Goal: Task Accomplishment & Management: Use online tool/utility

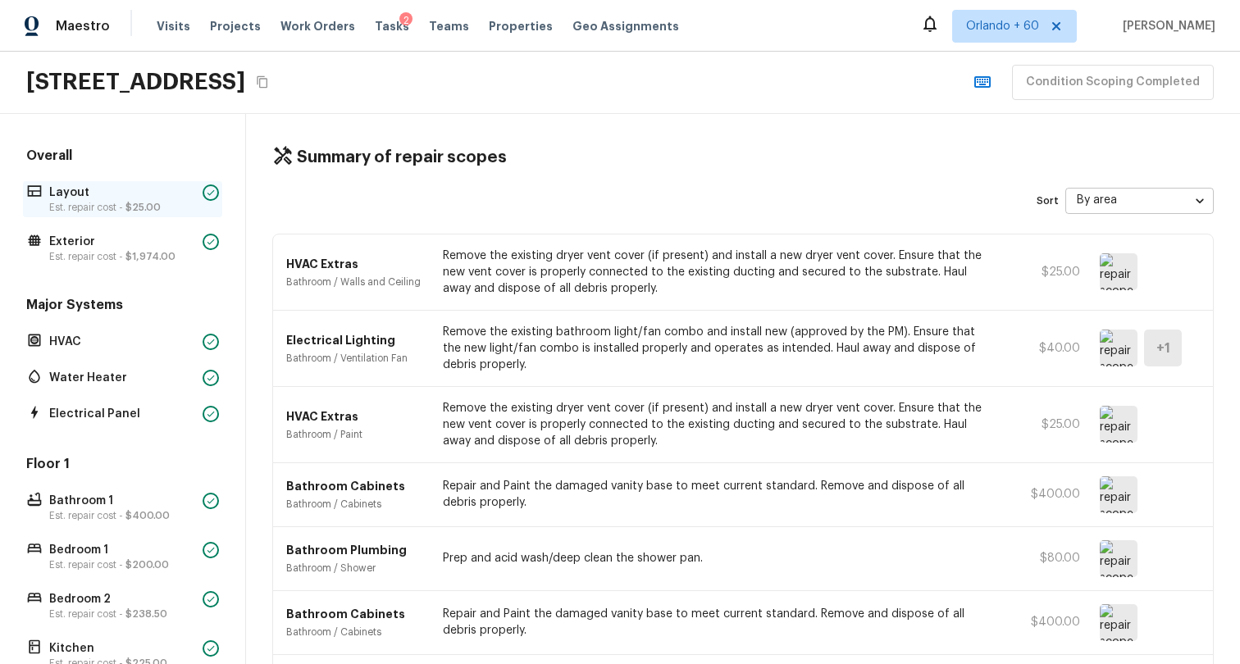
click at [91, 214] on div "Layout Est. repair cost - $25.00" at bounding box center [122, 199] width 199 height 36
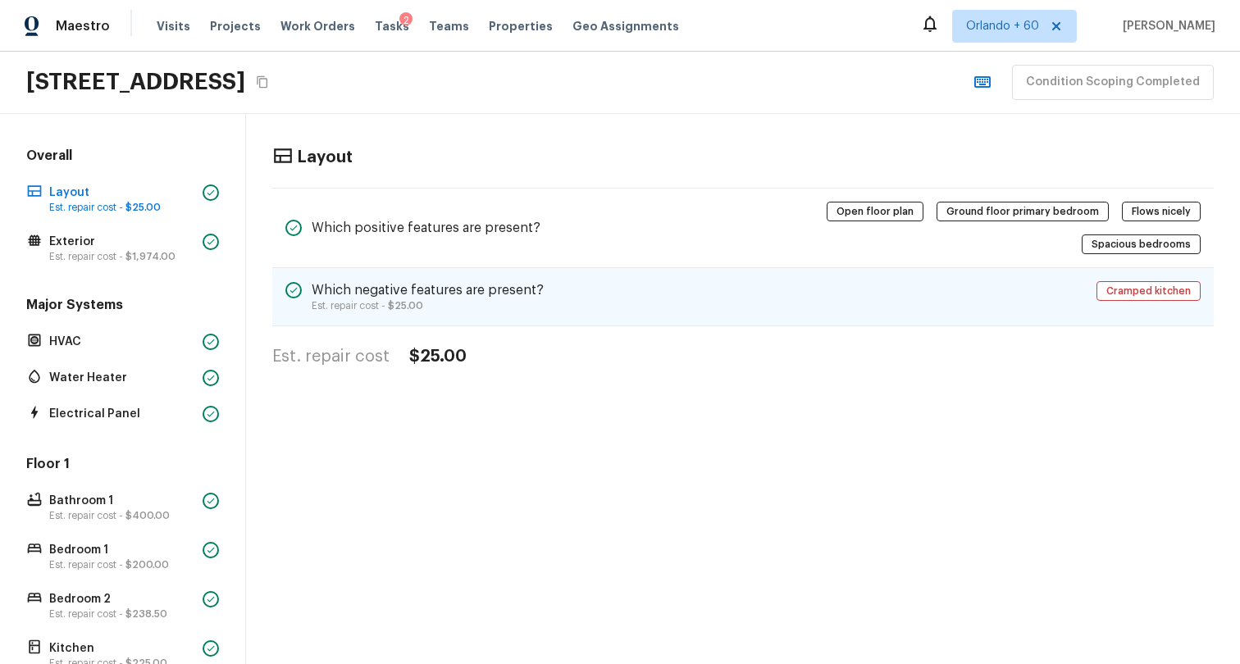
click at [664, 308] on div "Which negative features are present? Est. repair cost - $25.00 Cramped kitchen" at bounding box center [743, 297] width 942 height 58
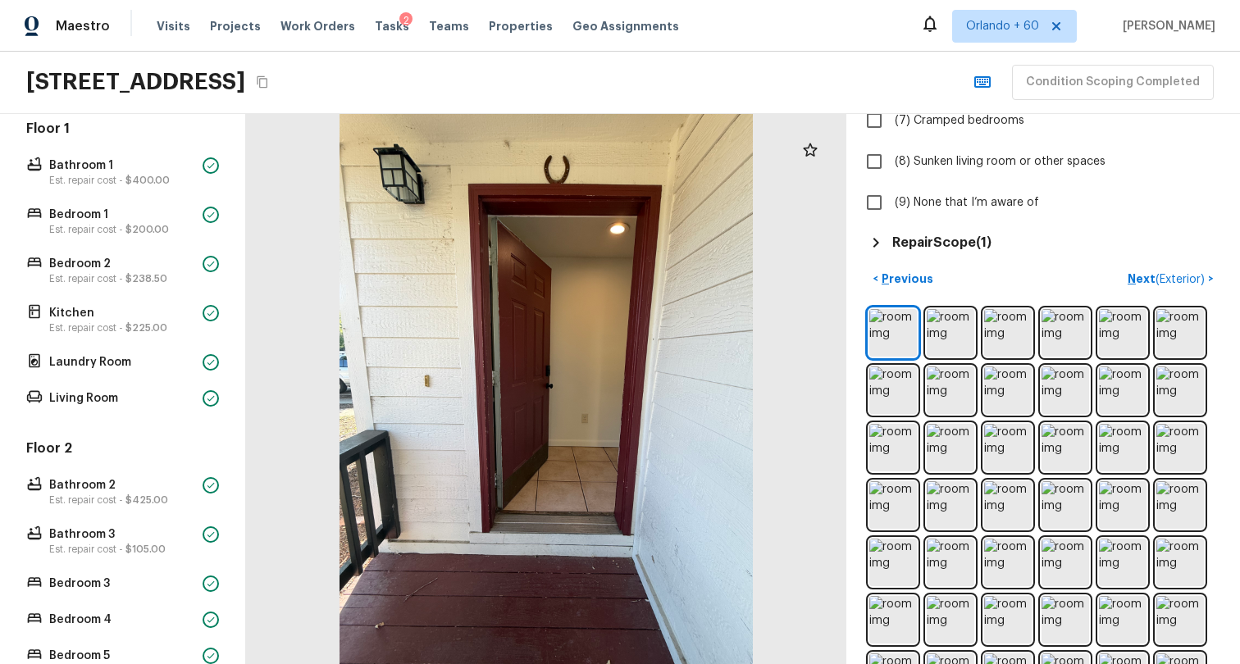
scroll to position [519, 0]
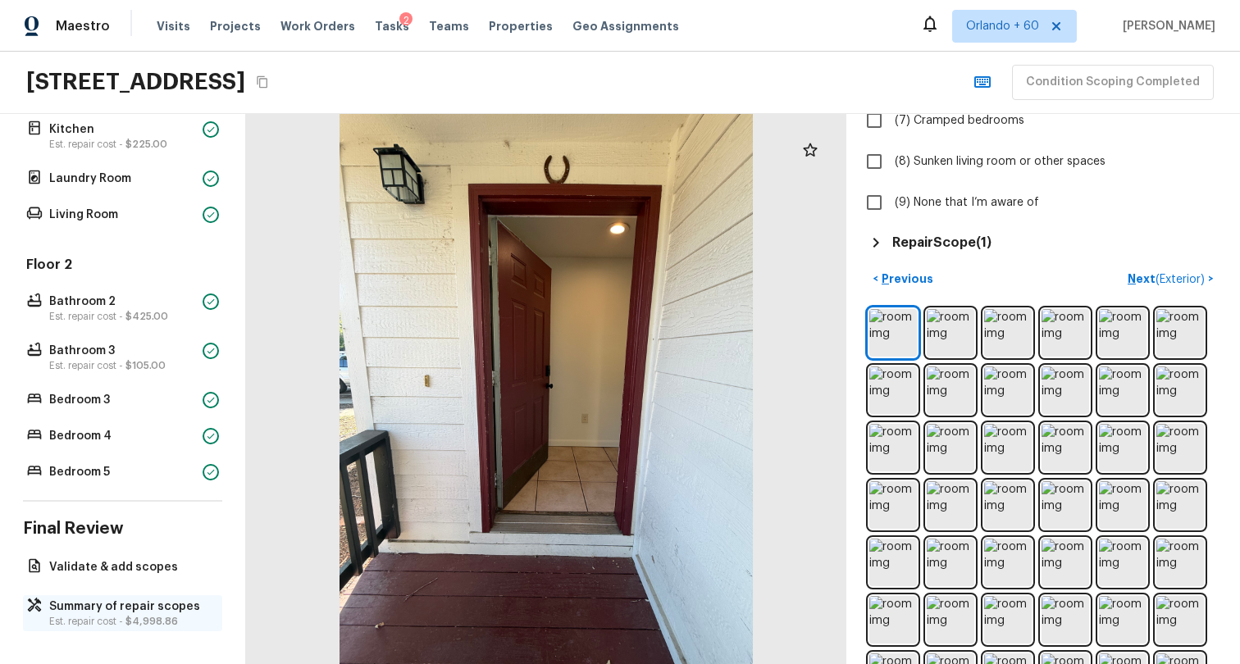
click at [75, 618] on p "Est. repair cost - $4,998.86" at bounding box center [130, 621] width 163 height 13
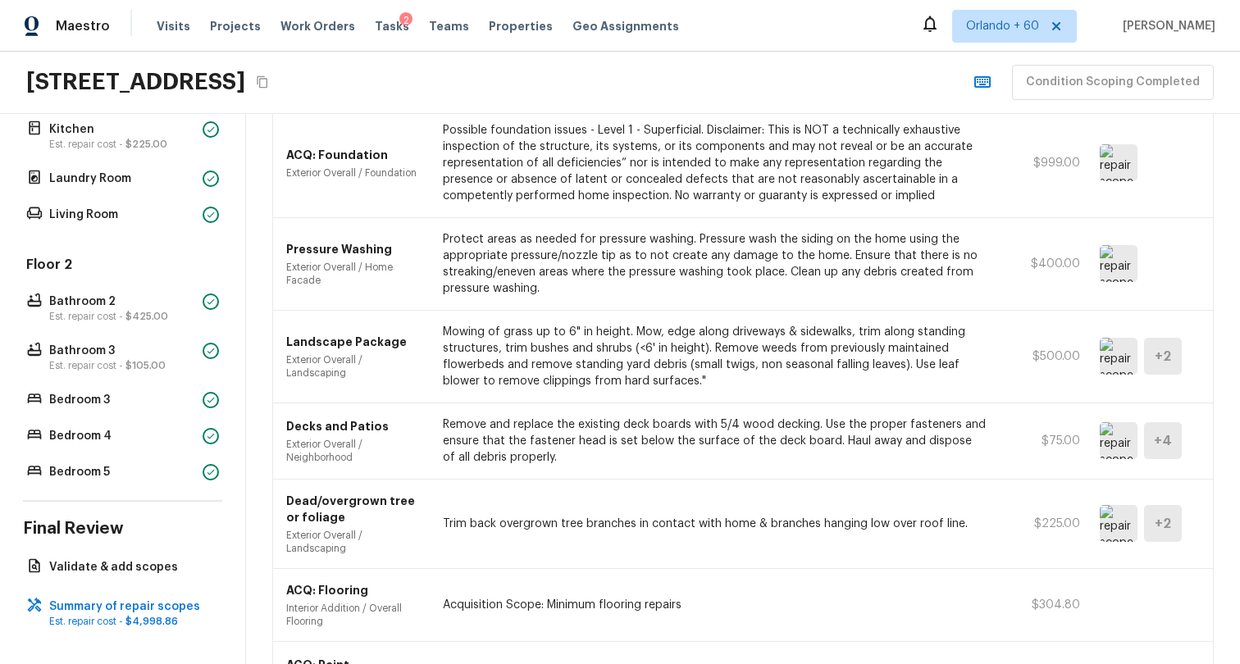
scroll to position [0, 0]
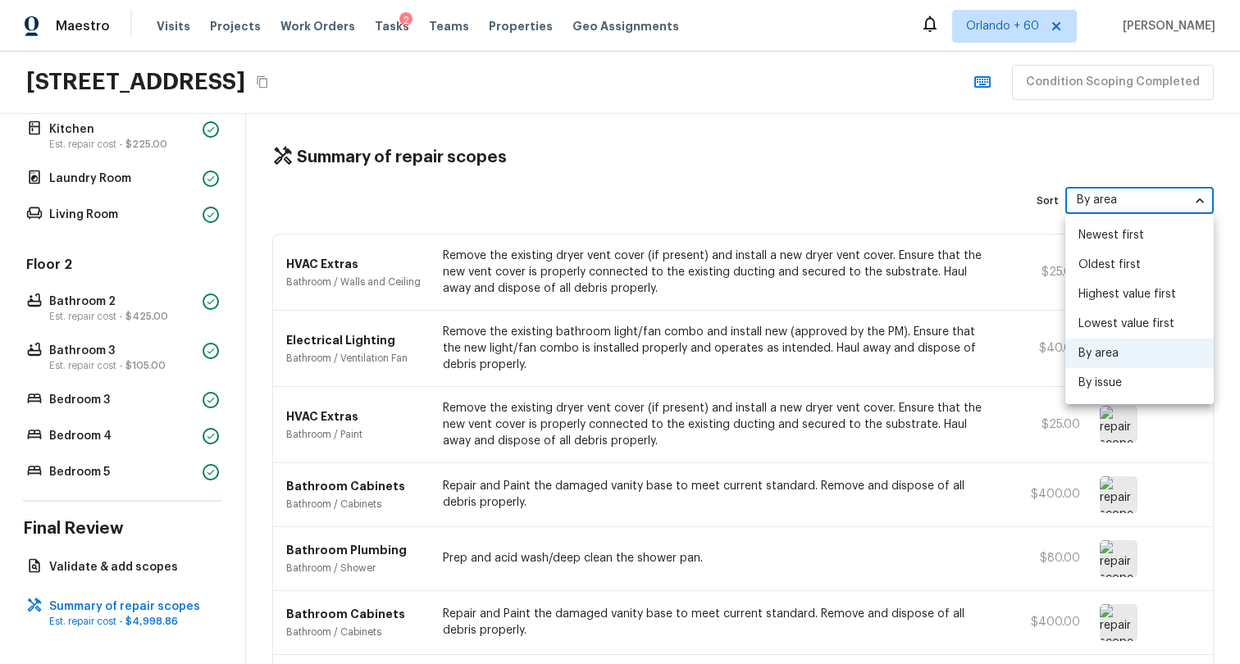
click at [1099, 194] on body "Maestro Visits Projects Work Orders Tasks 2 Teams Properties Geo Assignments [G…" at bounding box center [620, 332] width 1240 height 664
click at [870, 237] on div at bounding box center [620, 332] width 1240 height 664
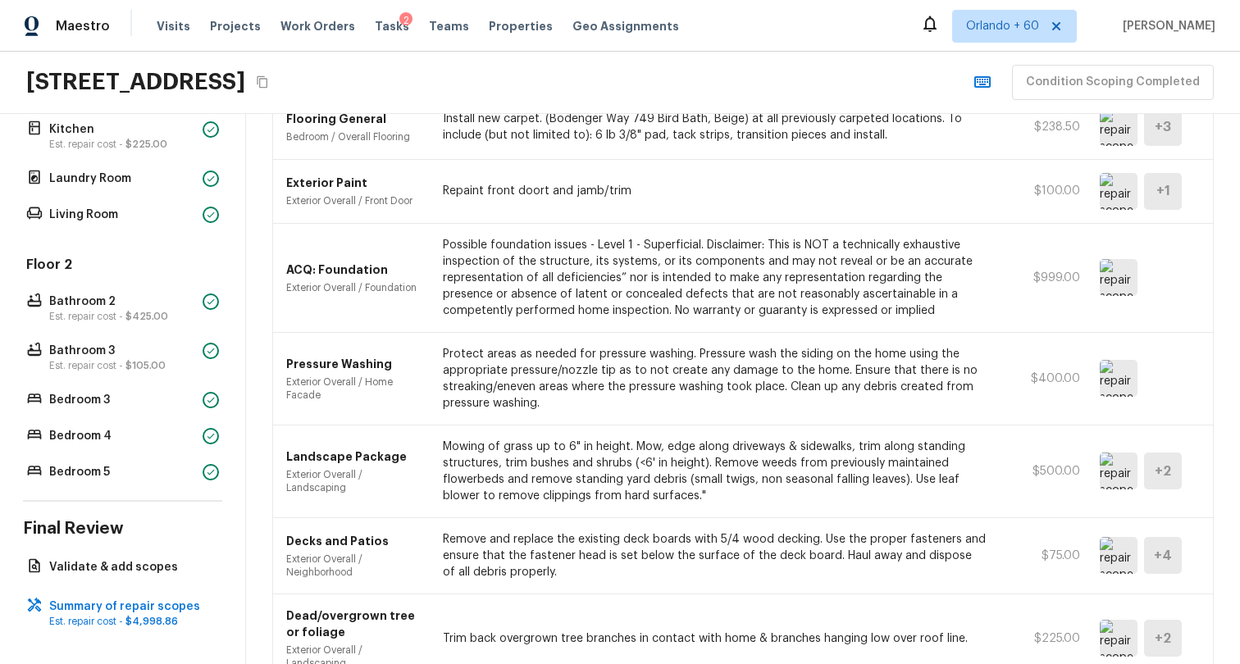
scroll to position [991, 0]
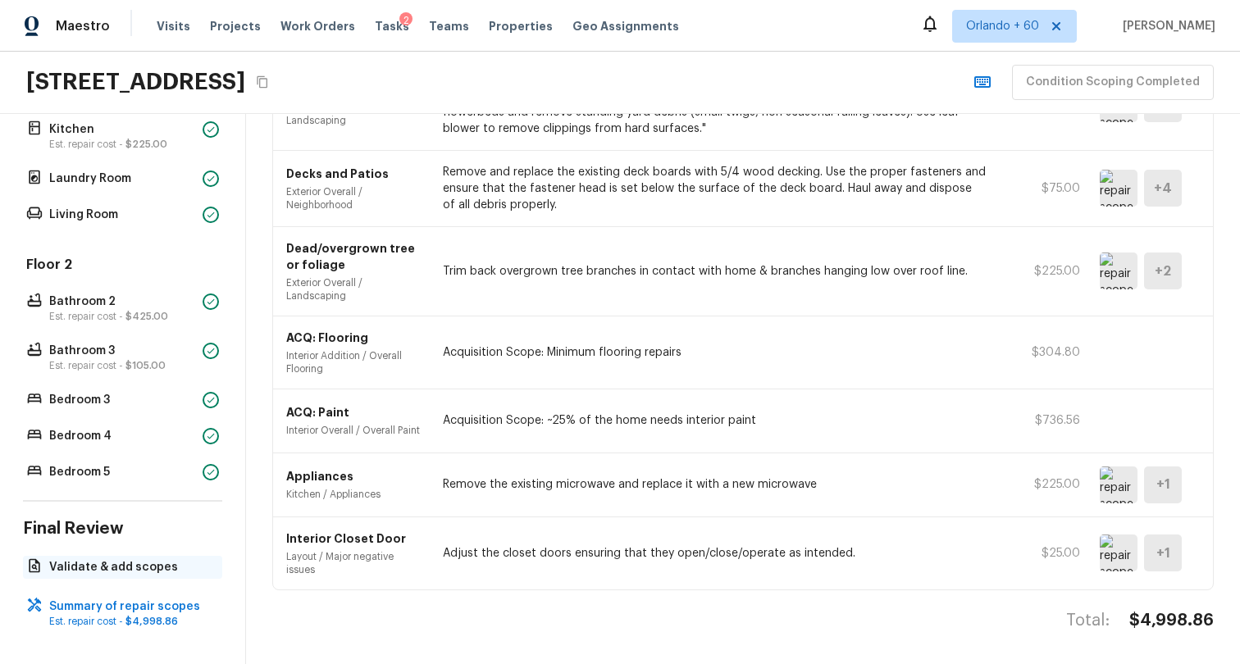
click at [137, 568] on p "Validate & add scopes" at bounding box center [130, 567] width 163 height 16
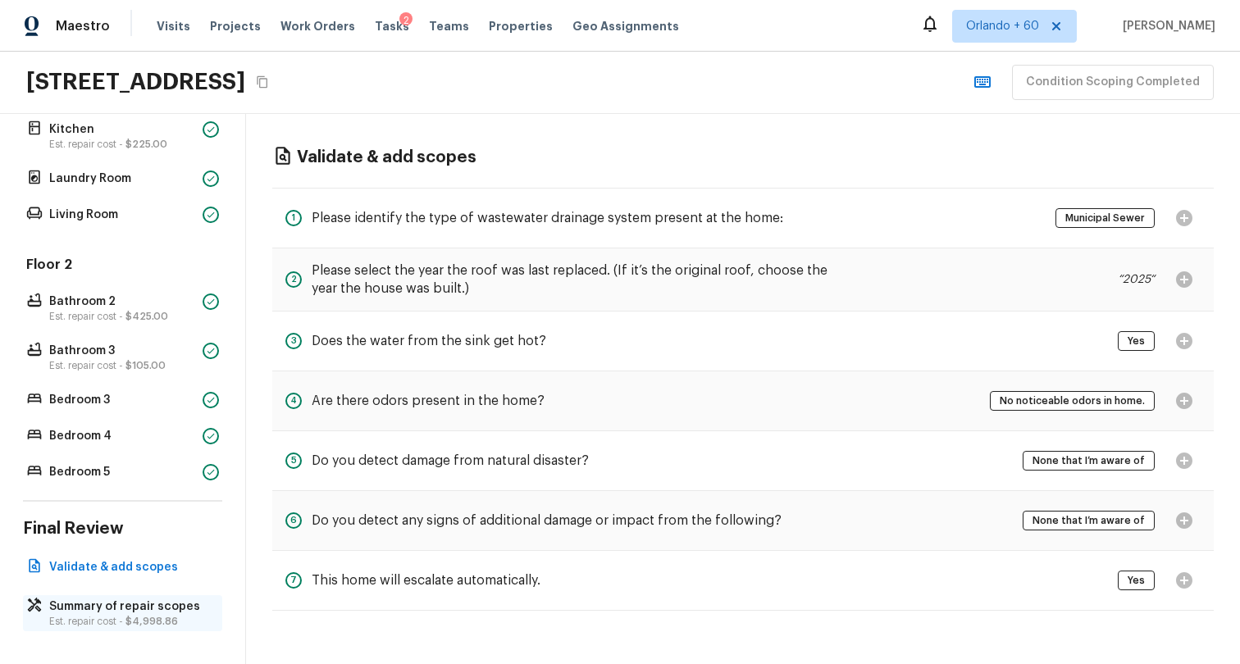
click at [98, 623] on p "Est. repair cost - $4,998.86" at bounding box center [130, 621] width 163 height 13
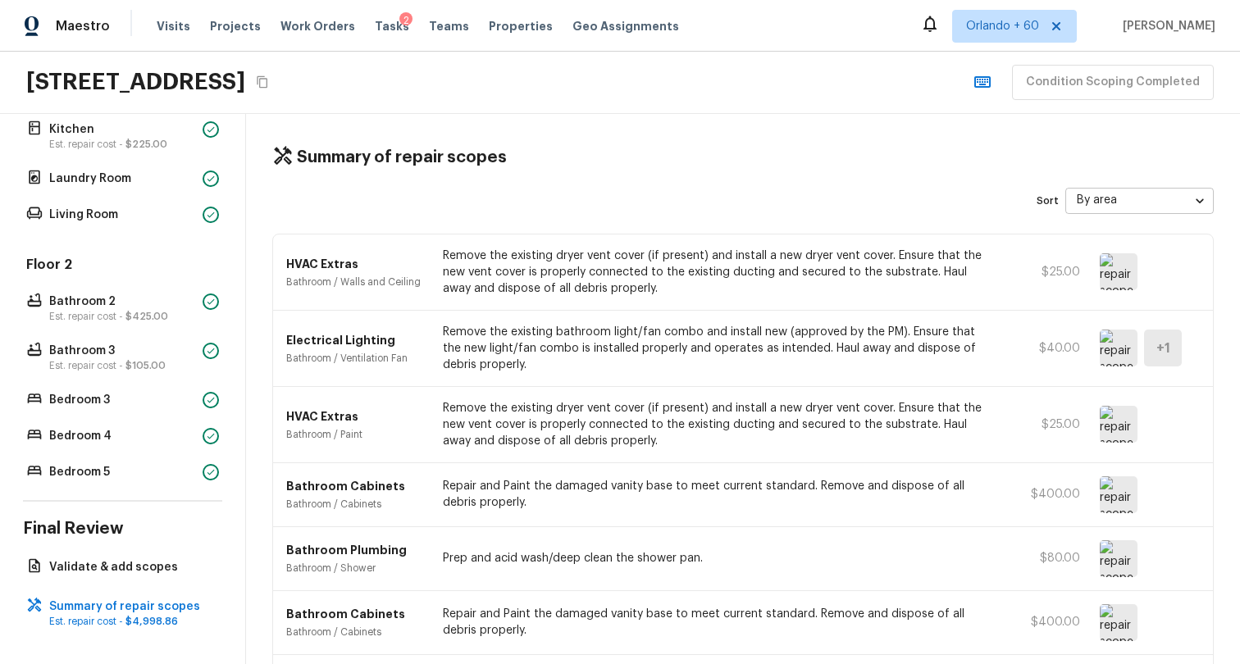
click at [350, 547] on p "Bathroom Plumbing" at bounding box center [354, 550] width 137 height 16
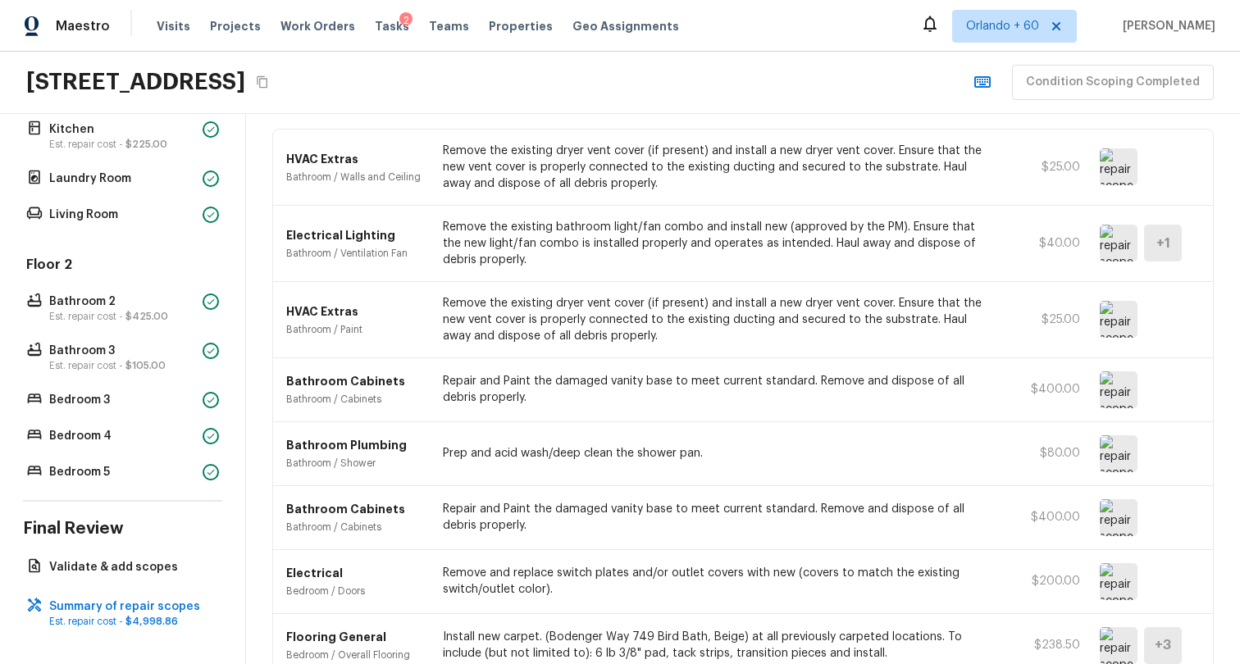
scroll to position [112, 0]
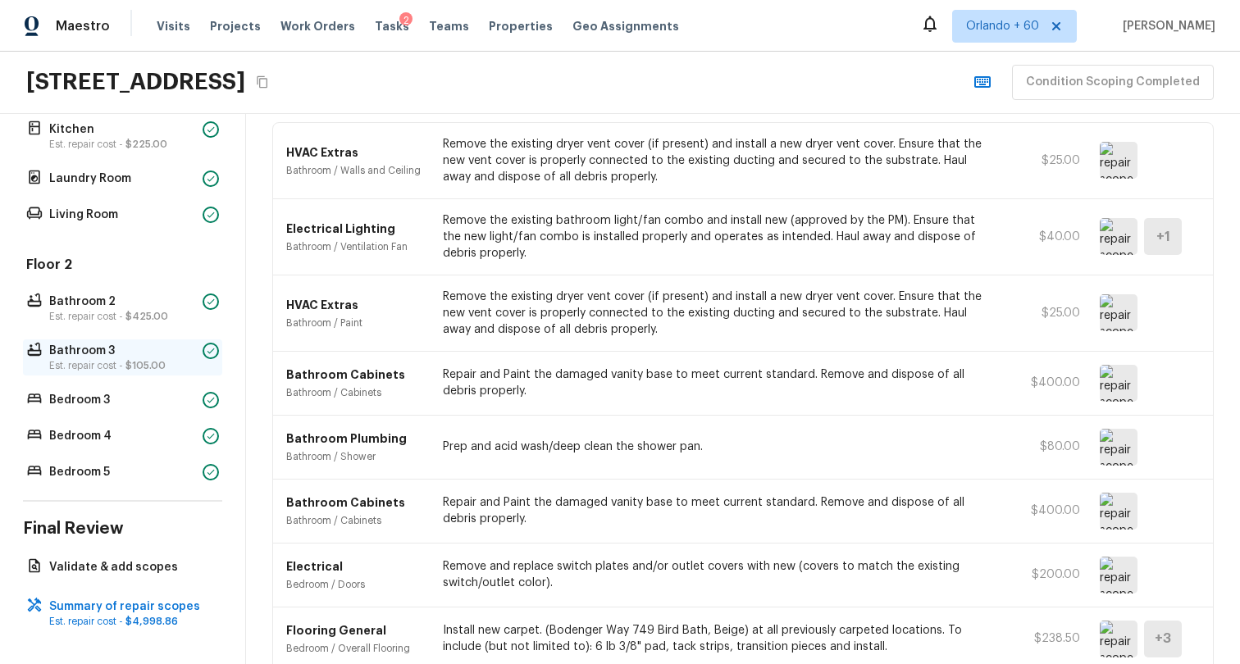
click at [153, 353] on p "Bathroom 3" at bounding box center [122, 351] width 147 height 16
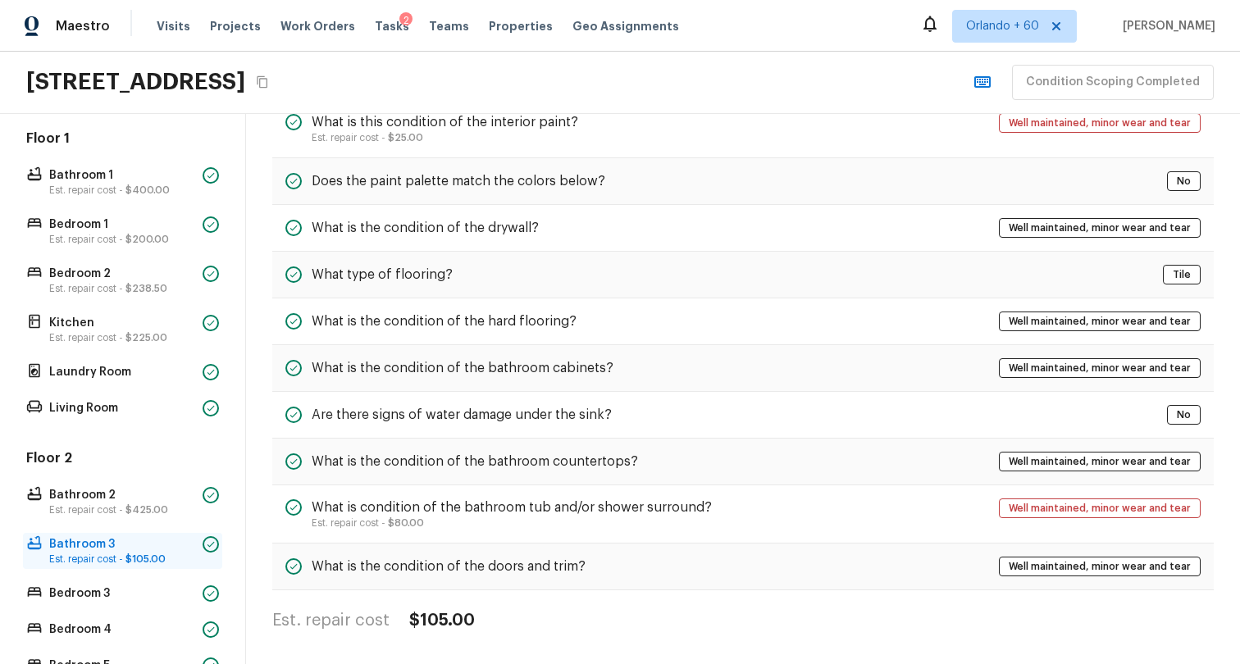
scroll to position [230, 0]
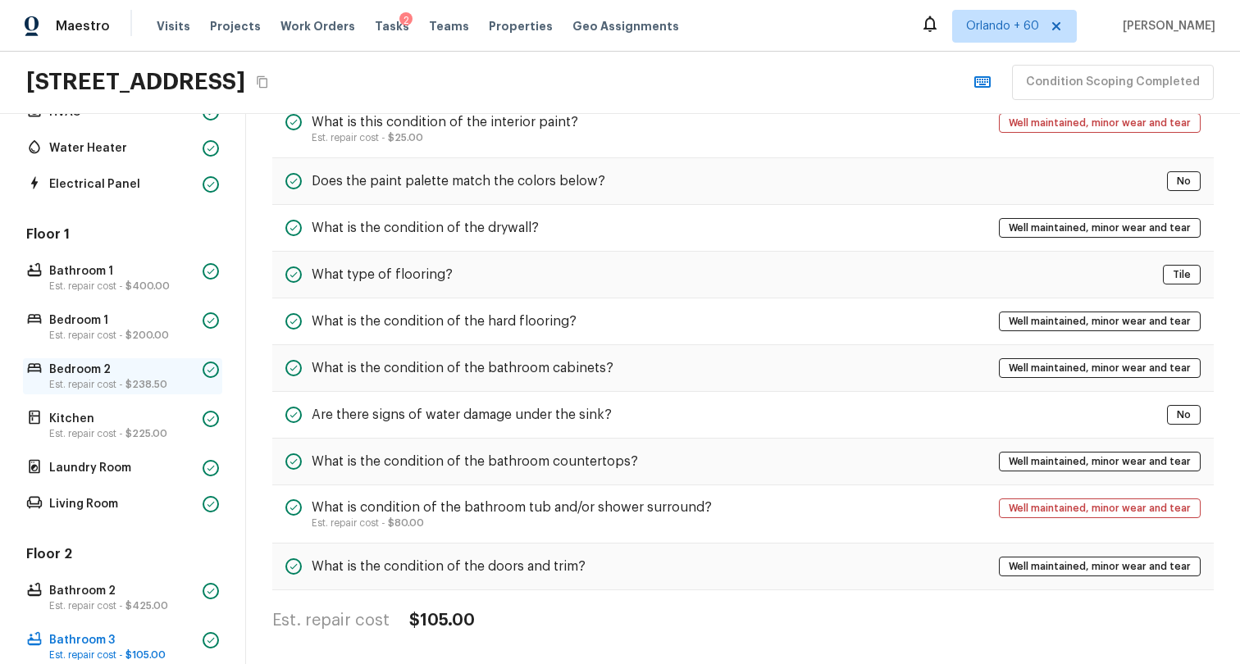
click at [156, 381] on span "$238.50" at bounding box center [146, 385] width 42 height 10
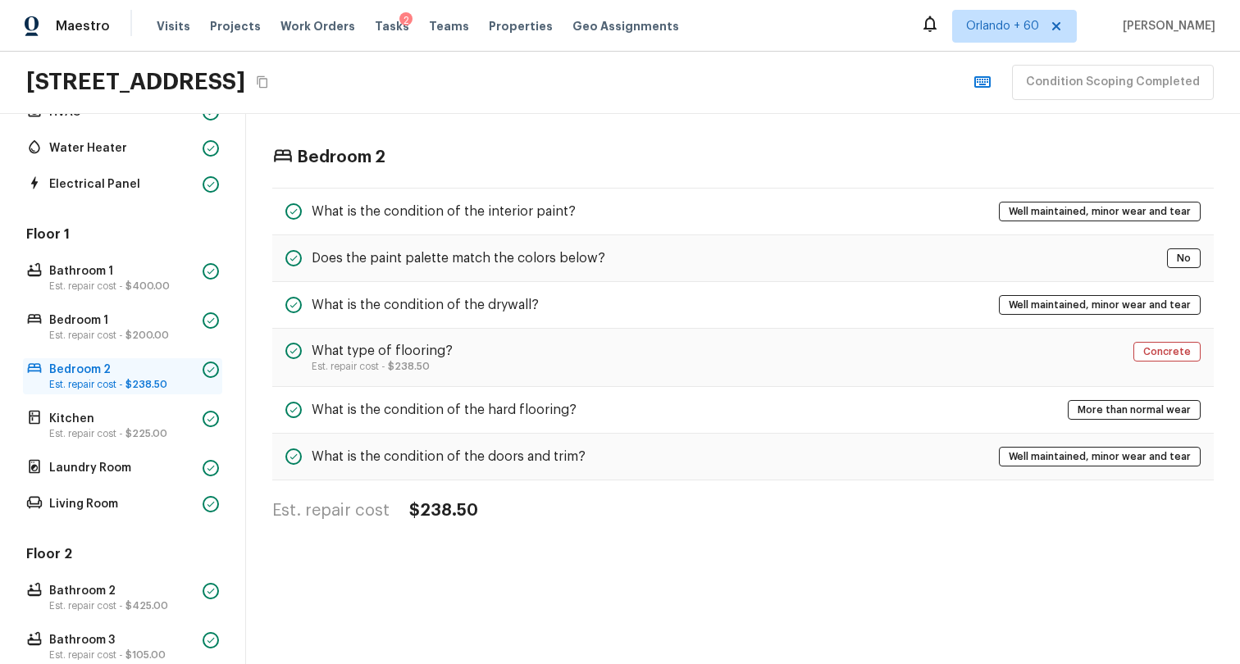
scroll to position [0, 0]
click at [146, 323] on p "Bedroom 1" at bounding box center [122, 321] width 147 height 16
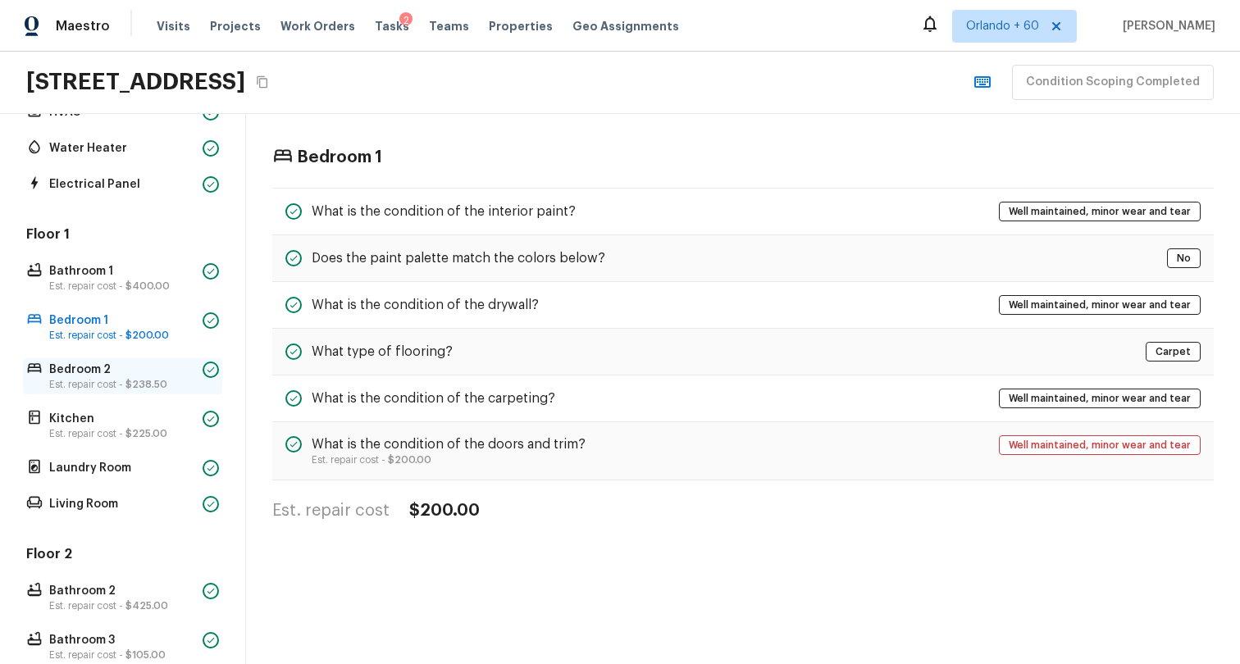
click at [139, 360] on div "Bedroom 2 Est. repair cost - $238.50" at bounding box center [122, 376] width 199 height 36
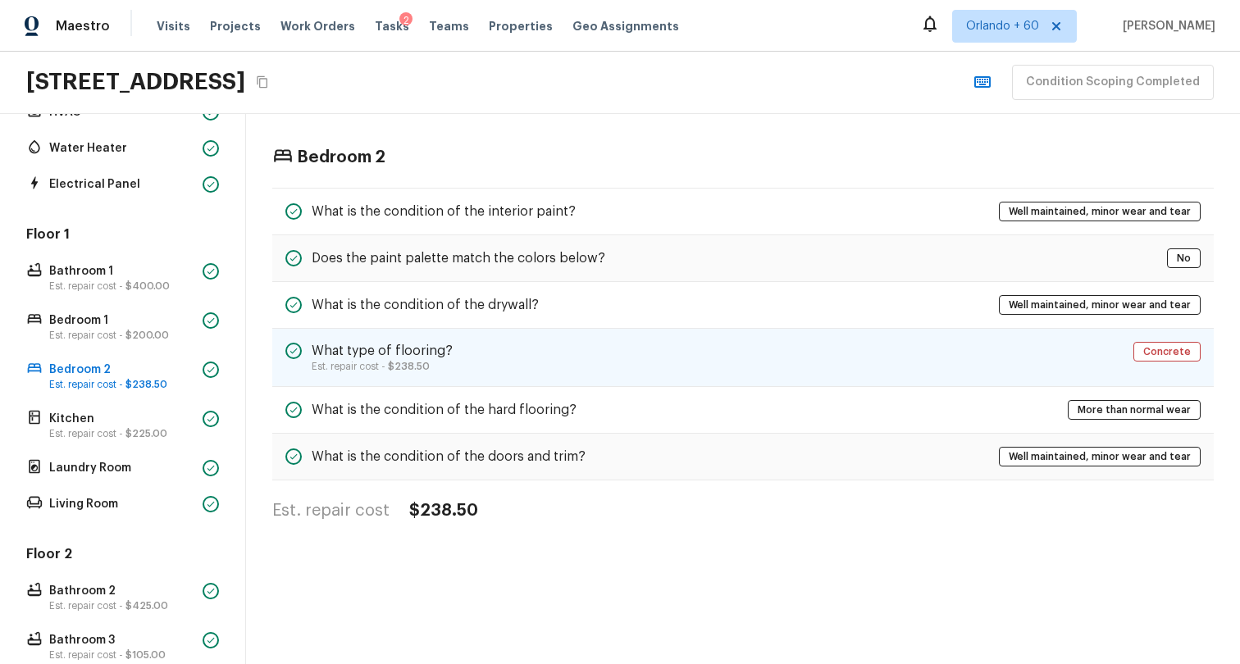
click at [538, 358] on div "What type of flooring? Est. repair cost - $238.50 Concrete" at bounding box center [743, 358] width 942 height 58
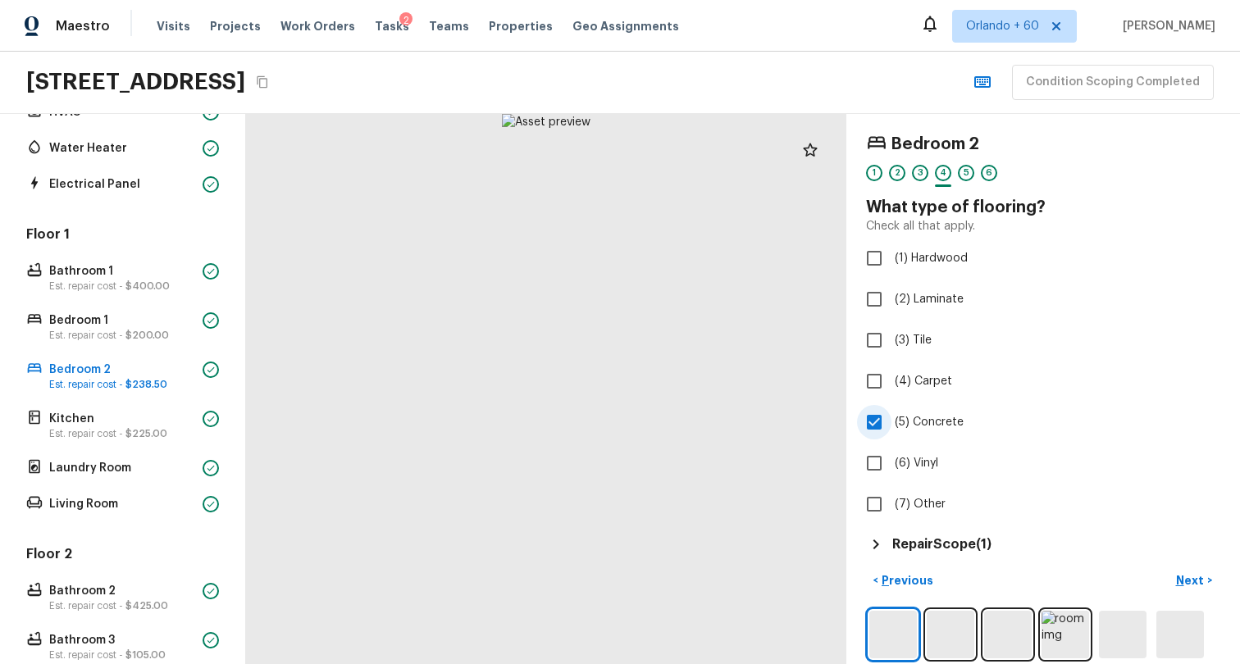
scroll to position [17, 0]
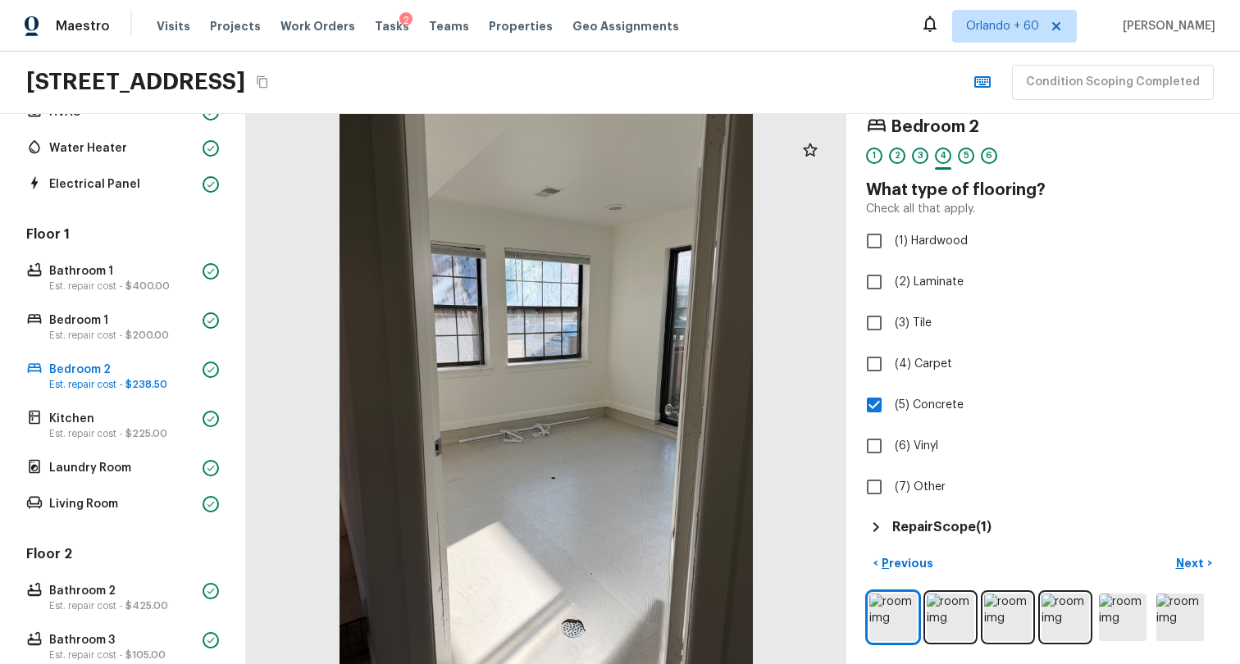
click at [939, 523] on h5 "Repair Scope ( 1 )" at bounding box center [941, 527] width 99 height 18
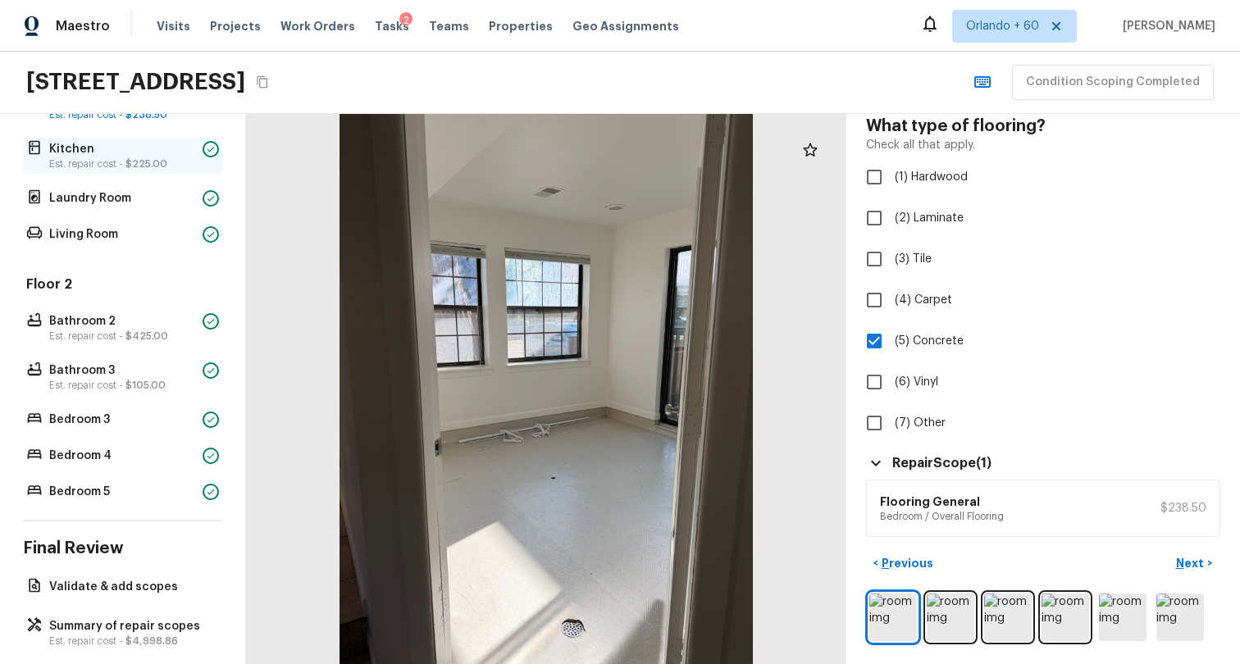
scroll to position [519, 0]
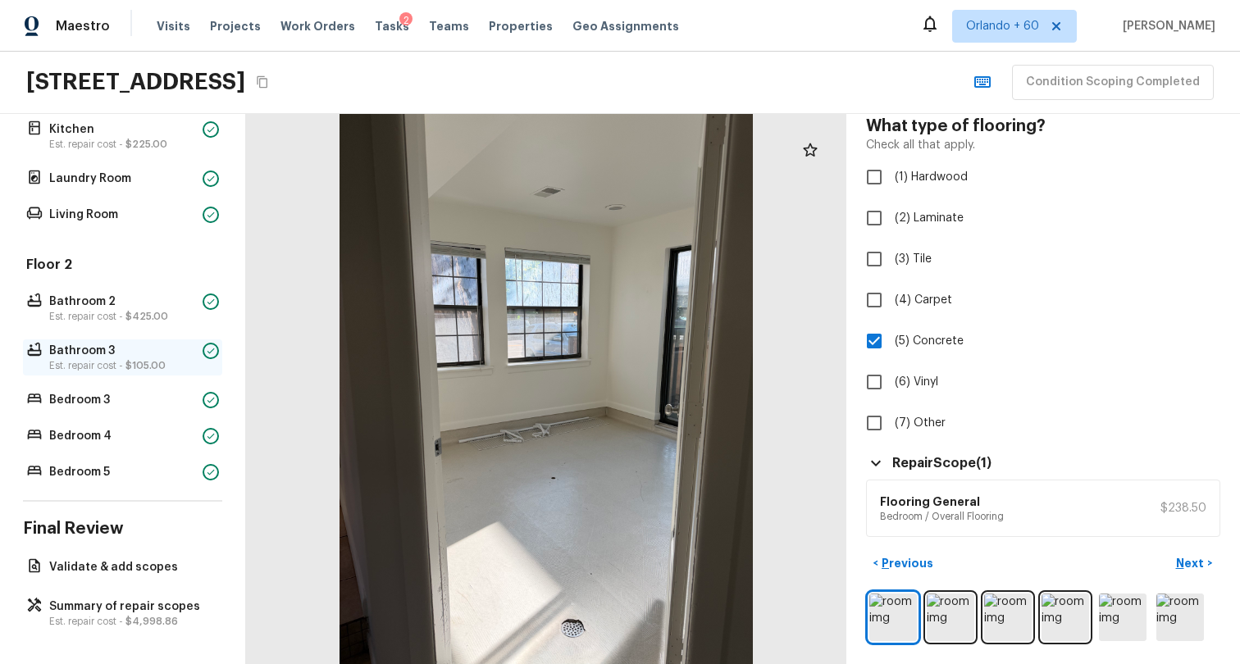
click at [116, 362] on p "Est. repair cost - $105.00" at bounding box center [122, 365] width 147 height 13
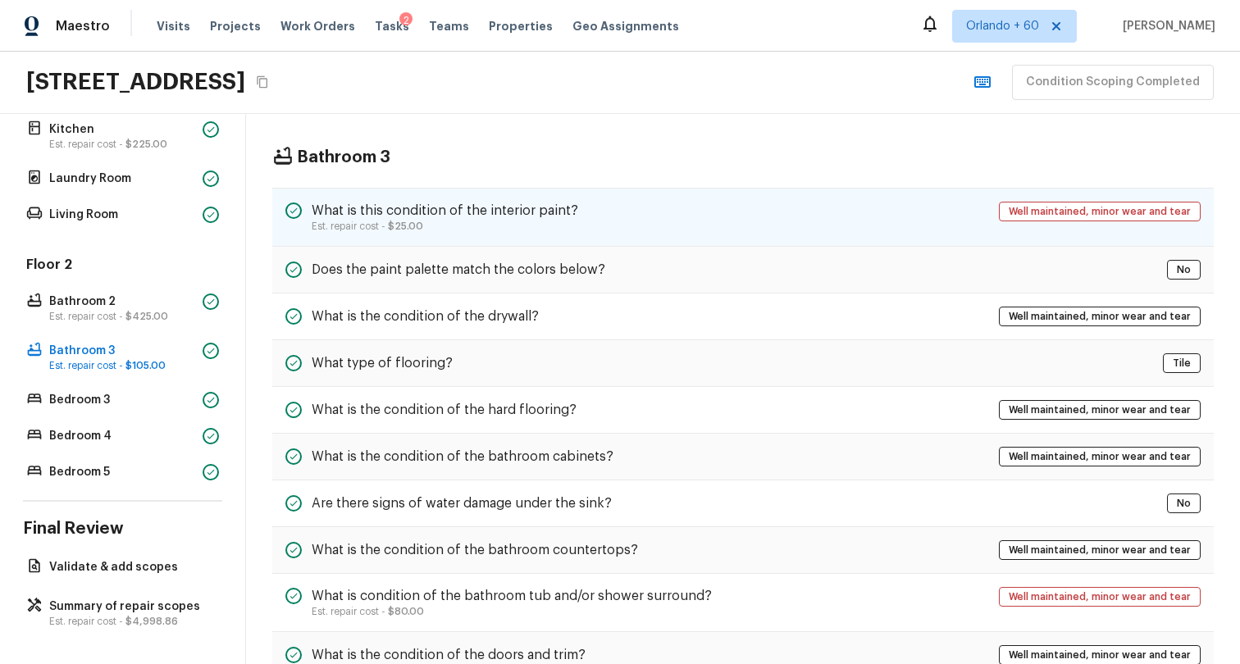
click at [395, 230] on span "$25.00" at bounding box center [405, 226] width 35 height 10
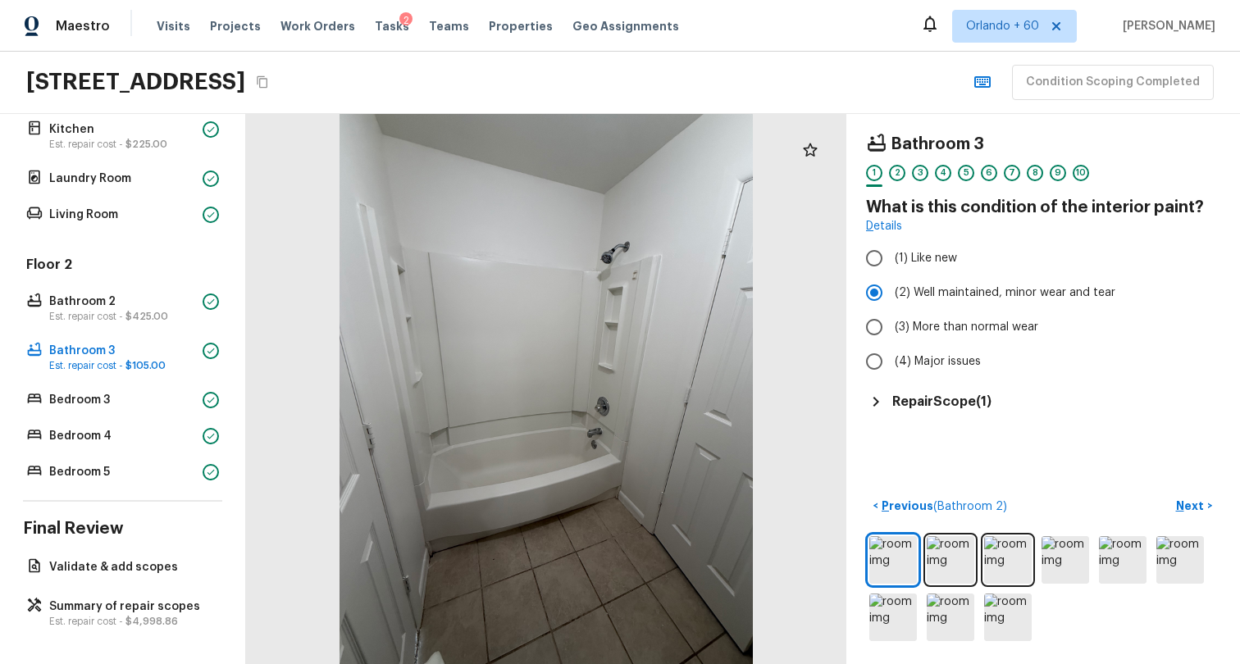
click at [959, 408] on h5 "Repair Scope ( 1 )" at bounding box center [941, 402] width 99 height 18
click at [142, 315] on span "$425.00" at bounding box center [146, 317] width 43 height 10
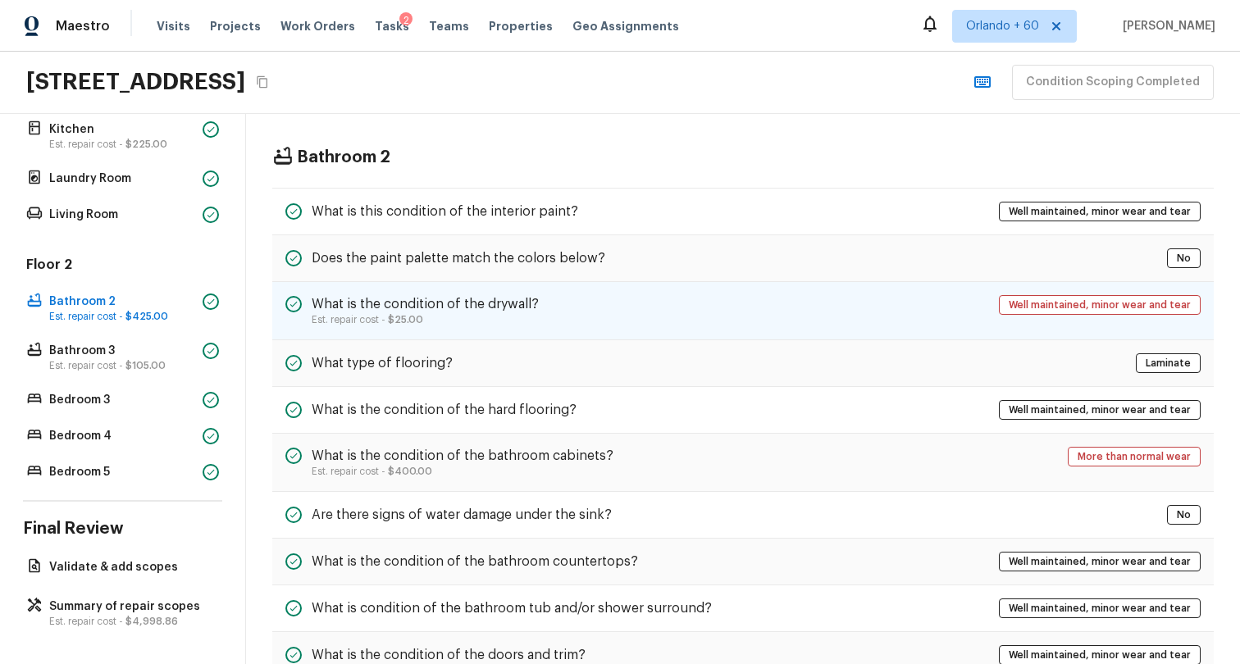
click at [473, 305] on h5 "What is the condition of the drywall?" at bounding box center [425, 304] width 227 height 18
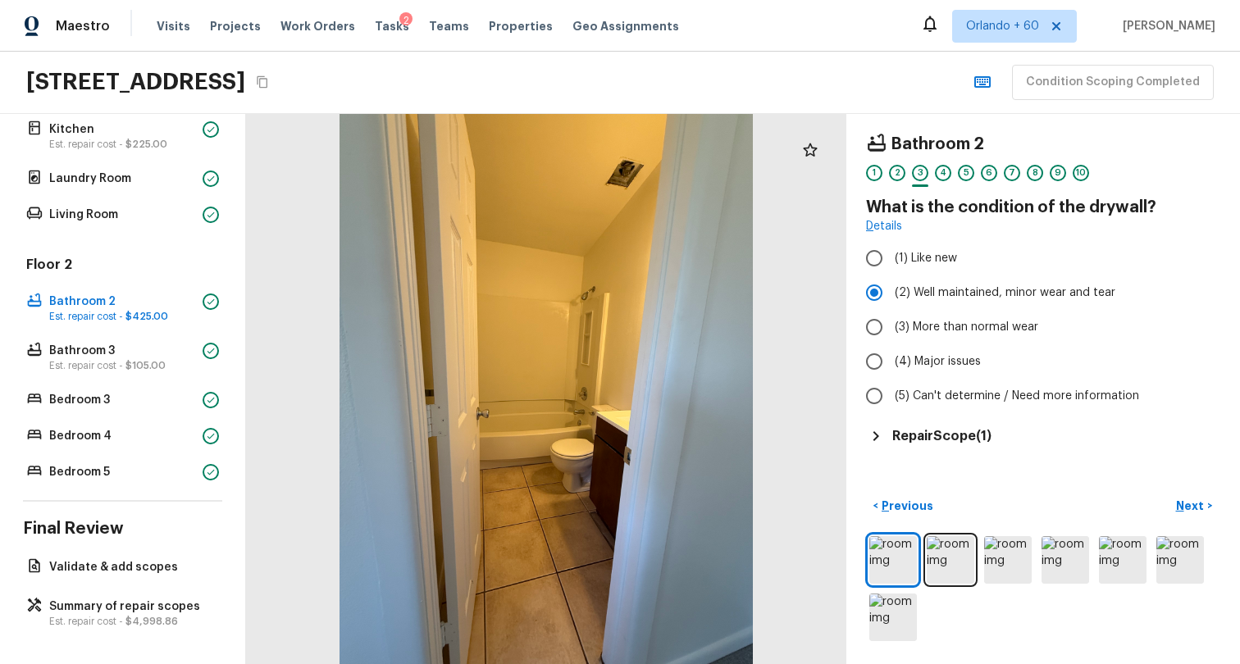
click at [975, 442] on h5 "Repair Scope ( 1 )" at bounding box center [941, 436] width 99 height 18
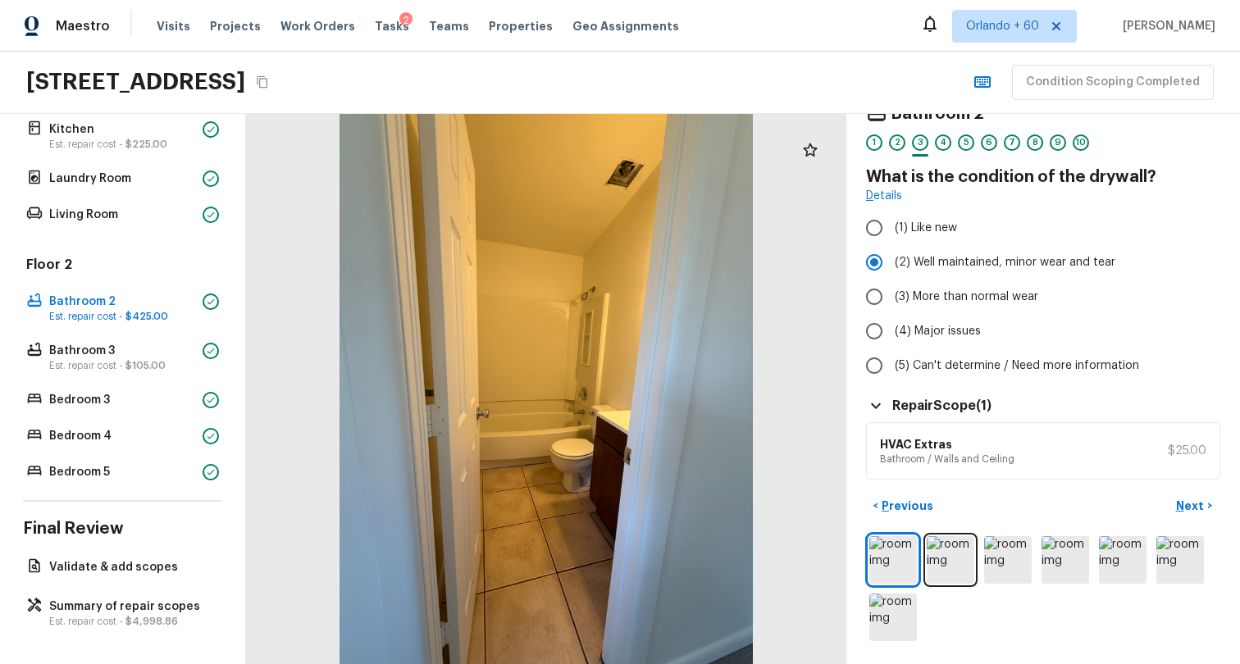
scroll to position [0, 0]
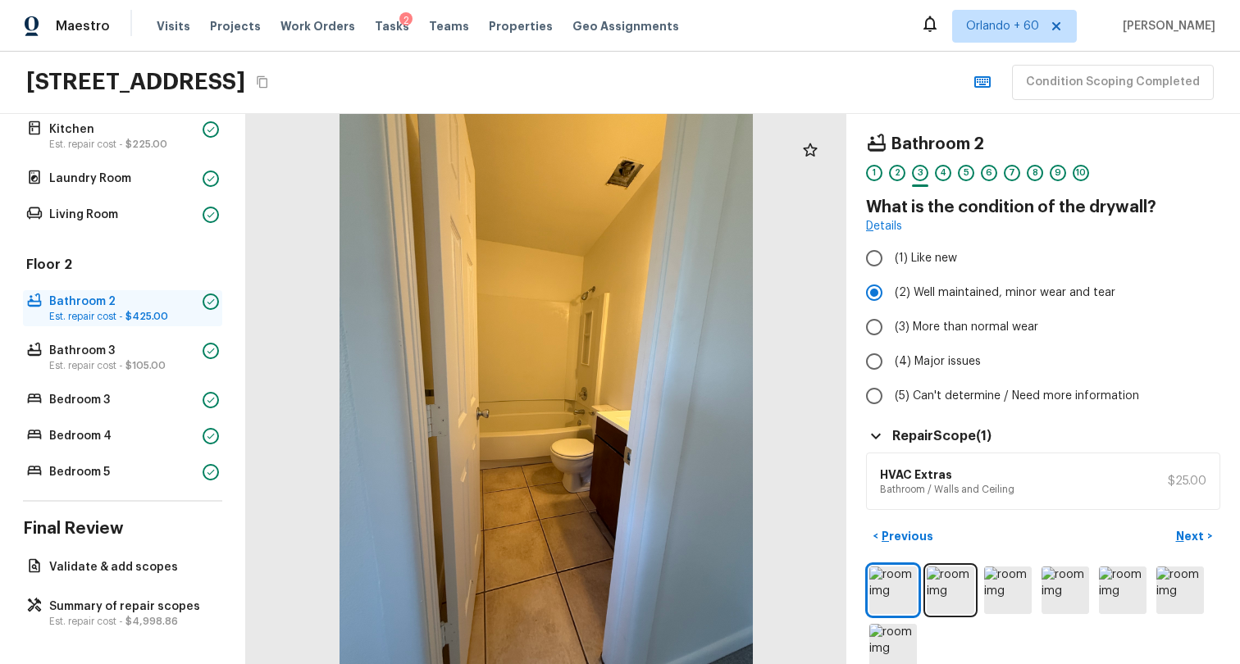
click at [157, 303] on p "Bathroom 2" at bounding box center [122, 302] width 147 height 16
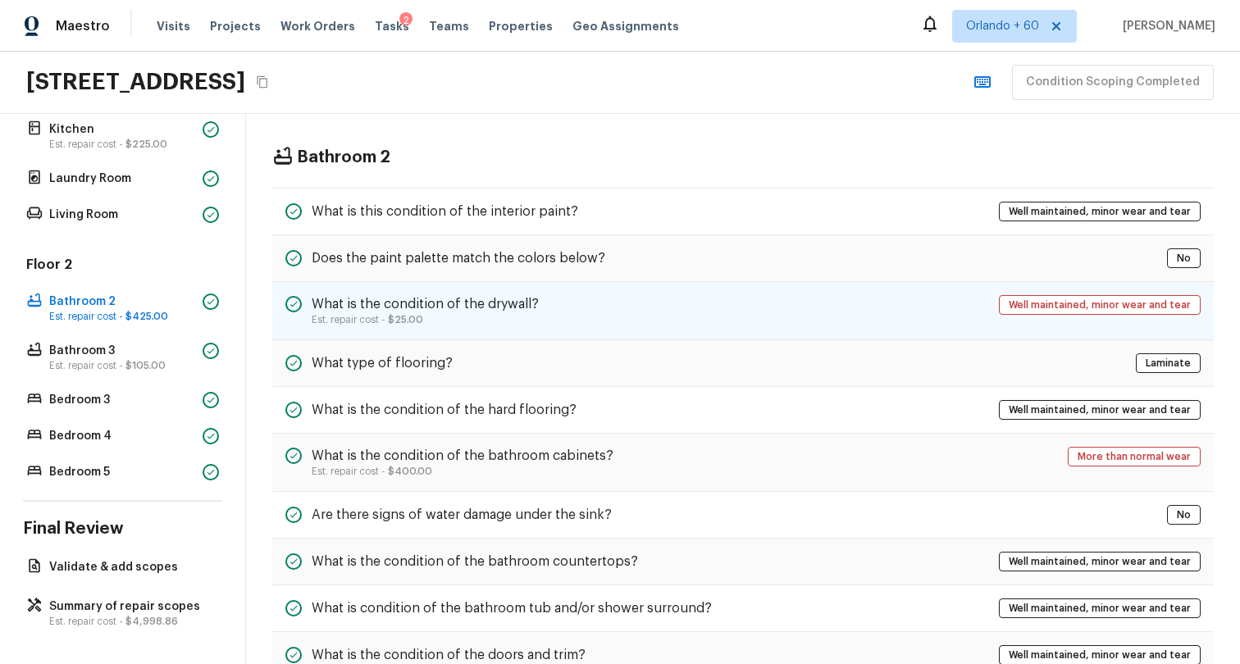
scroll to position [89, 0]
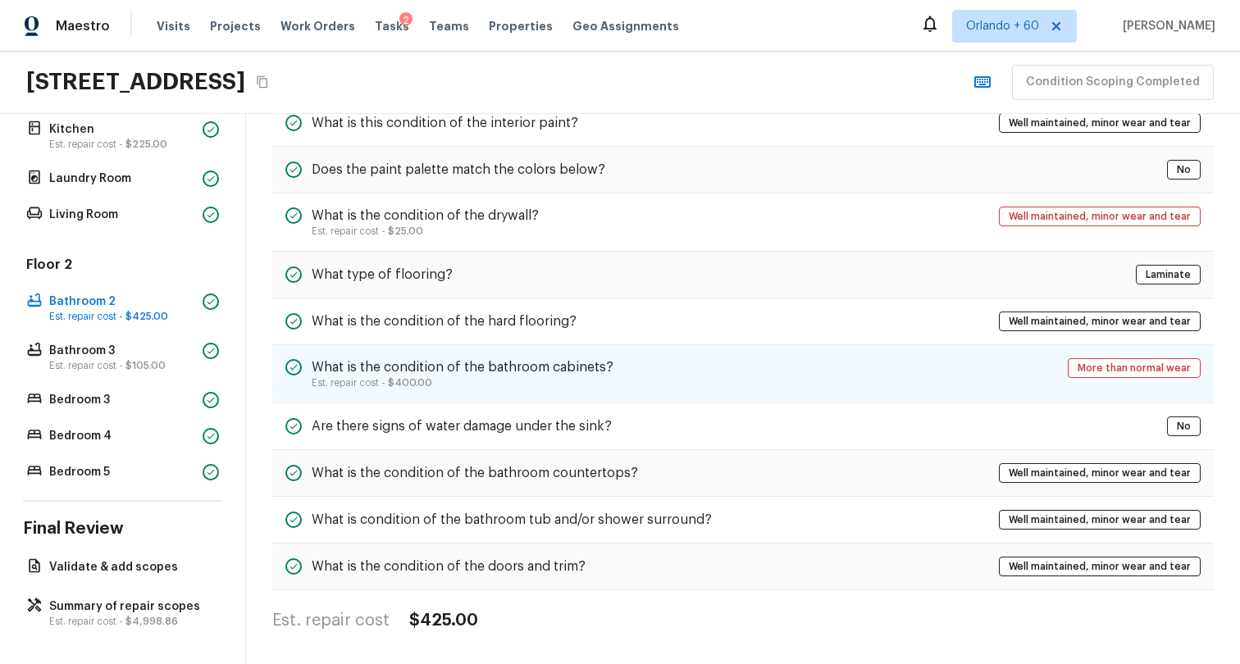
click at [348, 392] on div "What is the condition of the bathroom cabinets? Est. repair cost - $400.00 More…" at bounding box center [743, 374] width 942 height 58
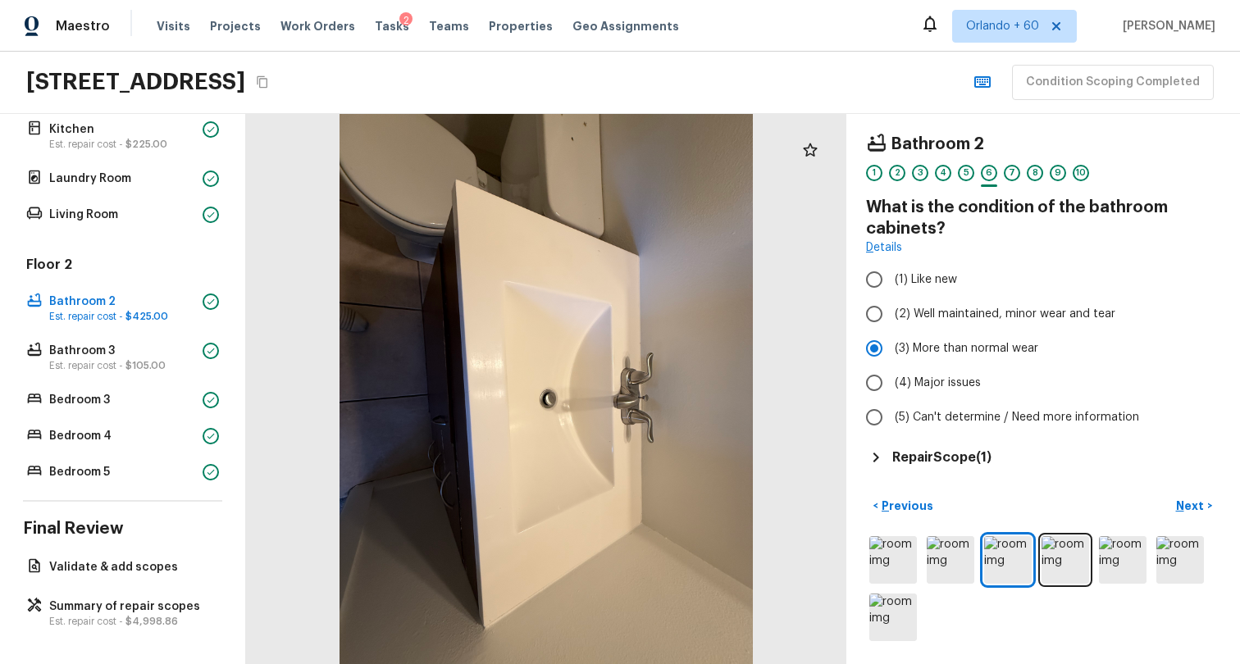
click at [969, 454] on h5 "Repair Scope ( 1 )" at bounding box center [941, 458] width 99 height 18
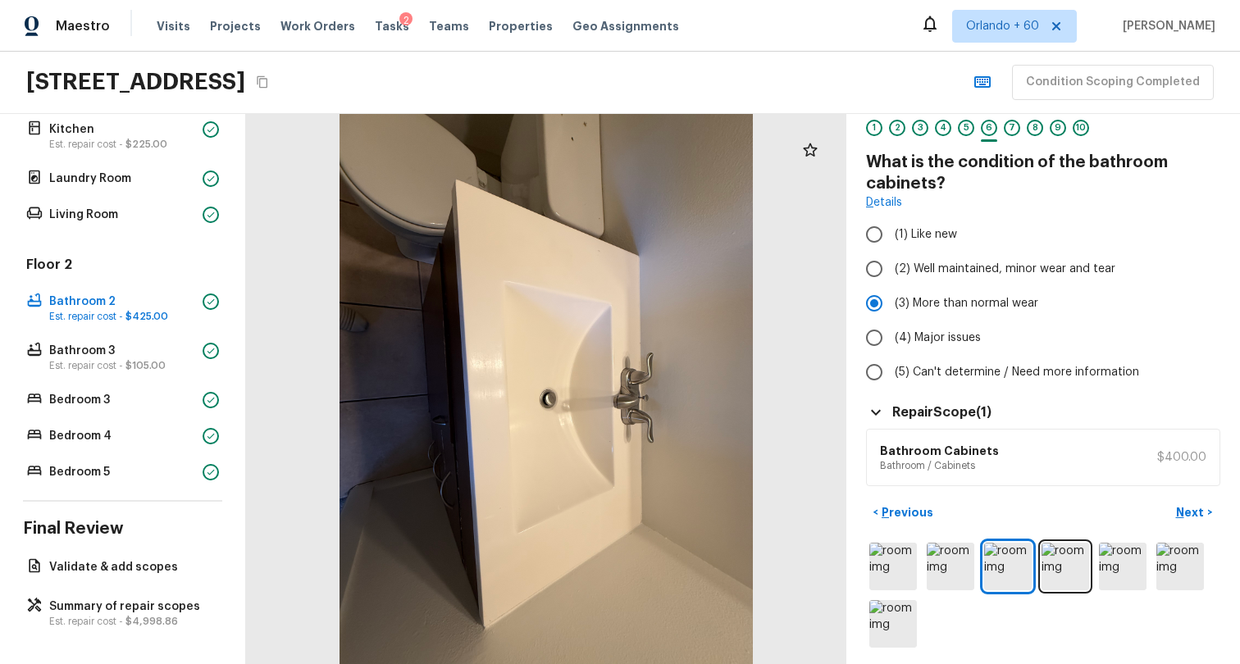
scroll to position [52, 0]
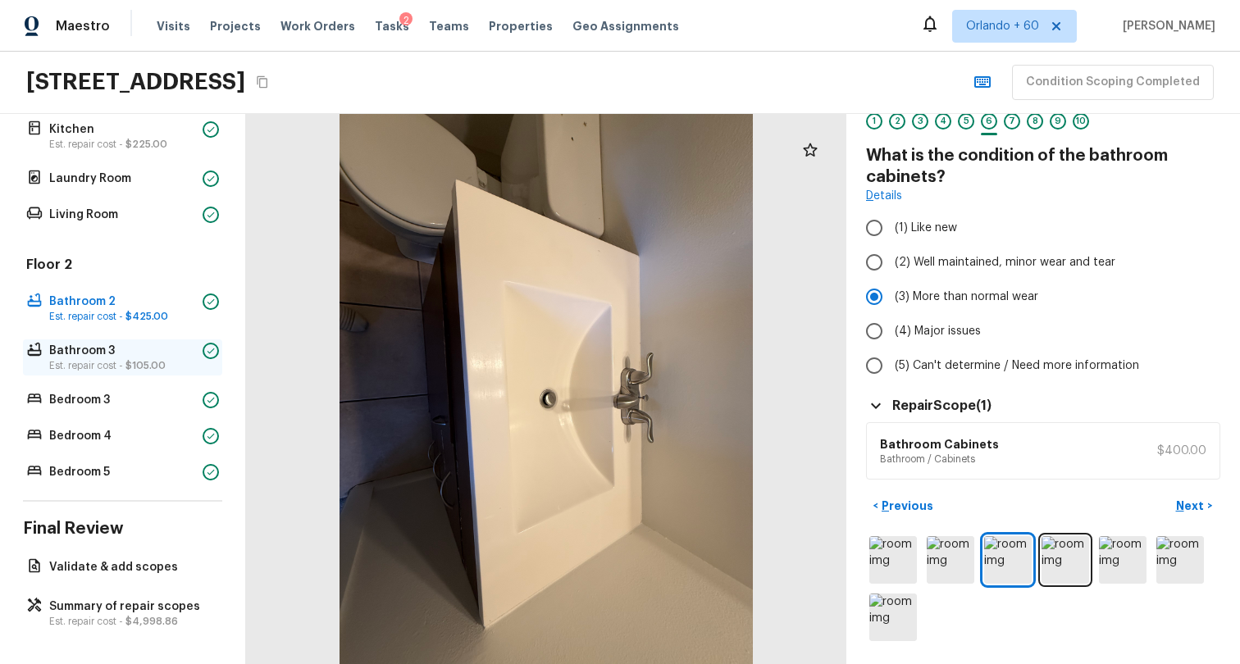
click at [119, 372] on div "Bathroom 3 Est. repair cost - $105.00" at bounding box center [122, 358] width 199 height 36
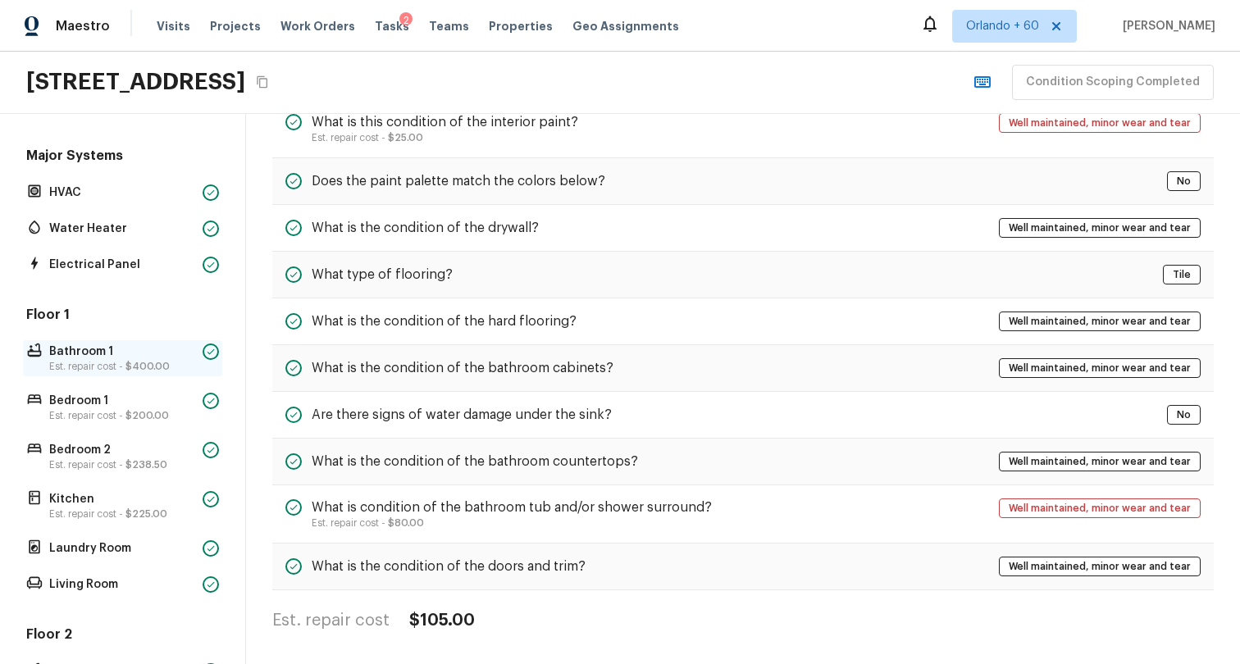
scroll to position [519, 0]
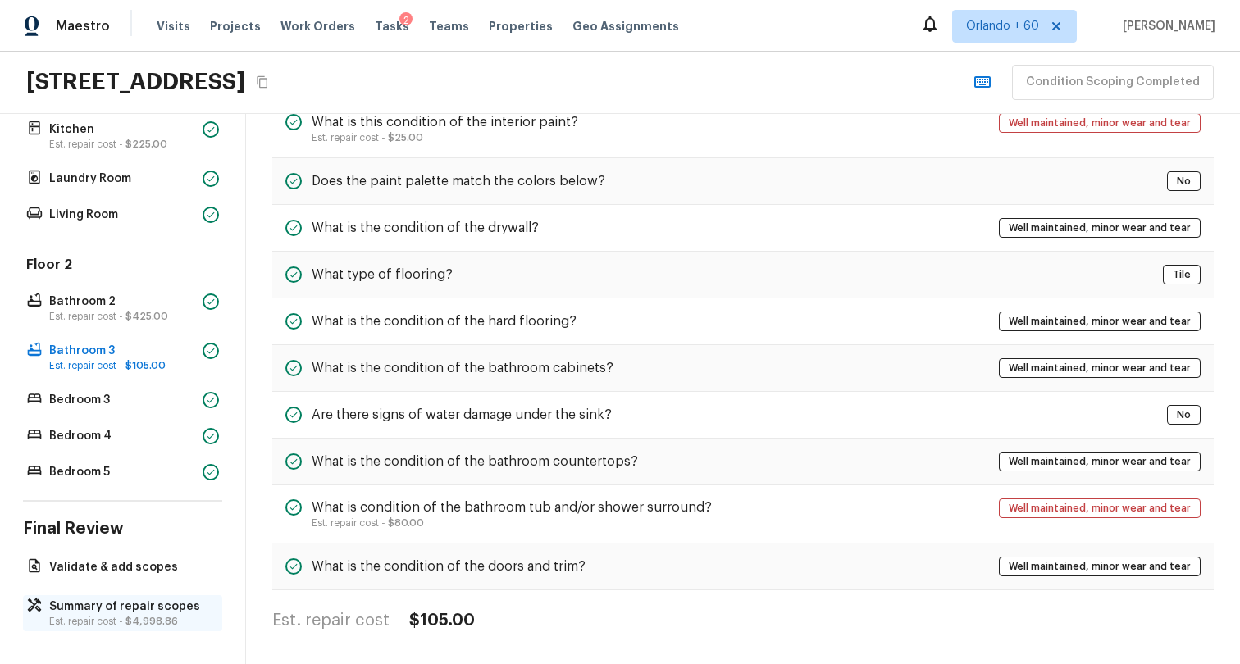
click at [121, 599] on p "Summary of repair scopes" at bounding box center [130, 607] width 163 height 16
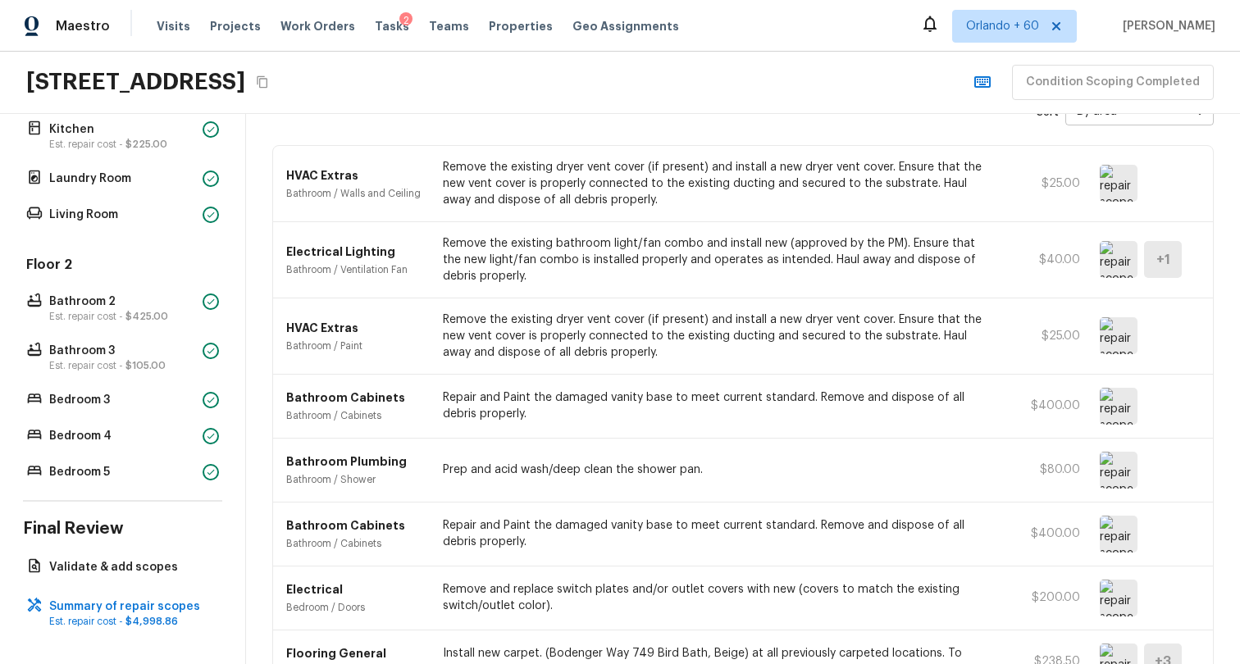
click at [355, 302] on div "HVAC Extras Bathroom / Paint Remove the existing dryer vent cover (if present) …" at bounding box center [743, 337] width 940 height 76
click at [1149, 255] on div "+ 1" at bounding box center [1163, 259] width 38 height 37
click at [1152, 256] on div "+ 1" at bounding box center [1163, 259] width 38 height 37
click at [1171, 260] on div "+ 1" at bounding box center [1163, 259] width 38 height 37
click at [1131, 260] on img at bounding box center [1119, 259] width 38 height 37
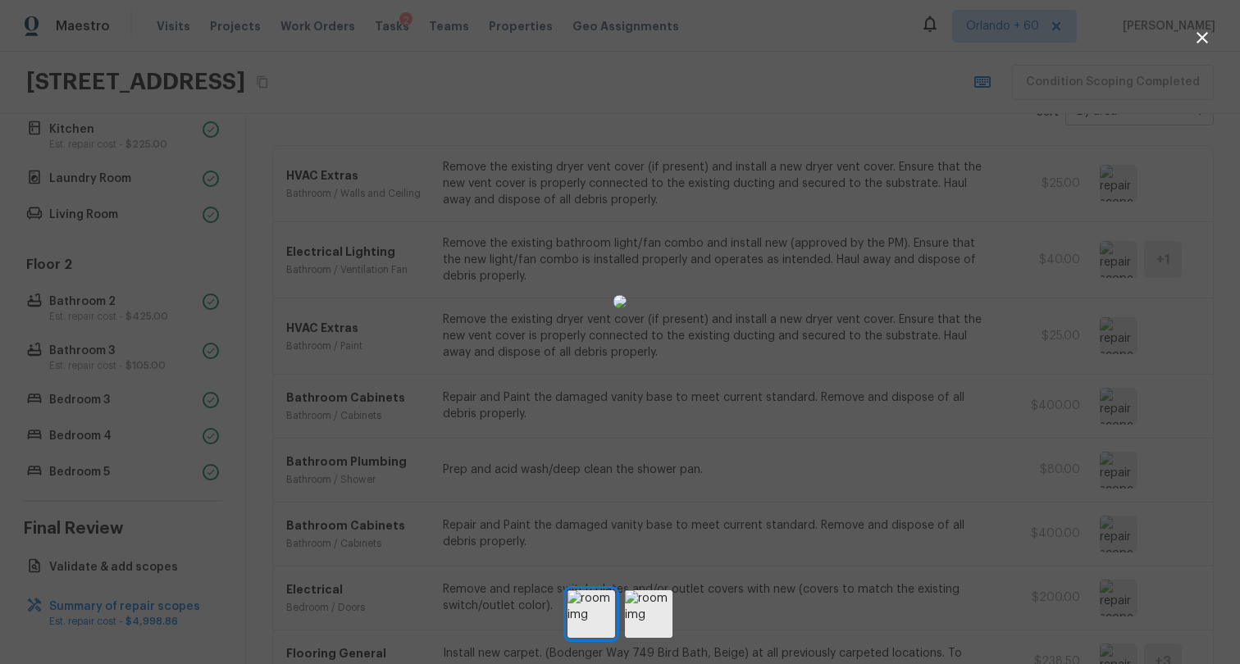
click at [1071, 300] on div at bounding box center [620, 301] width 1240 height 551
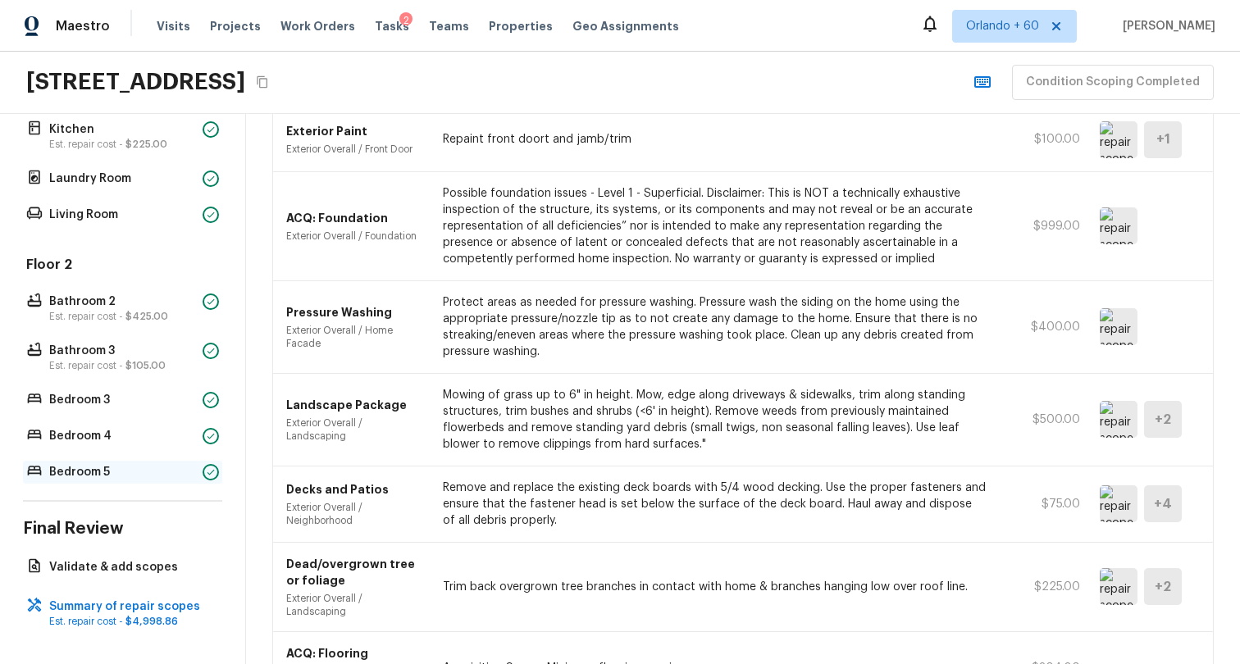
scroll to position [0, 0]
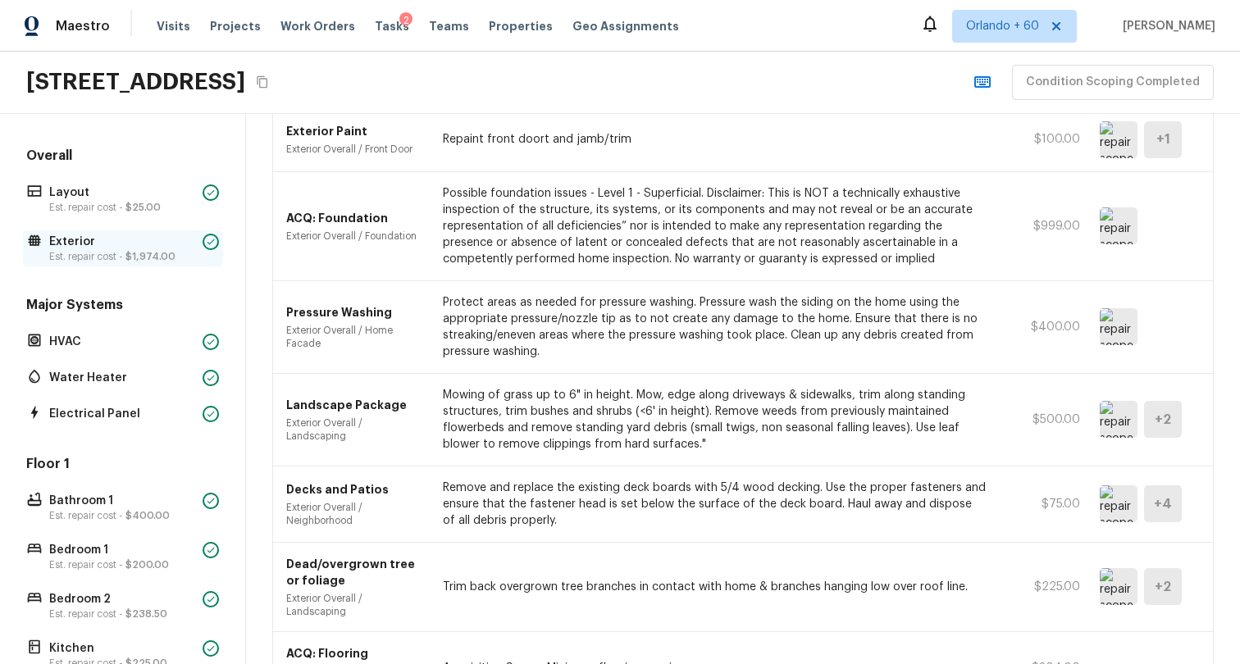
click at [126, 245] on p "Exterior" at bounding box center [122, 242] width 147 height 16
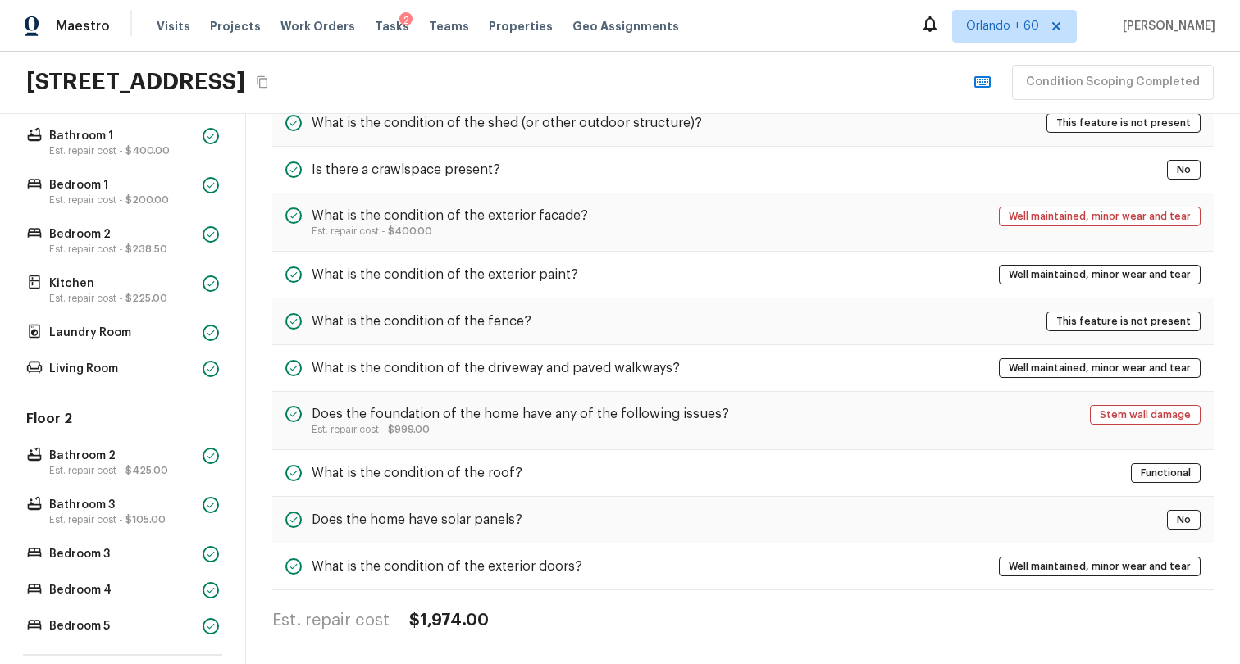
scroll to position [519, 0]
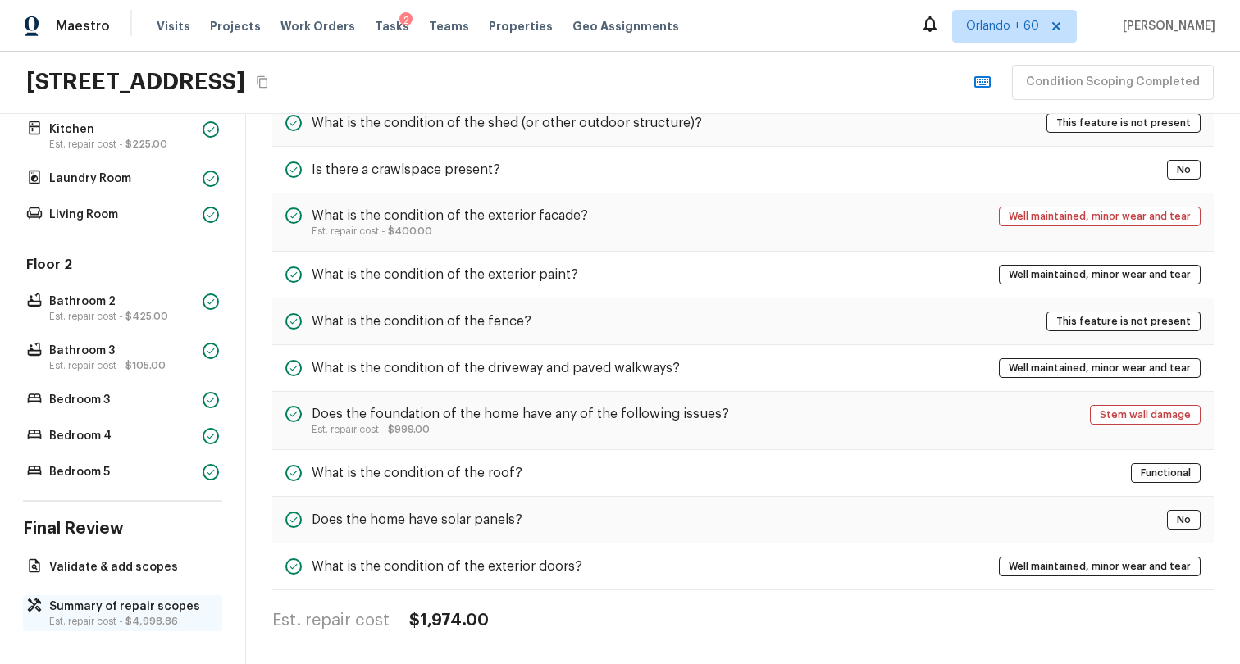
click at [94, 617] on p "Est. repair cost - $4,998.86" at bounding box center [130, 621] width 163 height 13
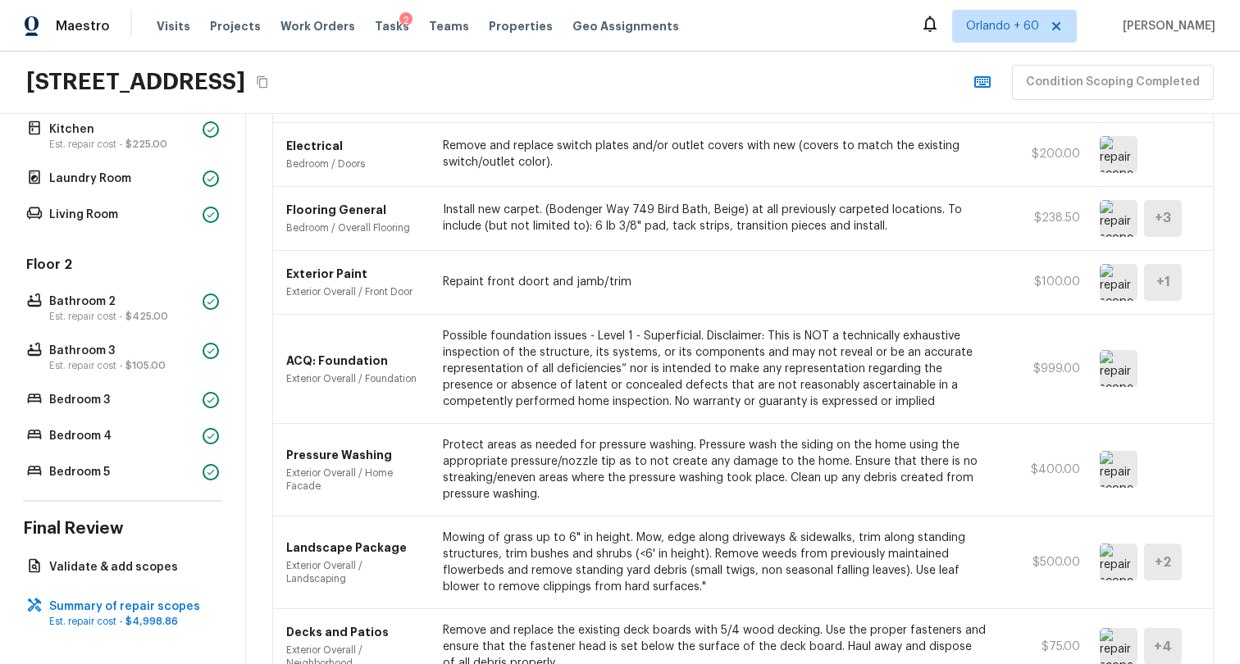
scroll to position [991, 0]
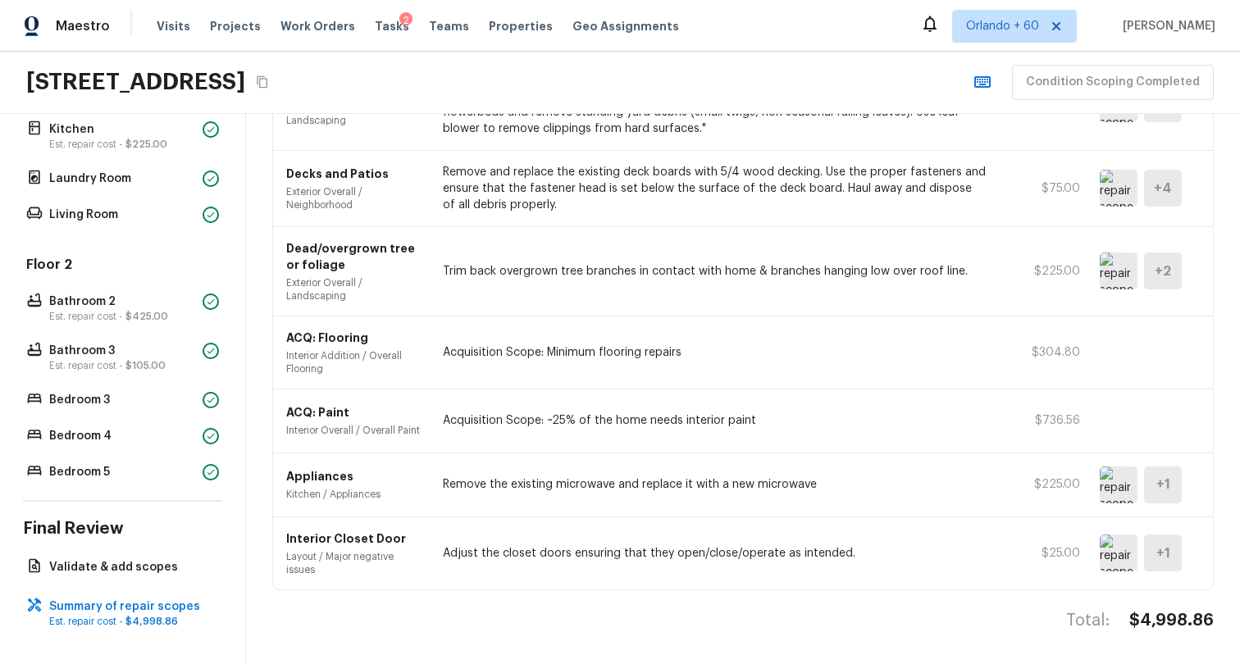
click at [1114, 558] on img at bounding box center [1119, 553] width 38 height 37
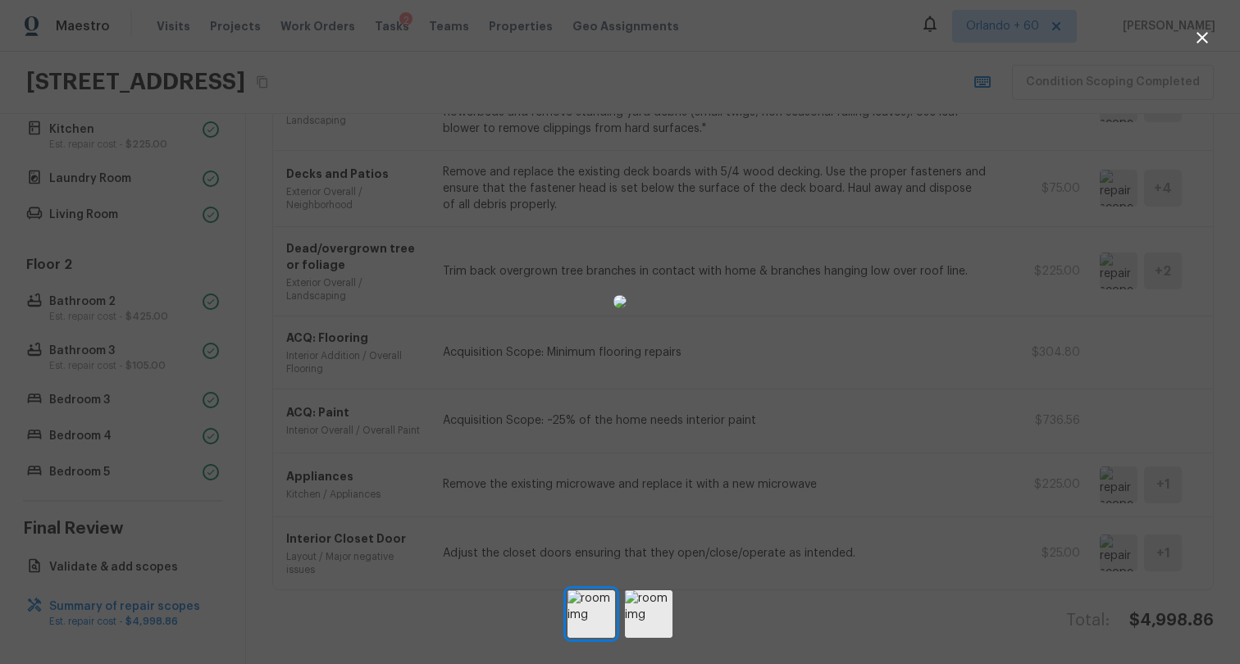
click at [925, 390] on div at bounding box center [620, 301] width 1240 height 551
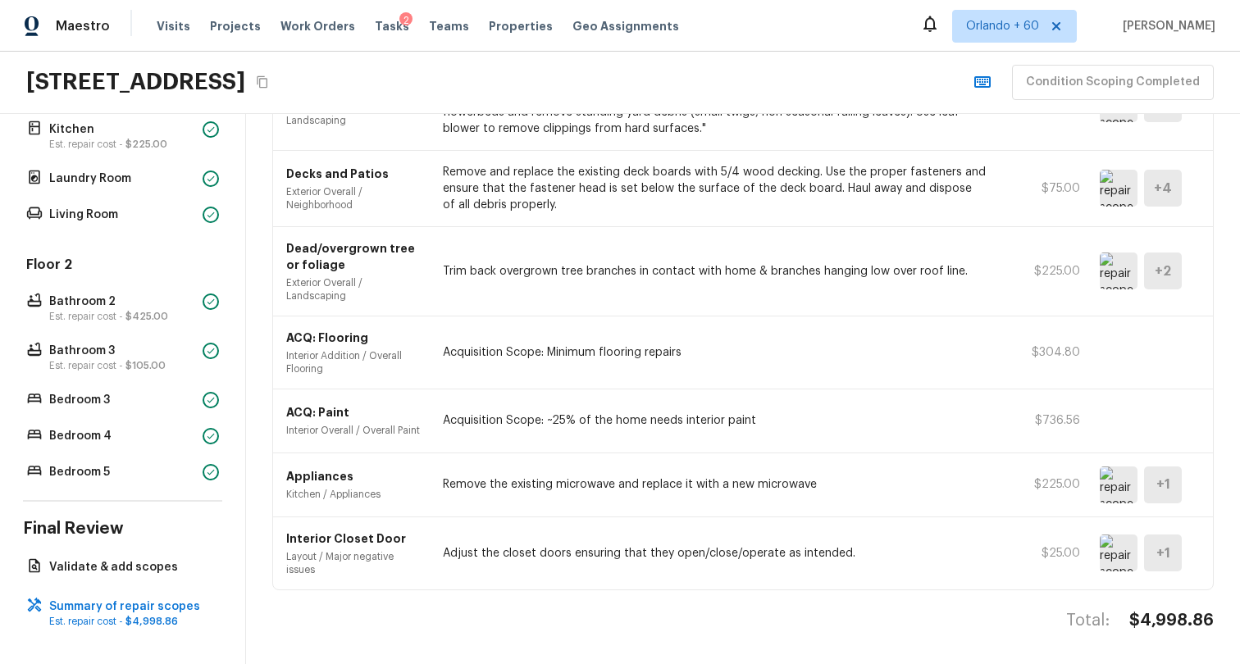
click at [1110, 485] on img at bounding box center [1119, 485] width 38 height 37
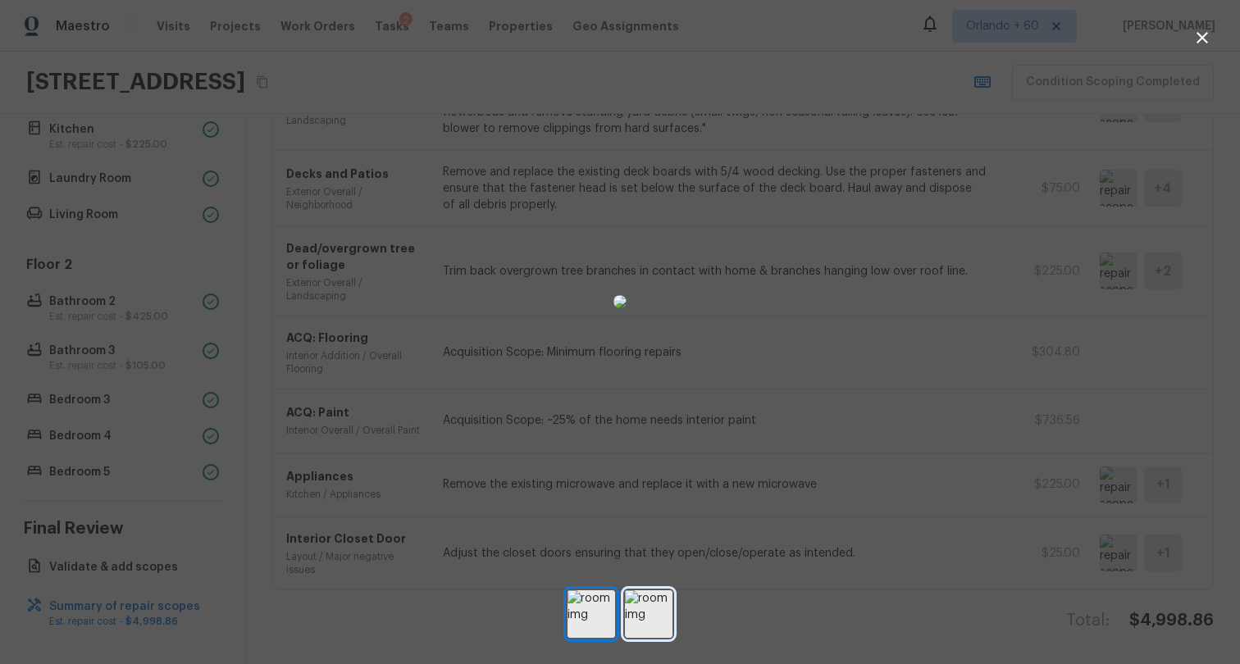
click at [654, 620] on img at bounding box center [649, 615] width 48 height 48
click at [289, 431] on div at bounding box center [620, 301] width 1240 height 551
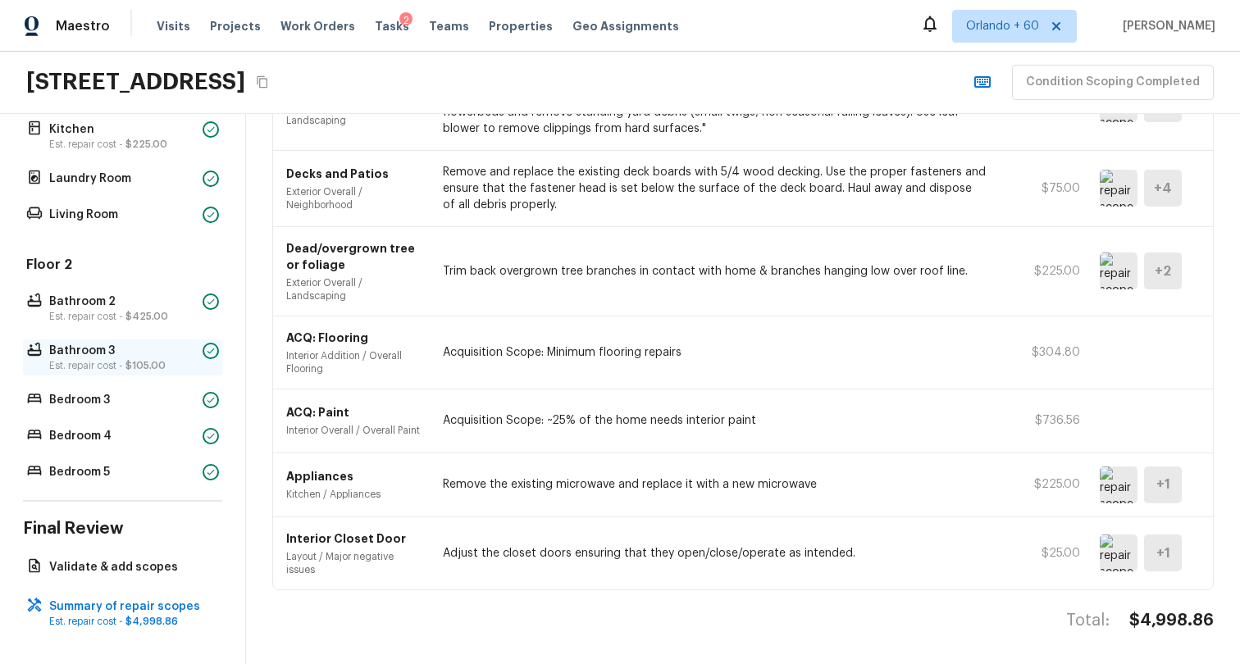
click at [109, 359] on p "Est. repair cost - $105.00" at bounding box center [122, 365] width 147 height 13
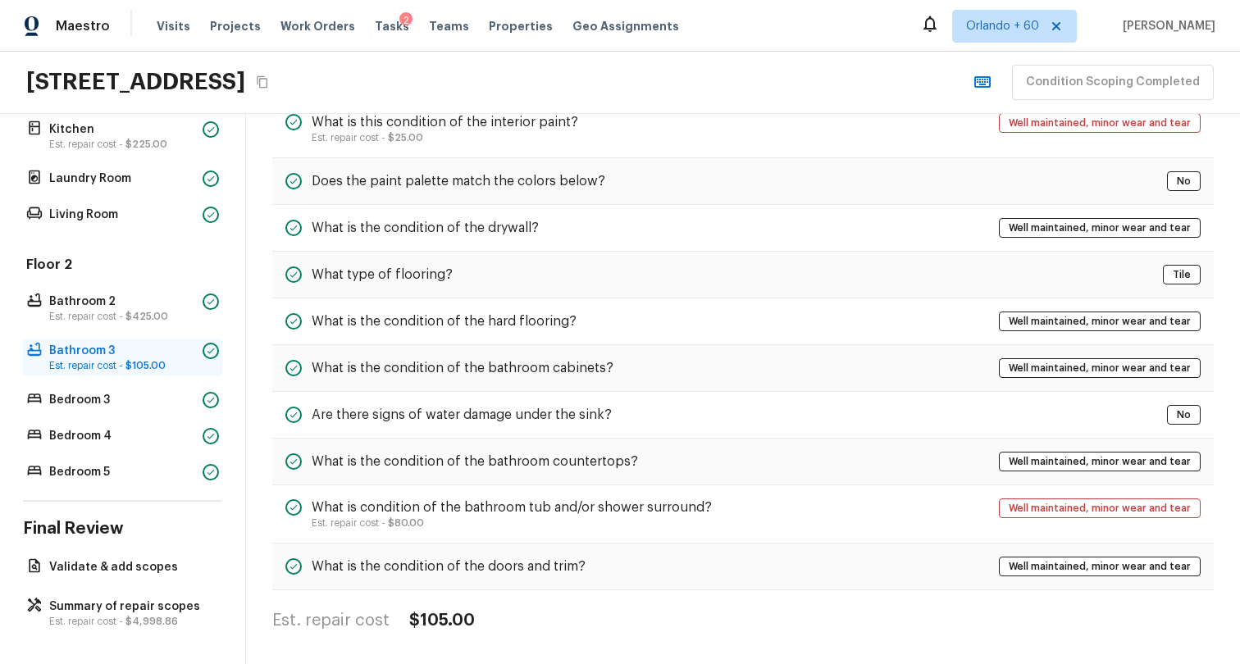
scroll to position [89, 0]
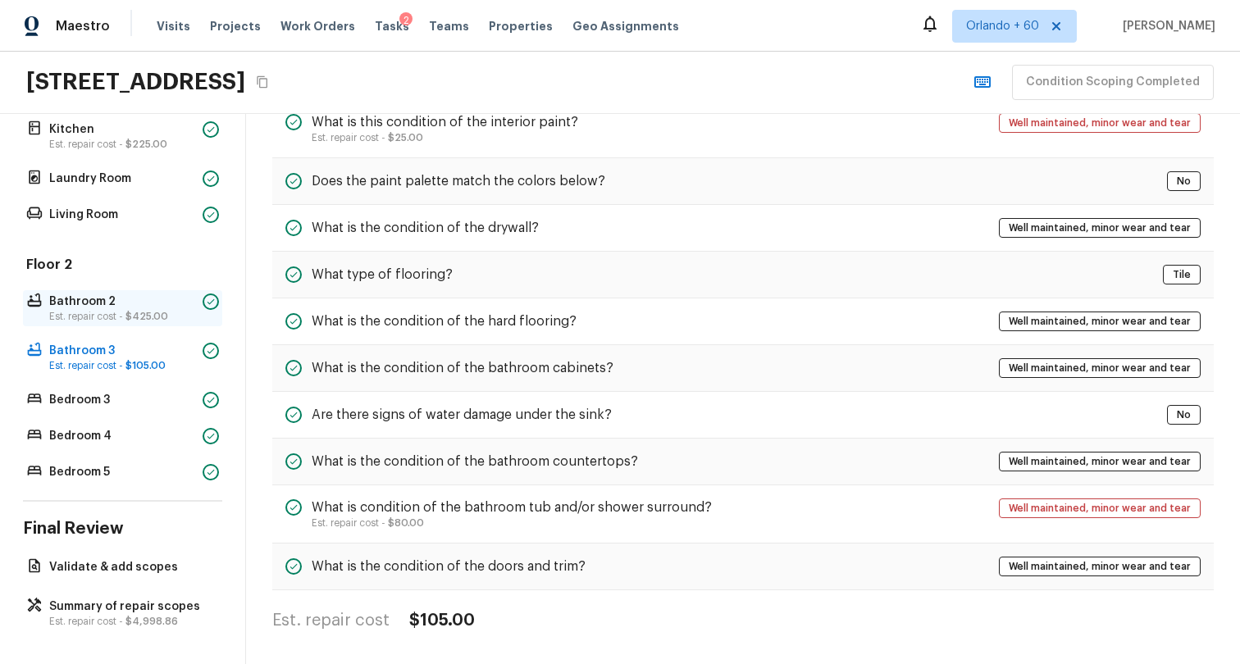
click at [133, 298] on p "Bathroom 2" at bounding box center [122, 302] width 147 height 16
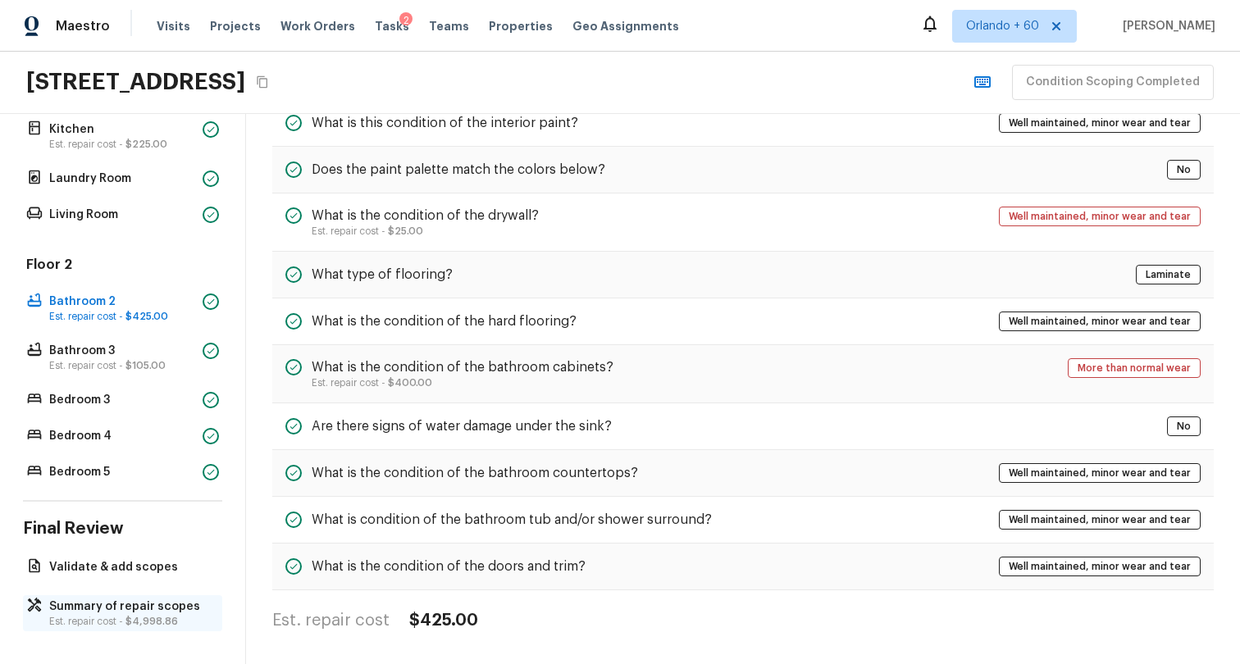
click at [135, 597] on div "Summary of repair scopes Est. repair cost - $4,998.86" at bounding box center [122, 613] width 199 height 36
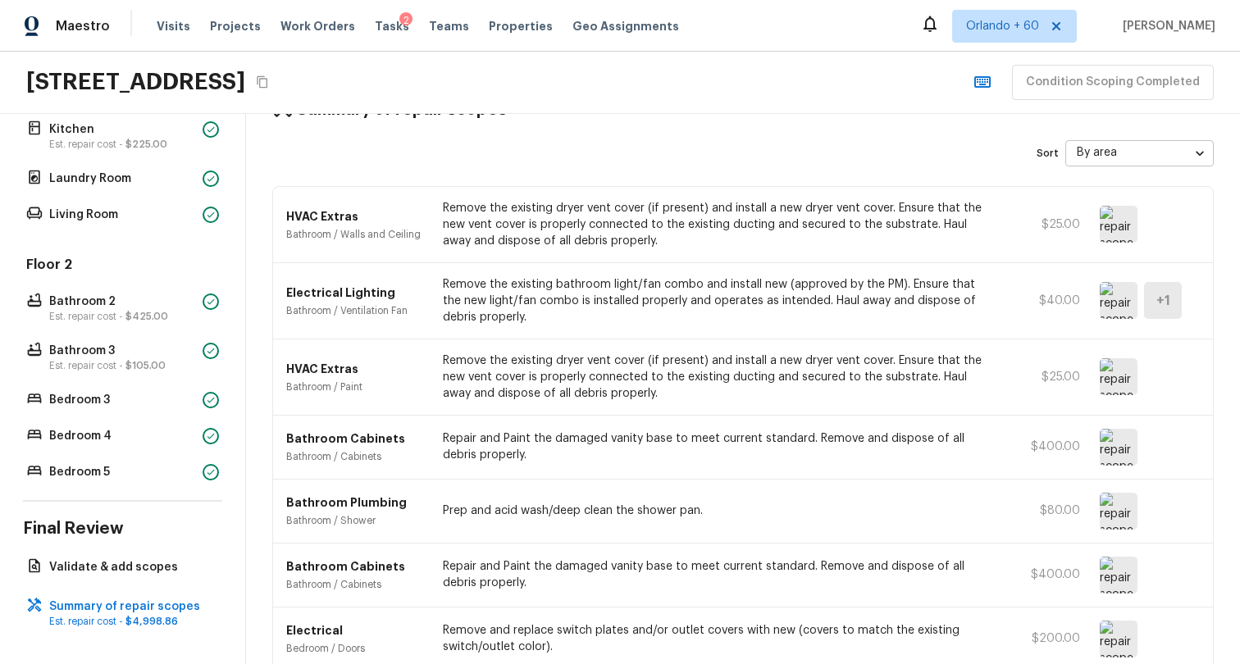
scroll to position [0, 0]
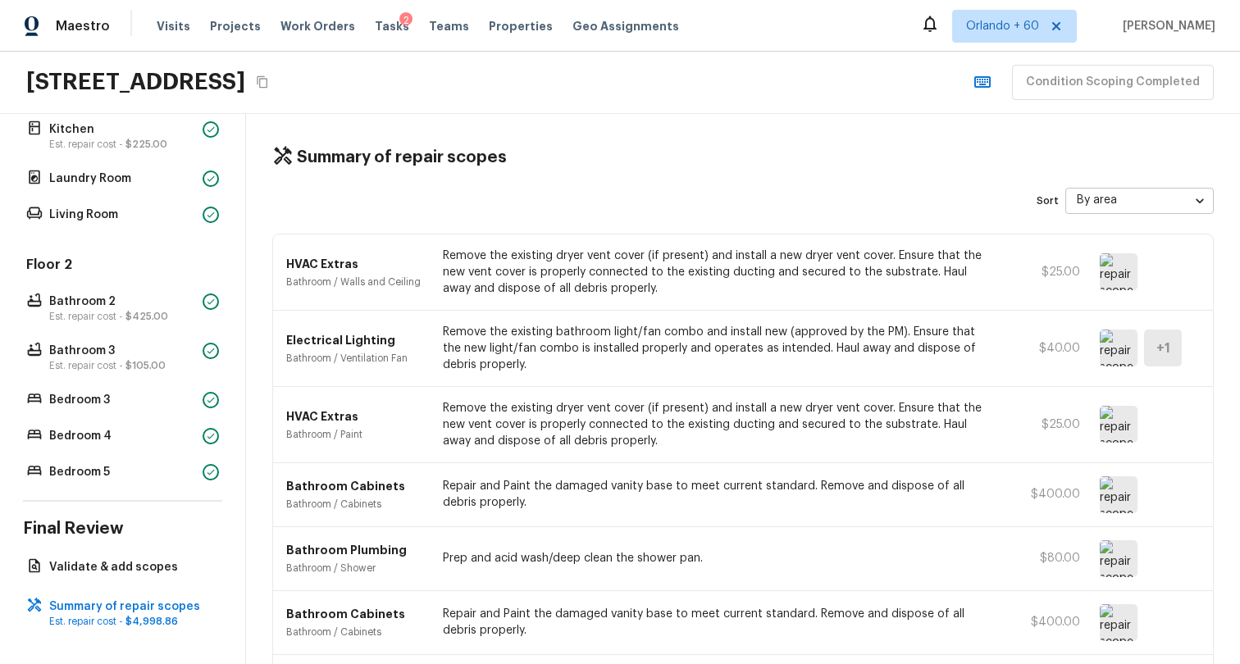
click at [273, 90] on button "Copy Address" at bounding box center [262, 81] width 21 height 21
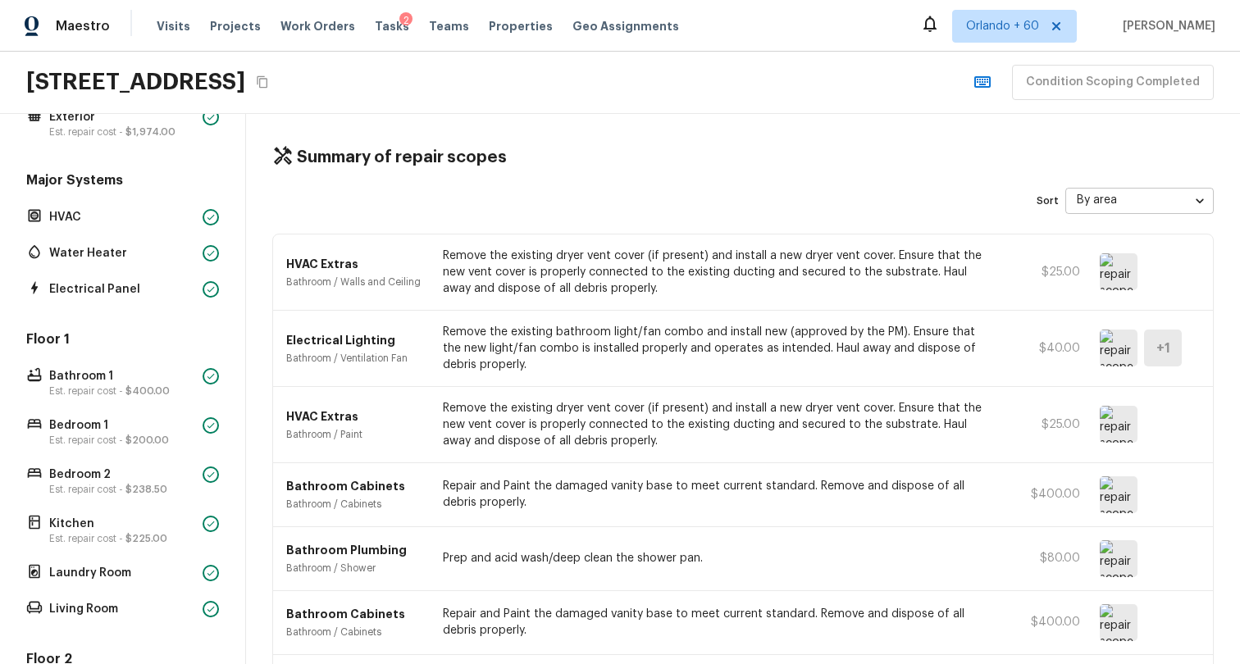
scroll to position [103, 0]
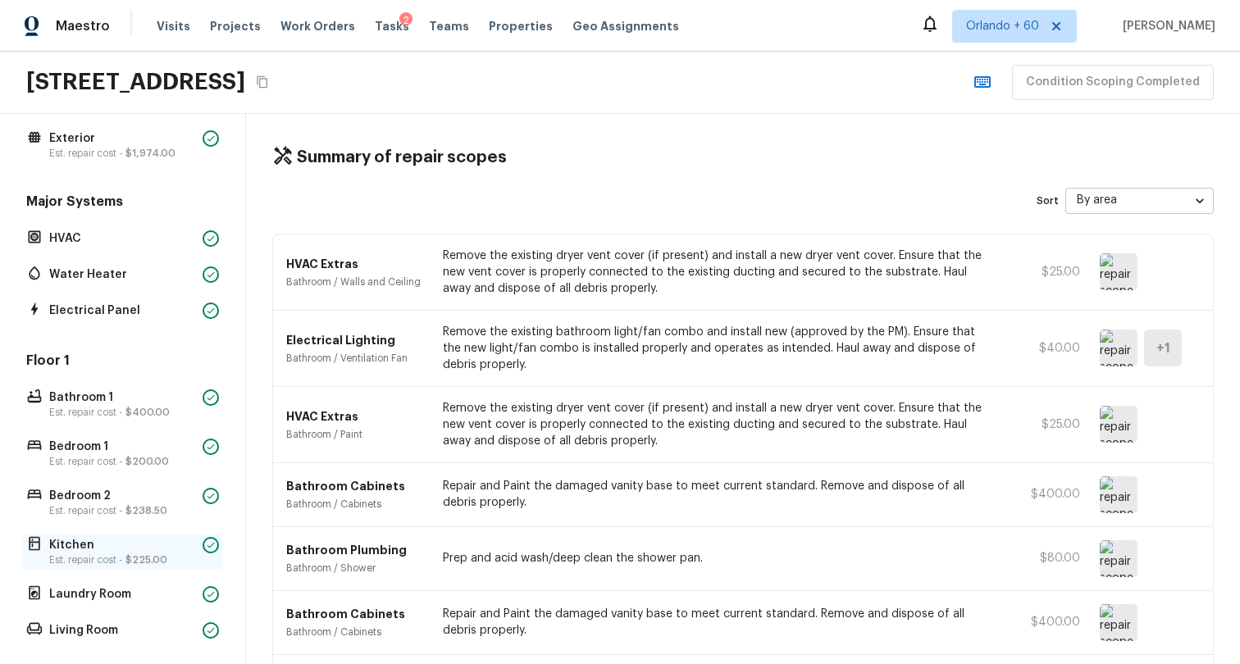
click at [135, 559] on span "$225.00" at bounding box center [146, 560] width 42 height 10
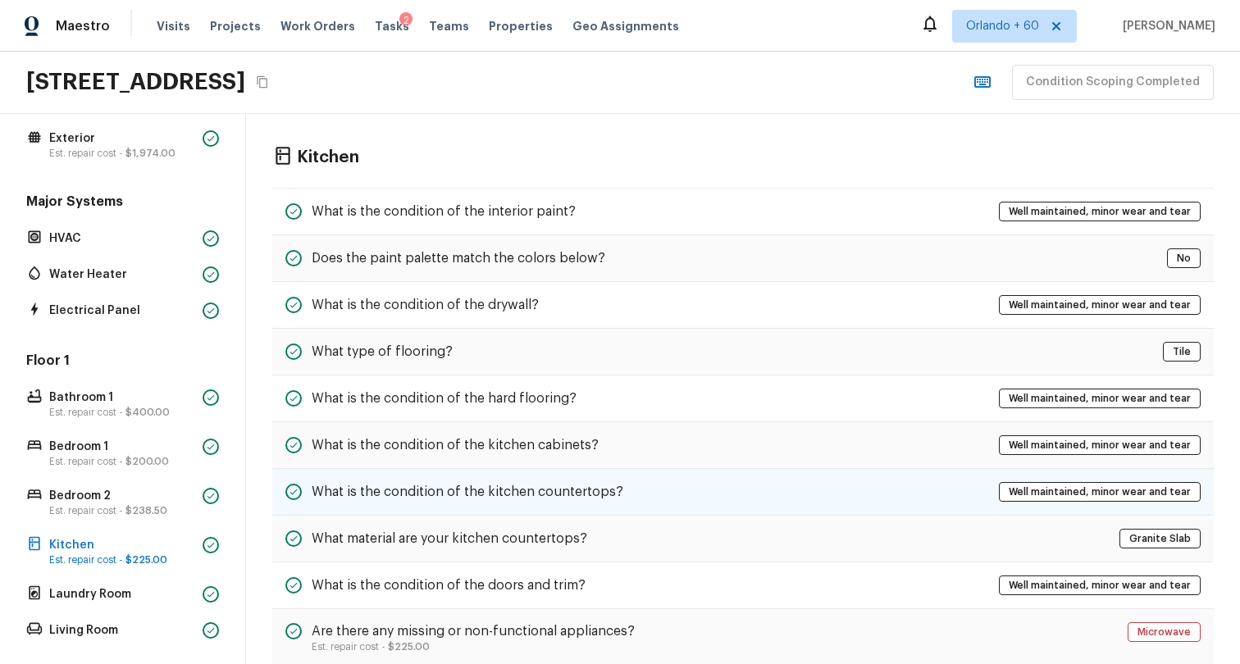
scroll to position [124, 0]
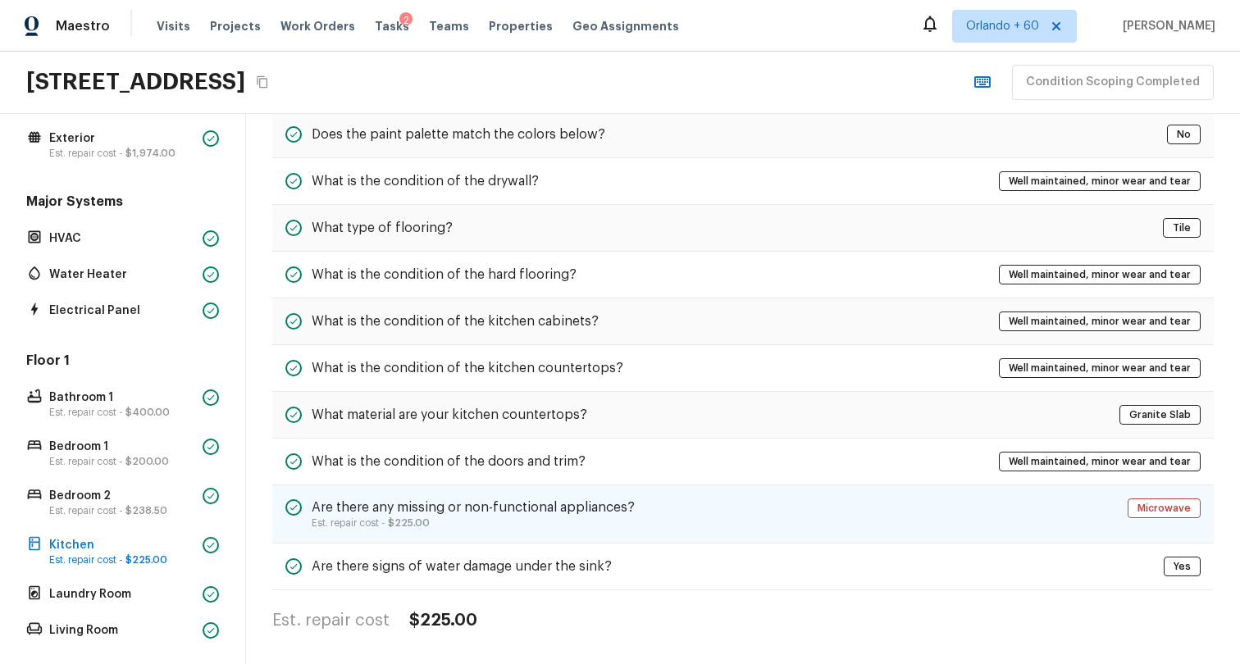
click at [367, 520] on p "Est. repair cost - $225.00" at bounding box center [473, 523] width 323 height 13
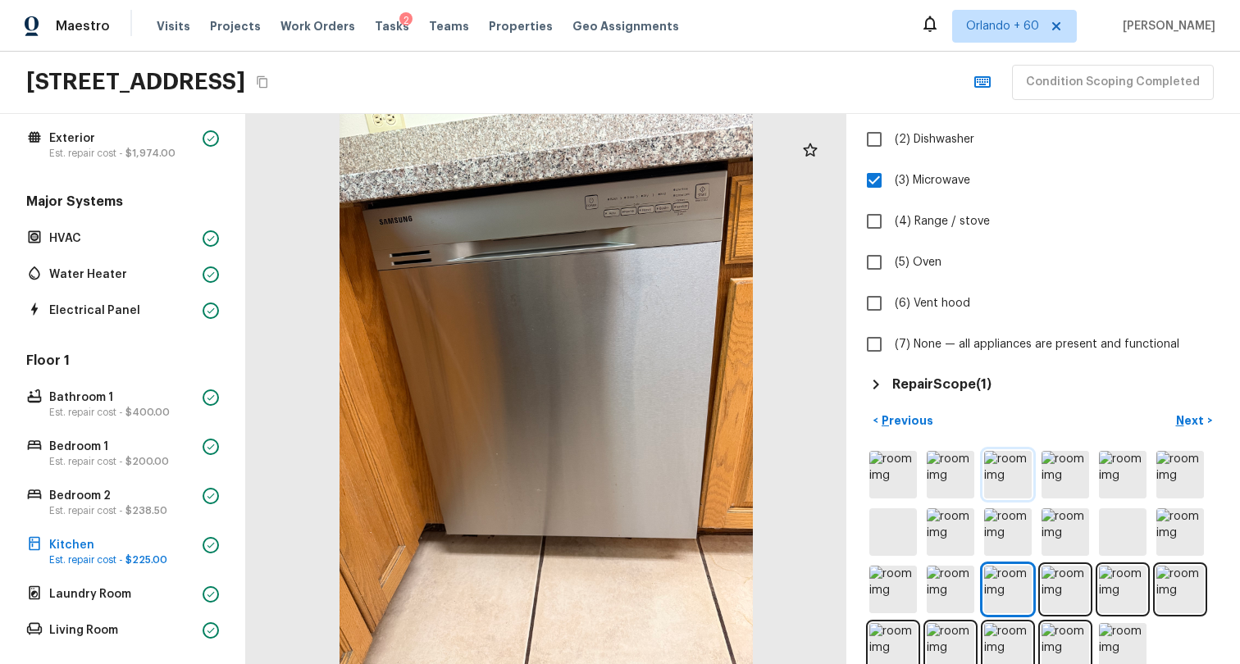
scroll to position [194, 0]
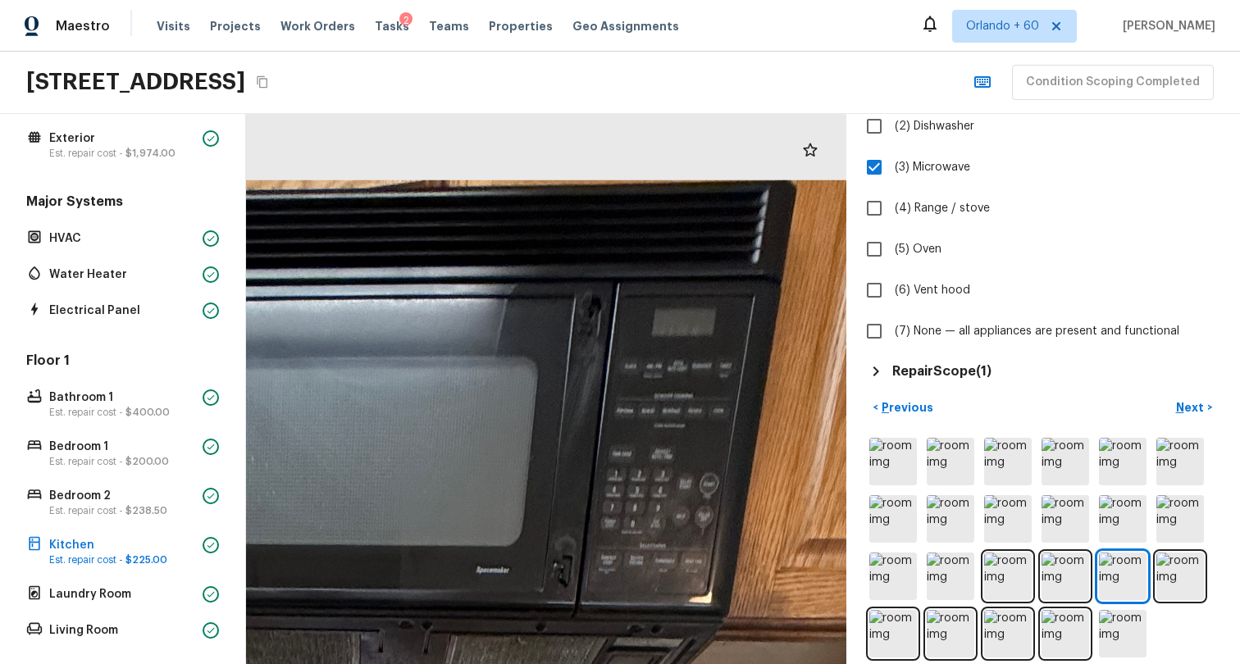
drag, startPoint x: 677, startPoint y: 219, endPoint x: 620, endPoint y: 434, distance: 222.2
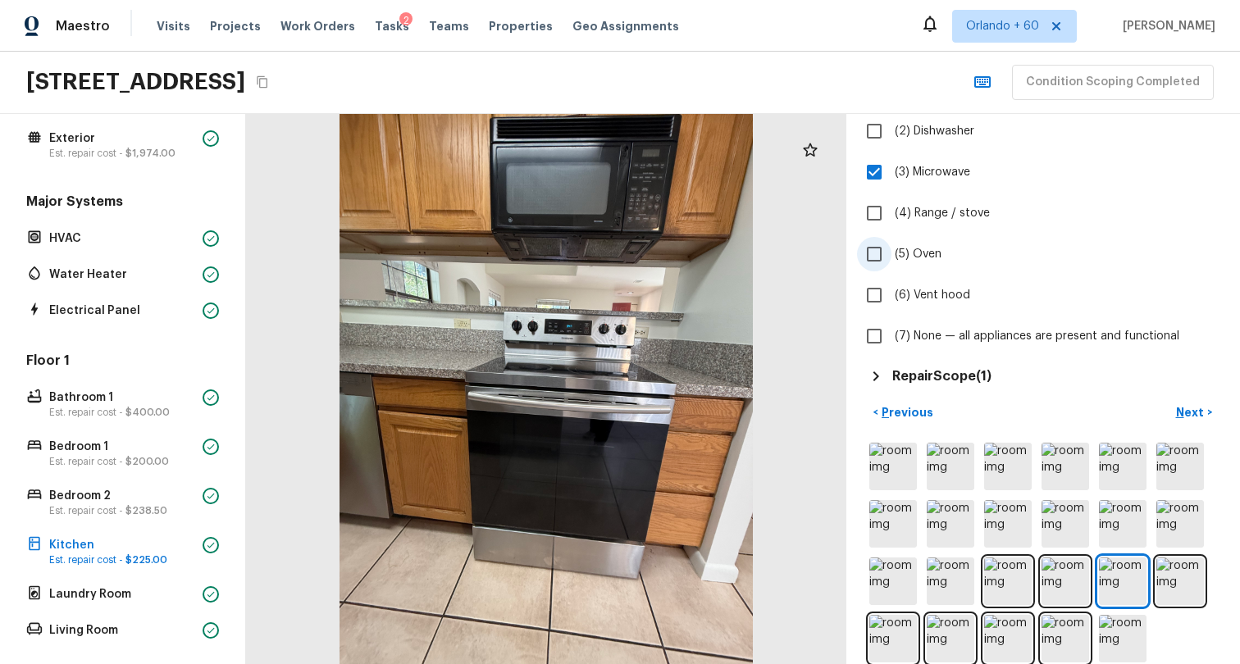
scroll to position [211, 0]
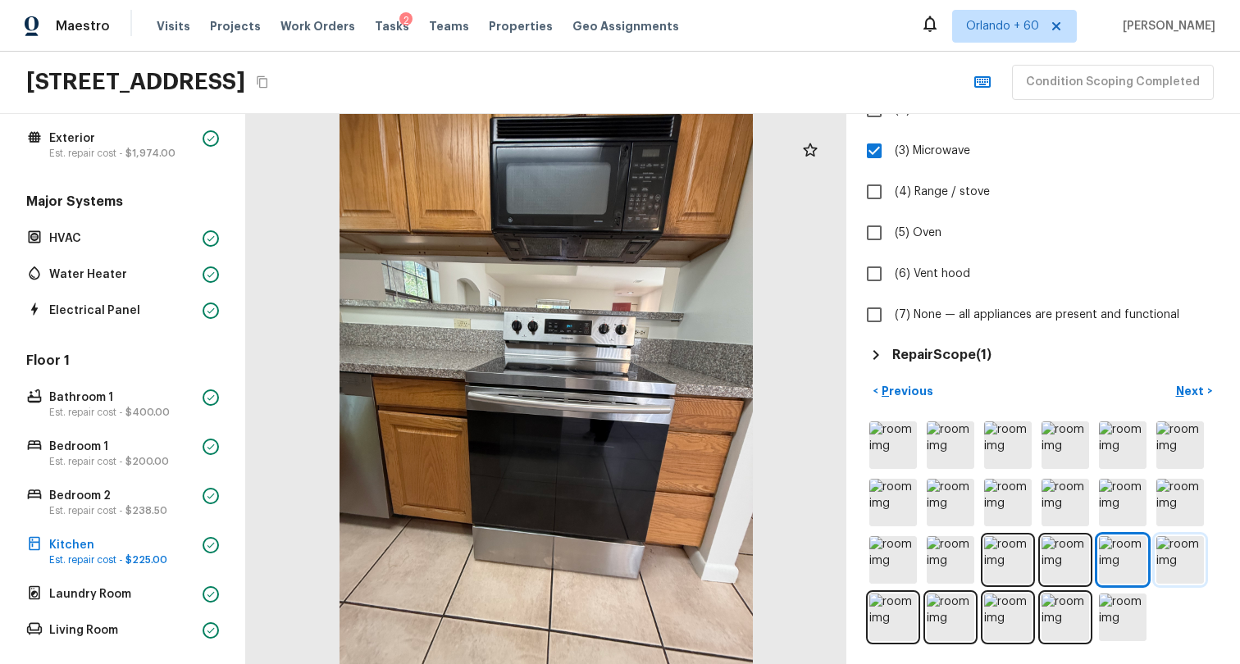
click at [1193, 558] on img at bounding box center [1180, 560] width 48 height 48
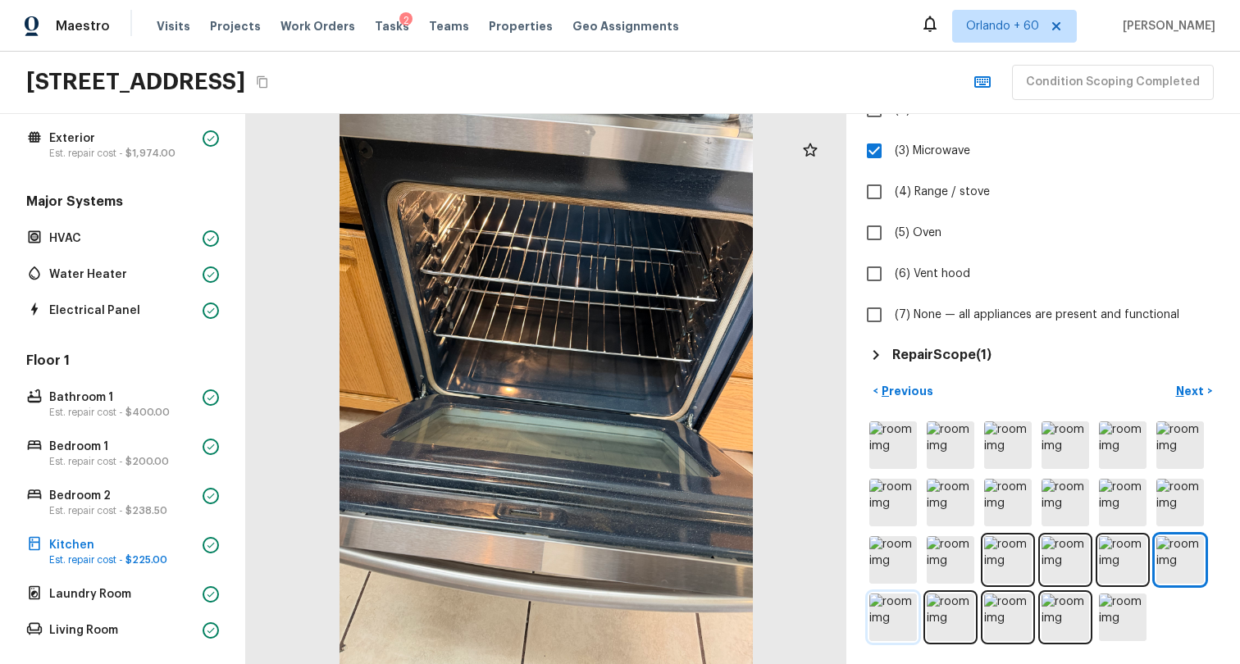
click at [885, 624] on img at bounding box center [893, 618] width 48 height 48
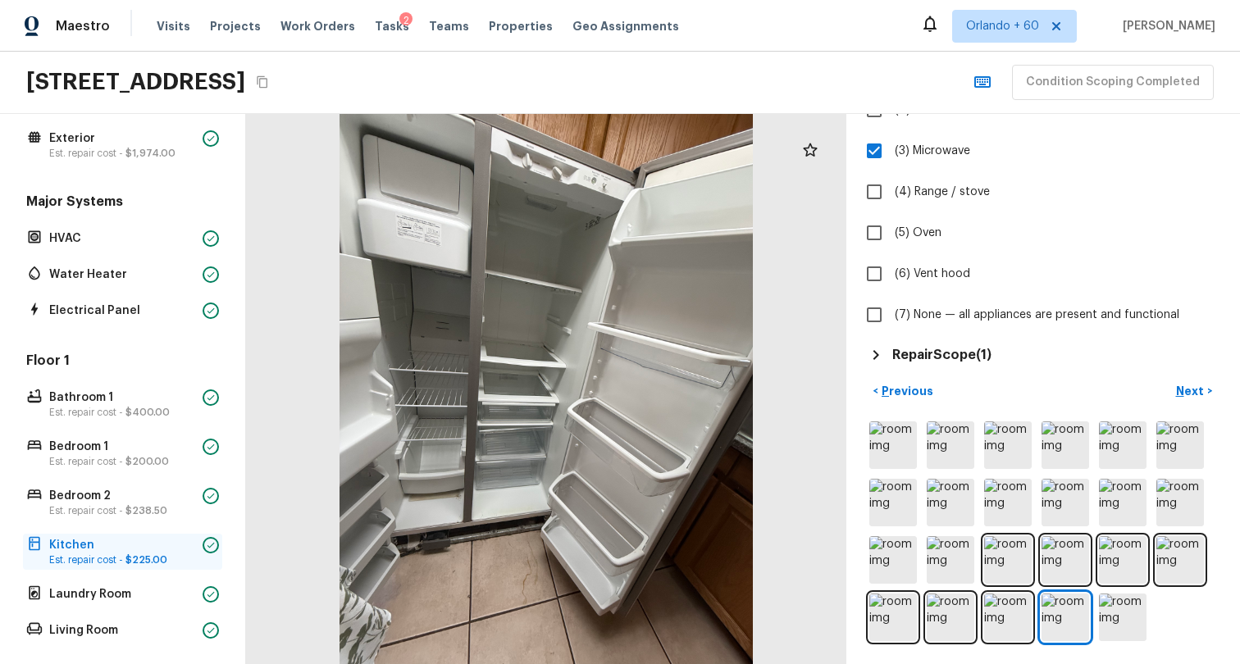
scroll to position [519, 0]
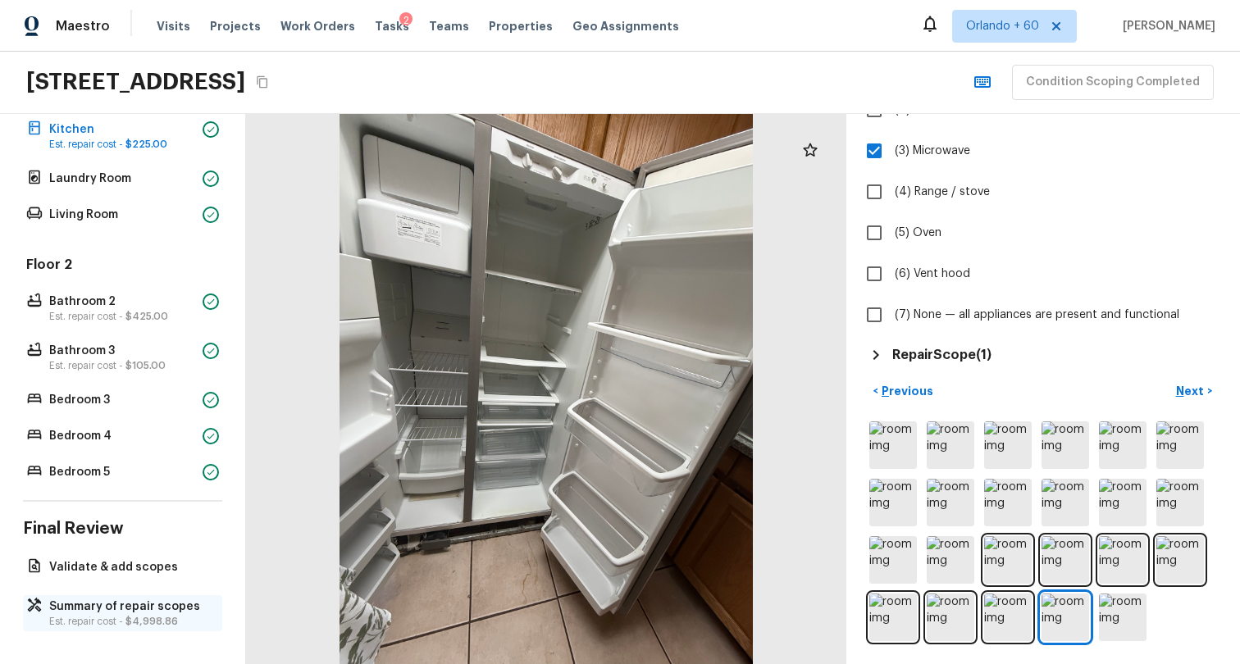
click at [129, 610] on p "Summary of repair scopes" at bounding box center [130, 607] width 163 height 16
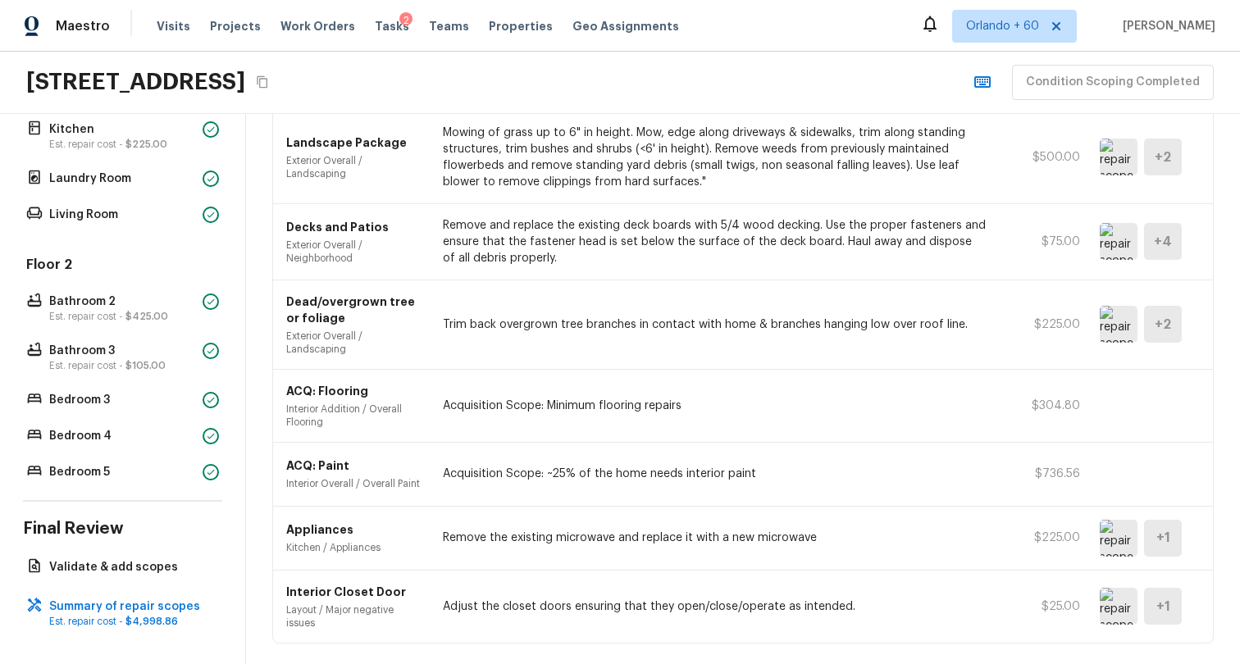
scroll to position [991, 0]
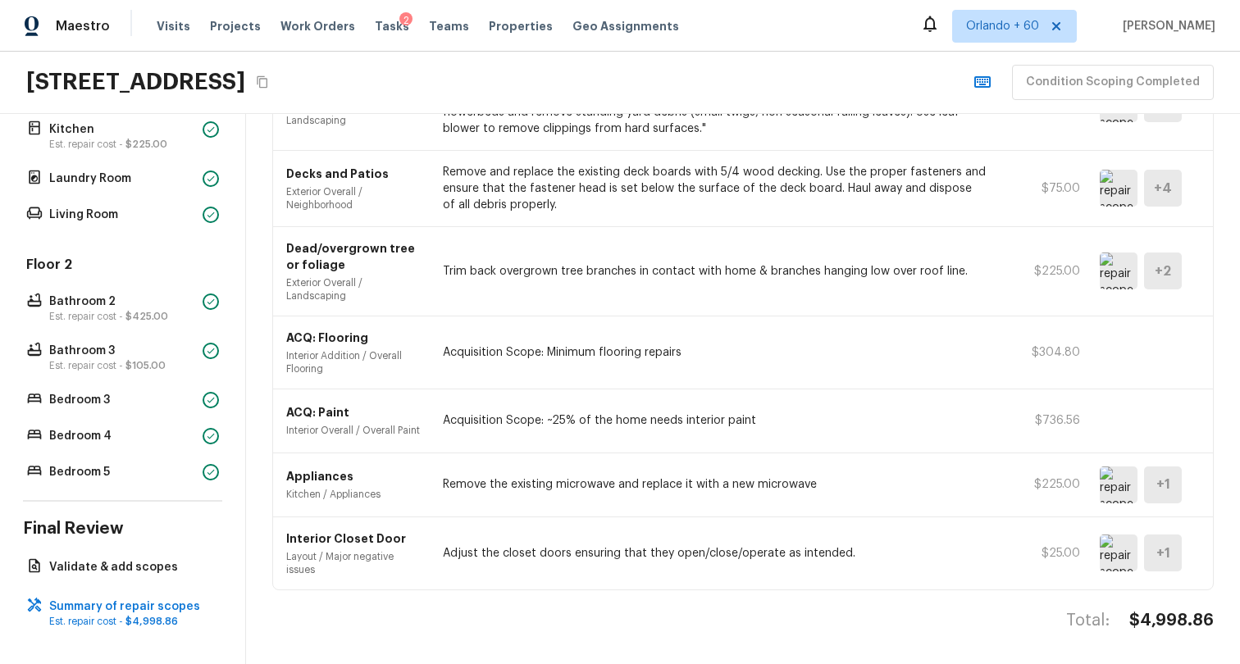
click at [1117, 266] on img at bounding box center [1119, 271] width 38 height 37
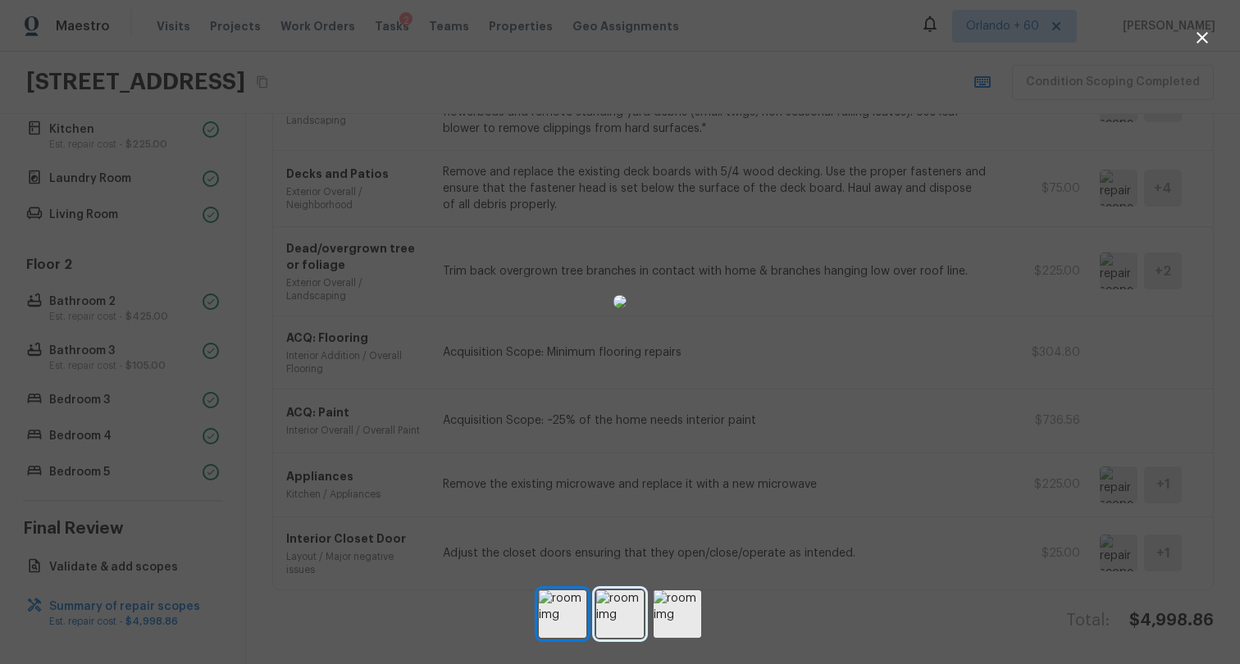
click at [619, 602] on img at bounding box center [620, 615] width 48 height 48
click at [681, 617] on img at bounding box center [678, 615] width 48 height 48
click at [942, 316] on div at bounding box center [620, 301] width 1240 height 551
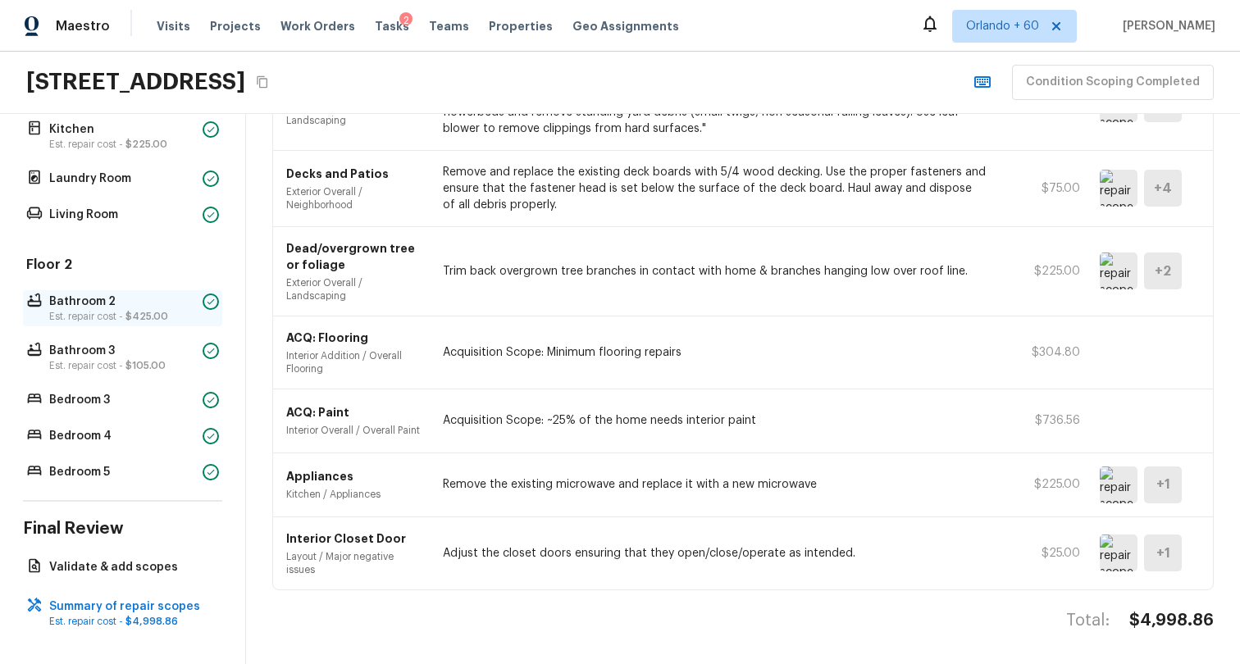
scroll to position [0, 0]
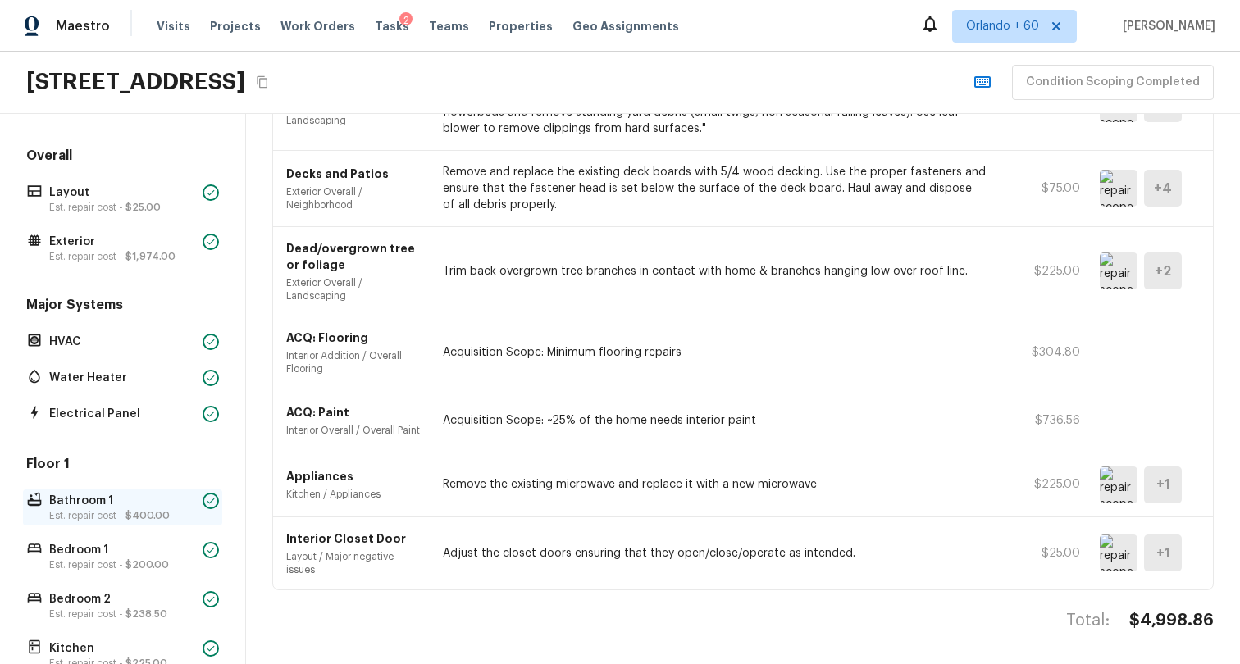
click at [129, 500] on p "Bathroom 1" at bounding box center [122, 501] width 147 height 16
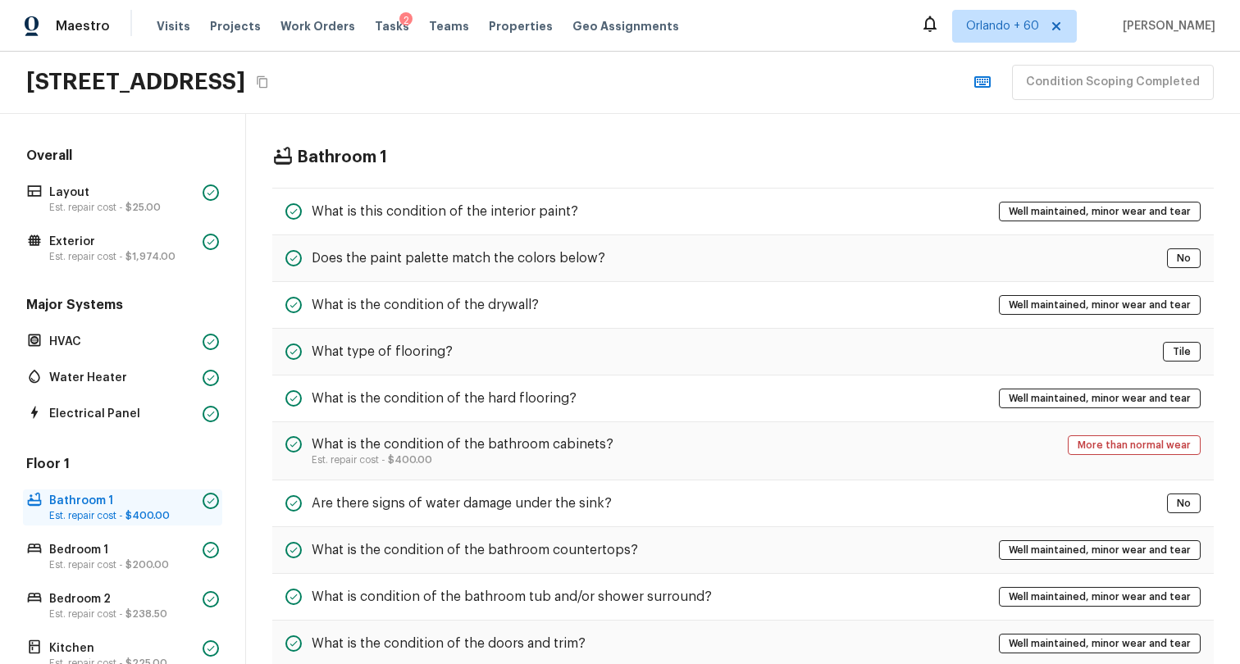
click at [103, 509] on p "Est. repair cost - $400.00" at bounding box center [122, 515] width 147 height 13
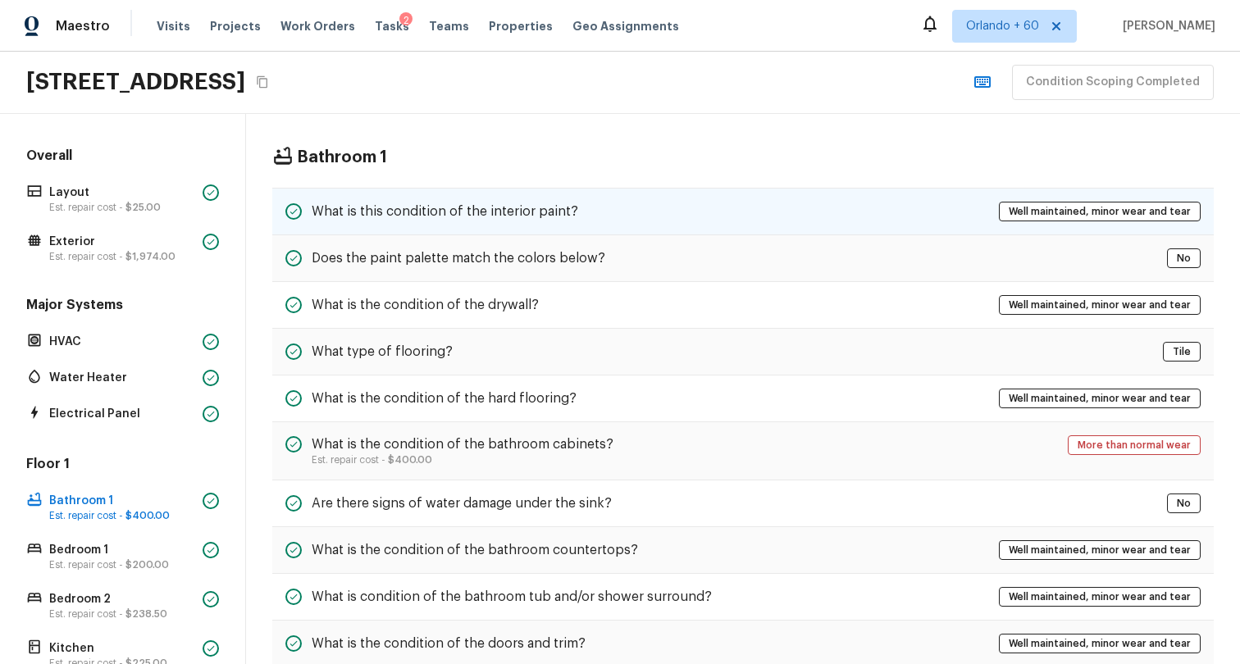
click at [488, 200] on div "What is this condition of the interior paint? Well maintained, minor wear and t…" at bounding box center [743, 212] width 942 height 48
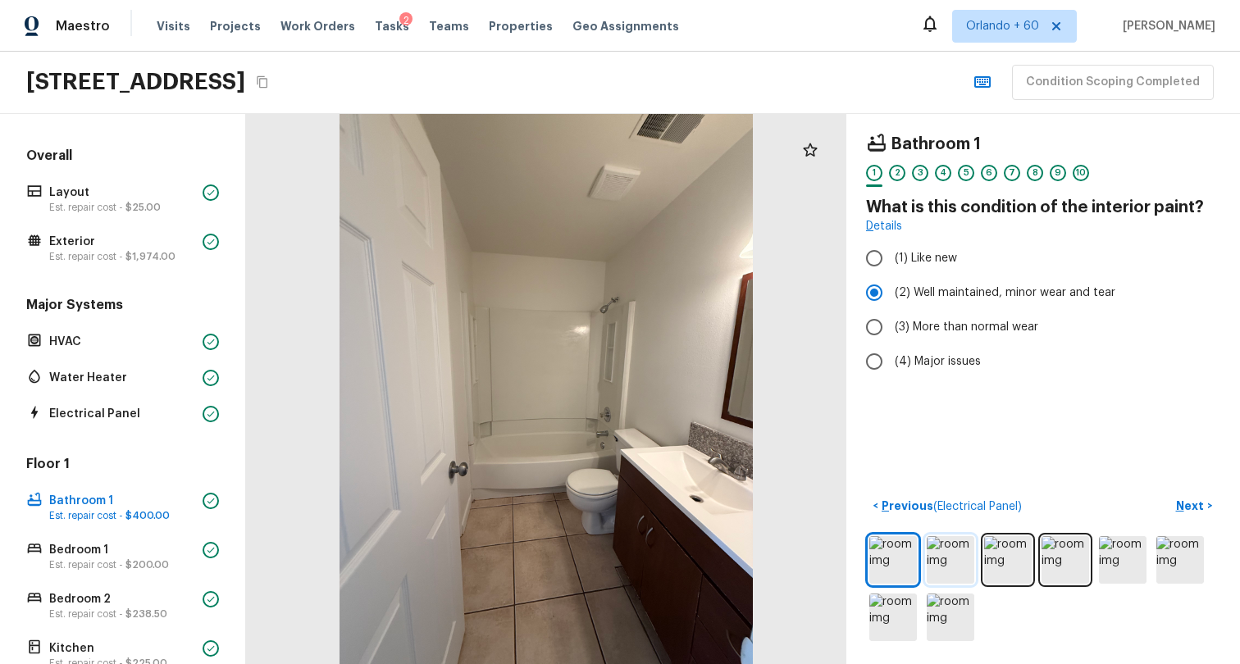
click at [952, 568] on img at bounding box center [951, 560] width 48 height 48
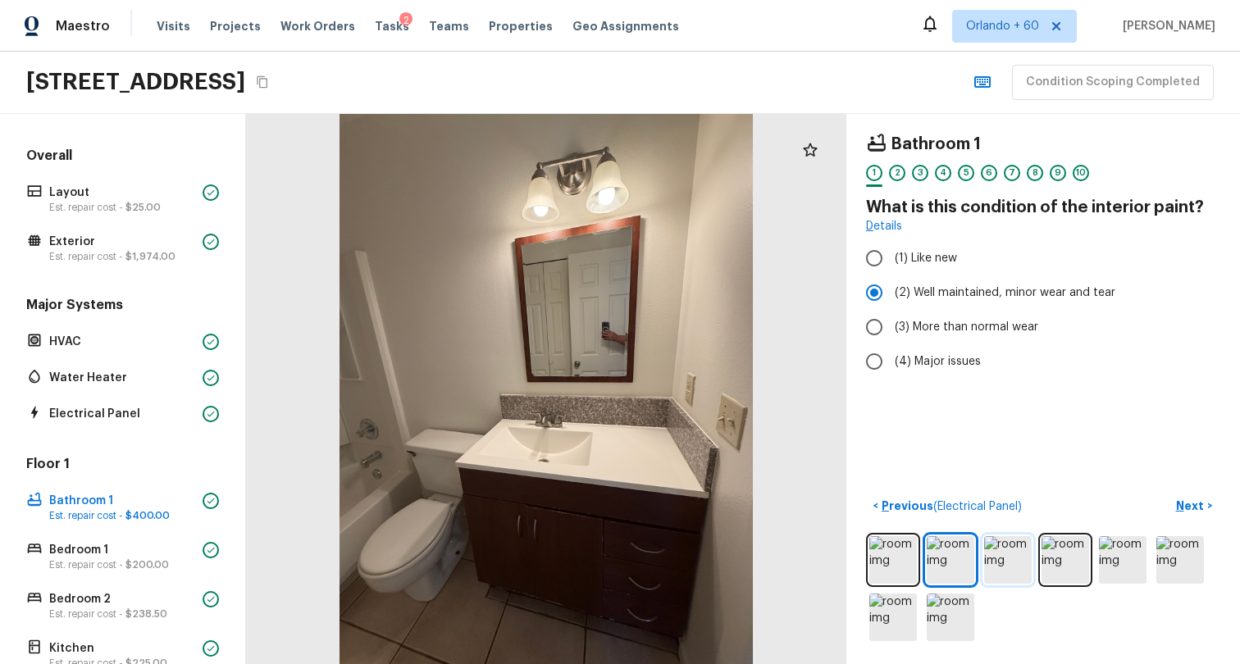
click at [1015, 544] on img at bounding box center [1008, 560] width 48 height 48
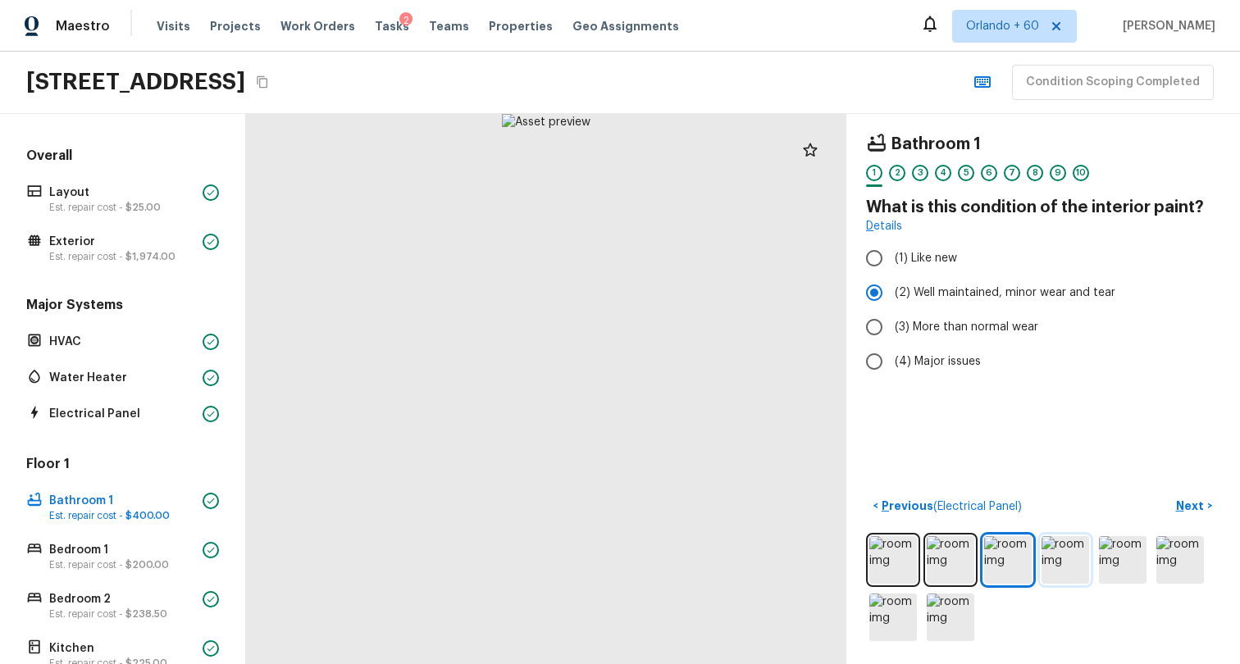
click at [1070, 571] on img at bounding box center [1066, 560] width 48 height 48
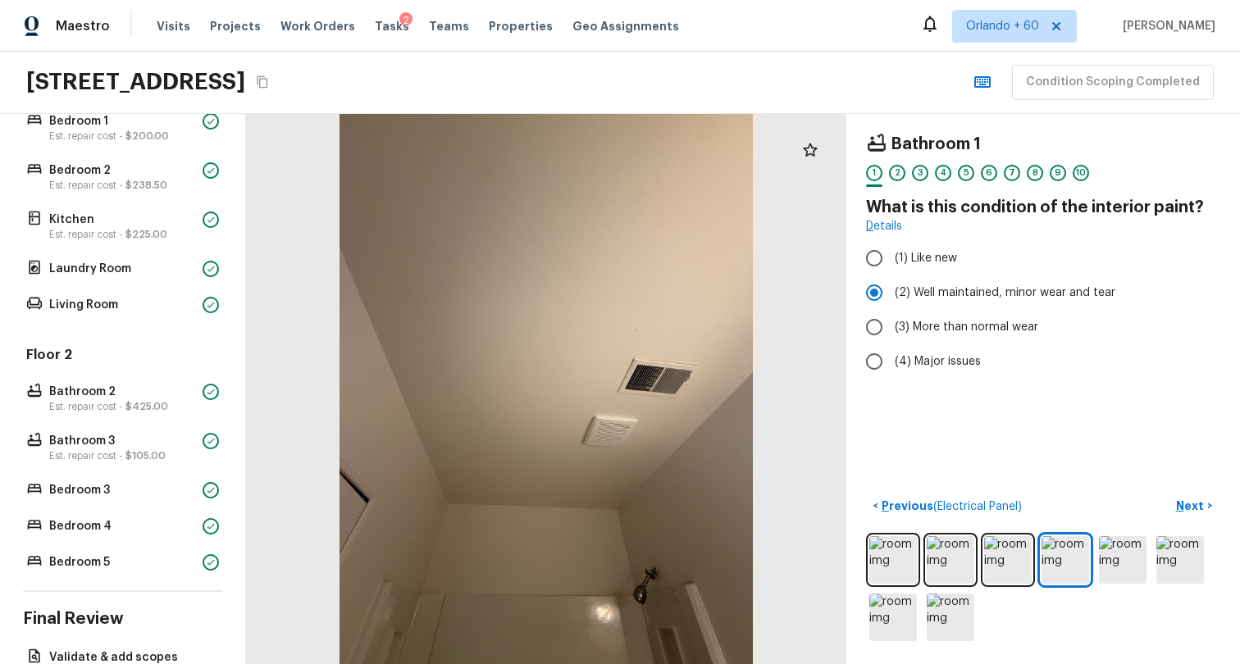
scroll to position [519, 0]
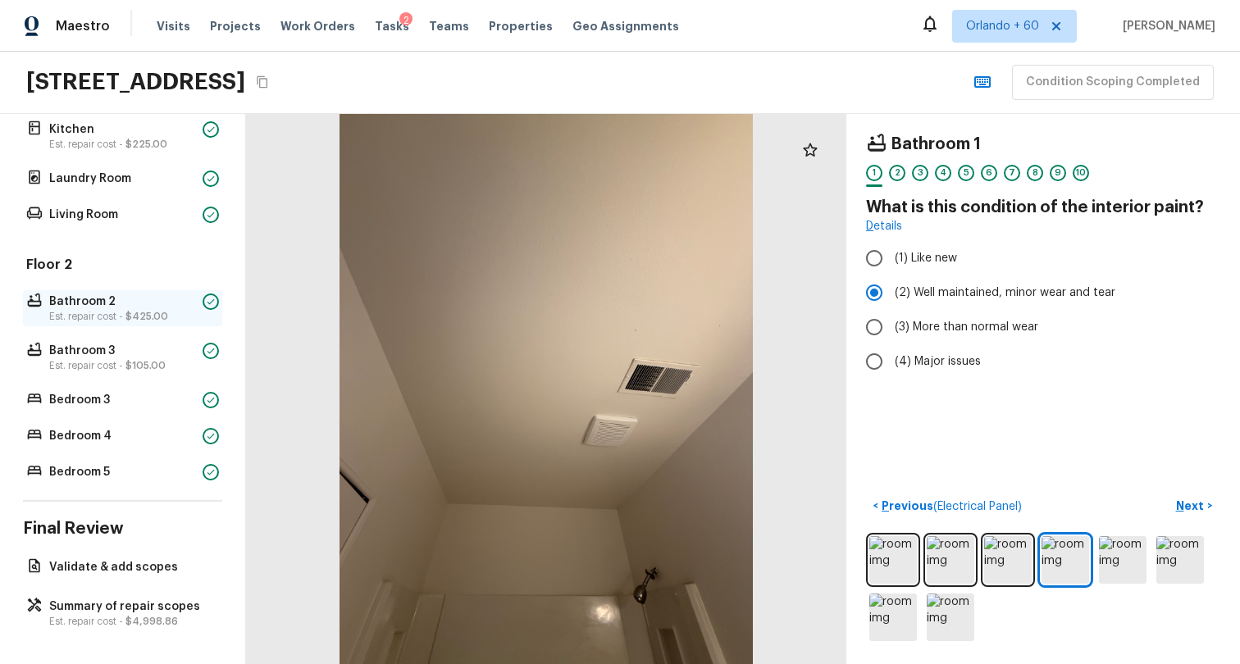
click at [128, 310] on p "Est. repair cost - $425.00" at bounding box center [122, 316] width 147 height 13
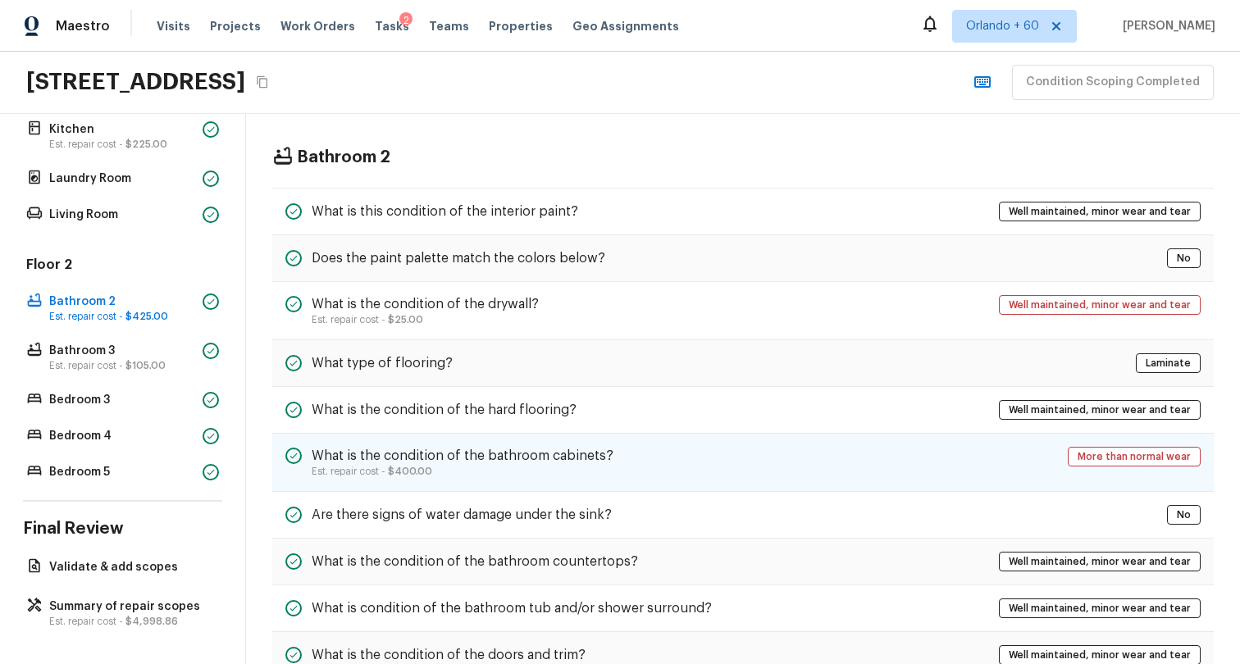
click at [804, 454] on div "What is the condition of the bathroom cabinets? Est. repair cost - $400.00 More…" at bounding box center [743, 463] width 942 height 58
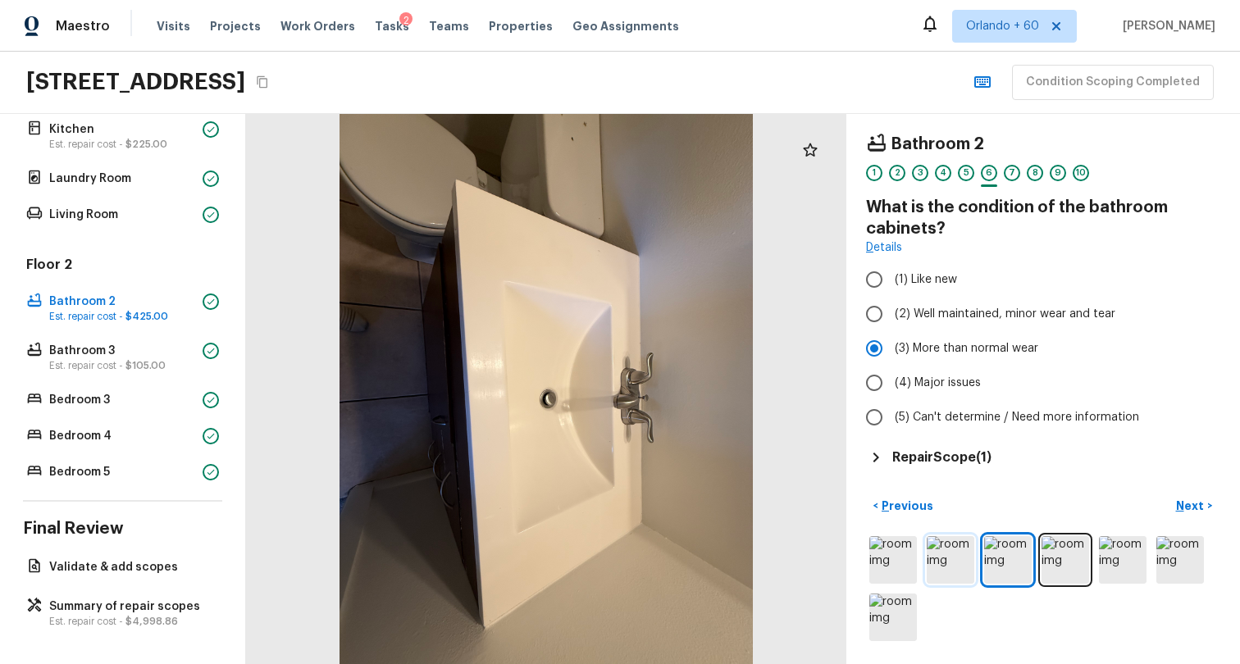
click at [936, 536] on img at bounding box center [951, 560] width 48 height 48
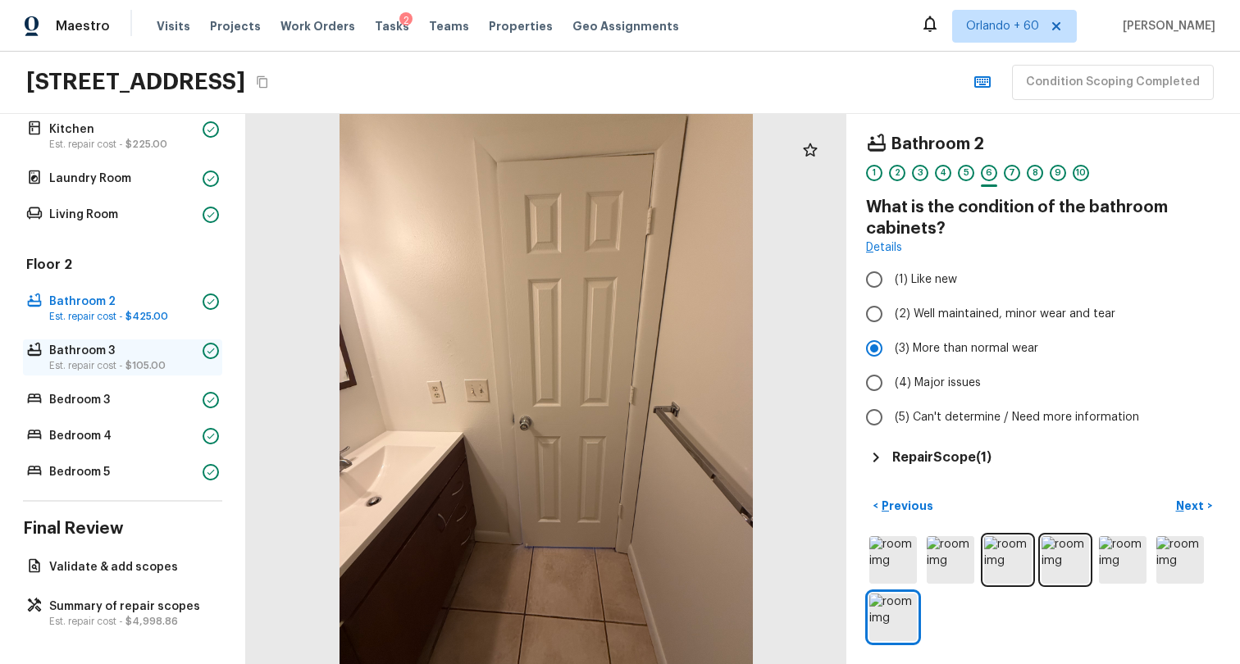
click at [132, 364] on span "$105.00" at bounding box center [145, 366] width 40 height 10
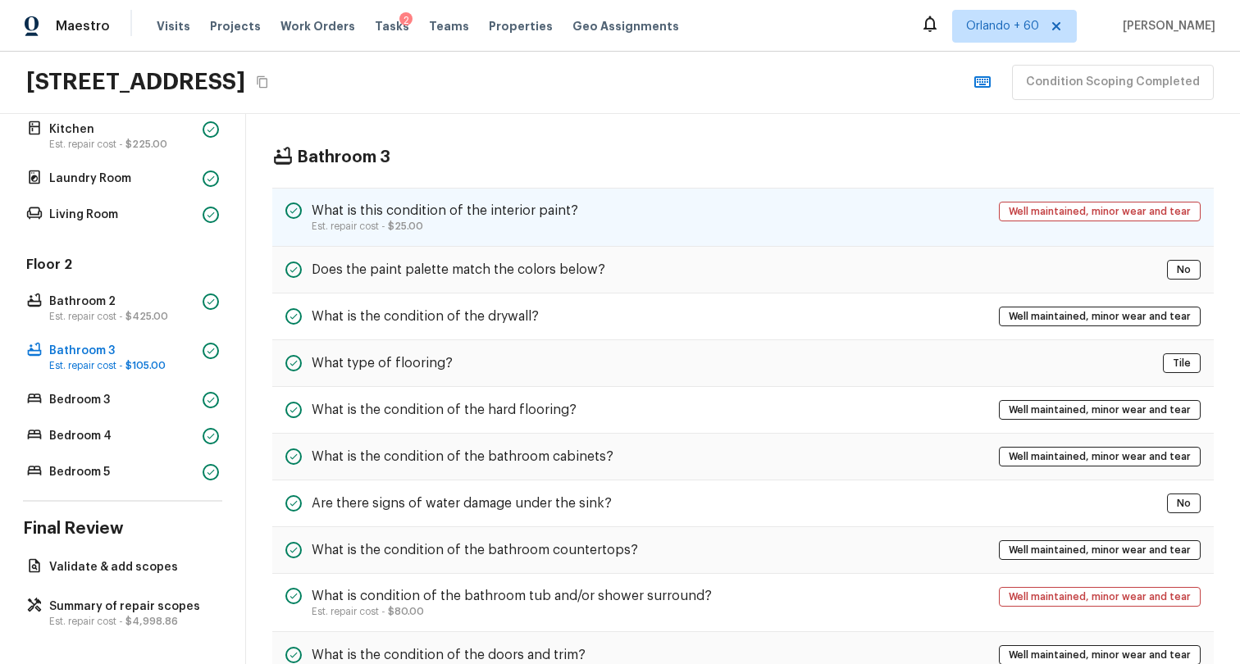
click at [819, 221] on div "What is this condition of the interior paint? Est. repair cost - $25.00 Well ma…" at bounding box center [743, 217] width 942 height 59
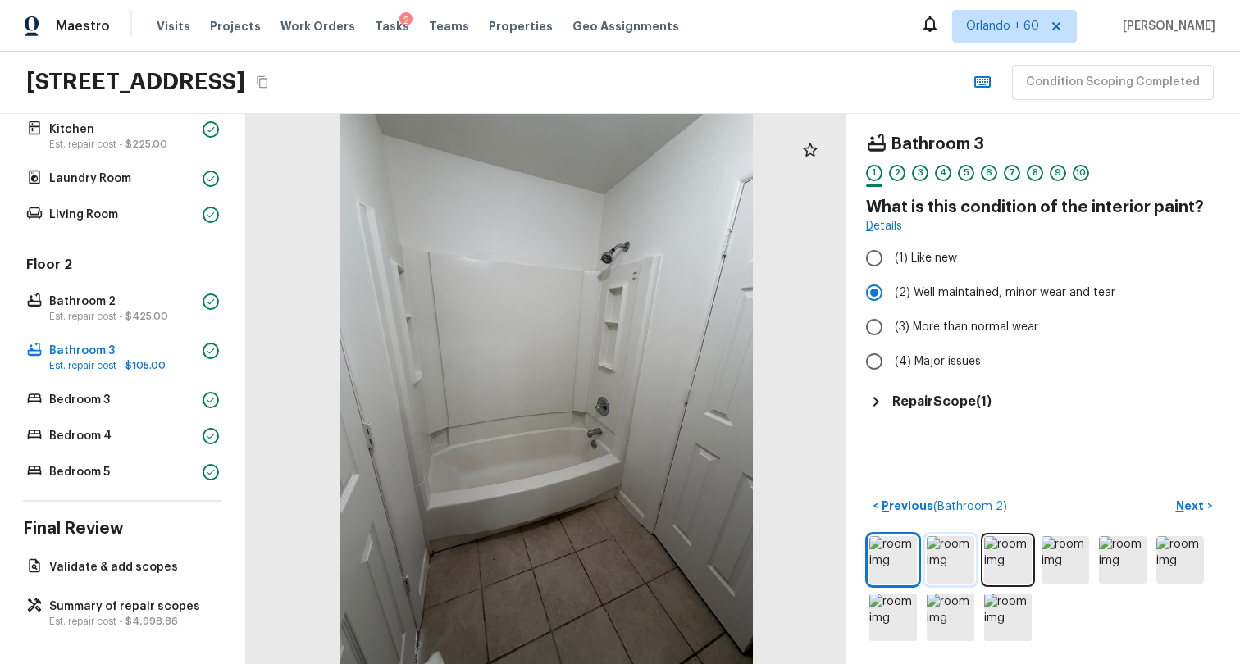
click at [951, 558] on img at bounding box center [951, 560] width 48 height 48
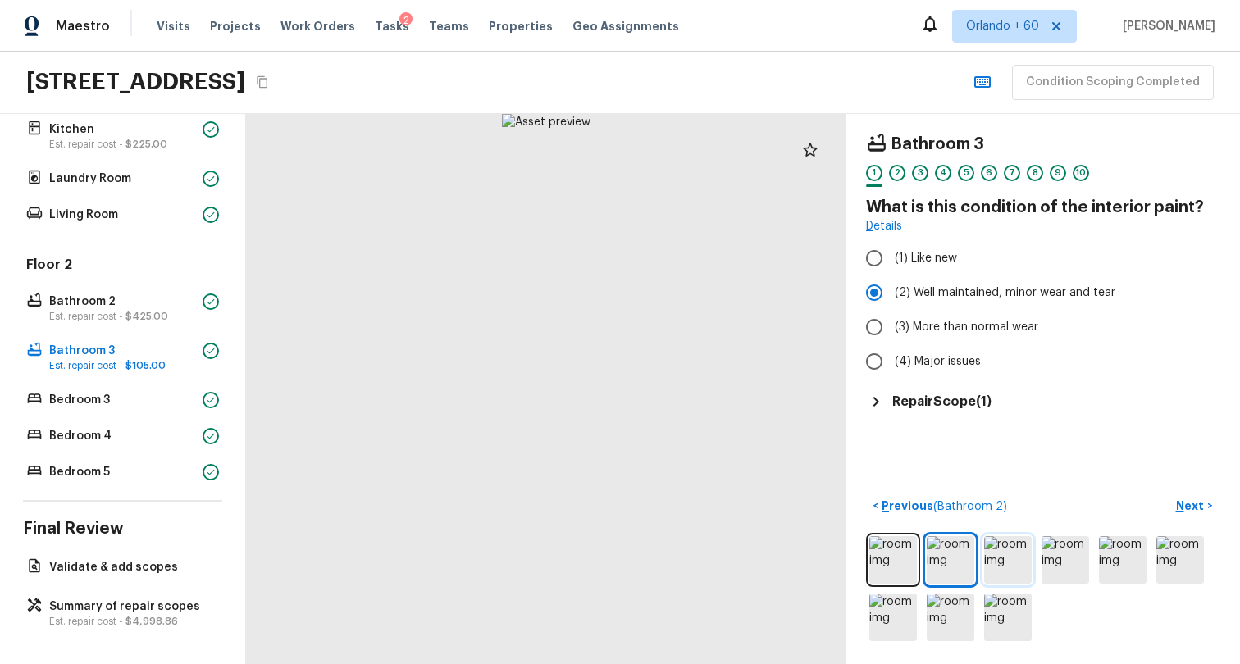
click at [997, 557] on img at bounding box center [1008, 560] width 48 height 48
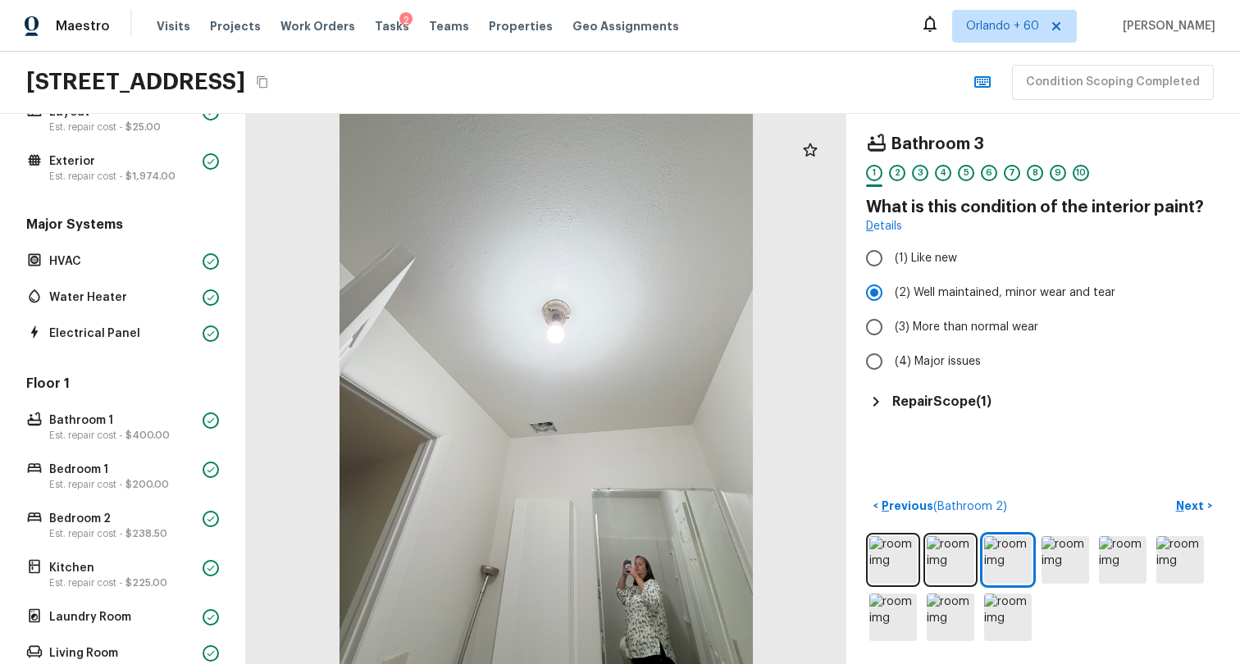
scroll to position [0, 0]
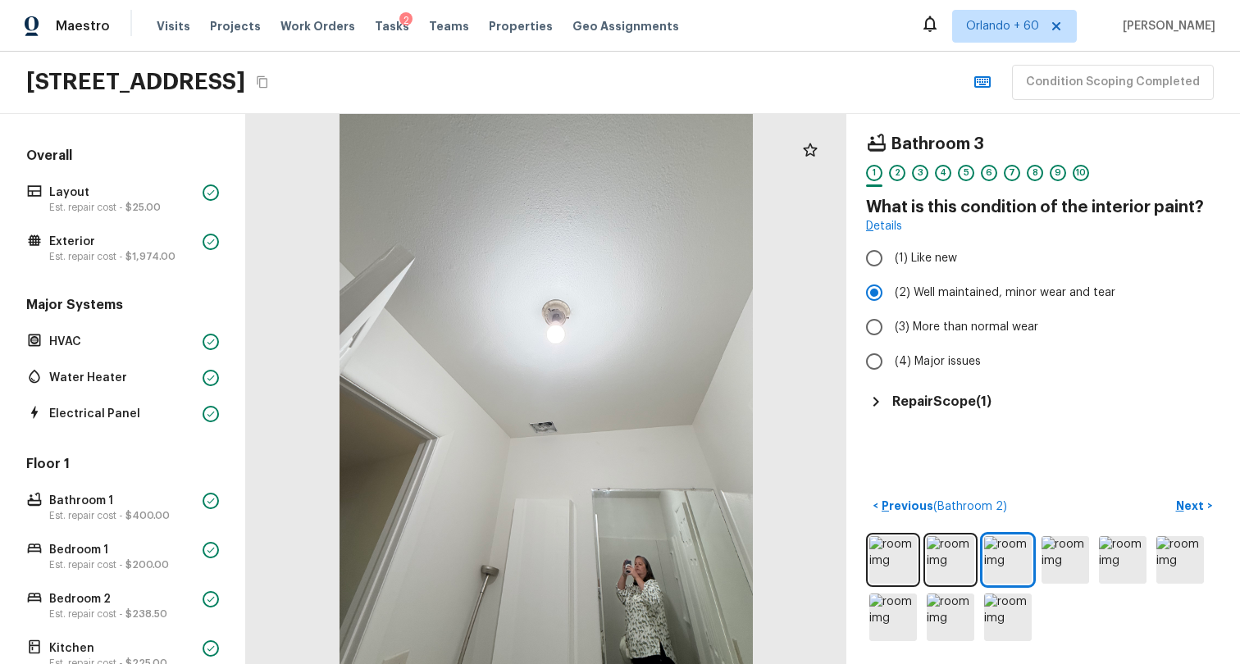
click at [142, 526] on div "Floor 1 Bathroom 1 Est. repair cost - $400.00 Bedroom 1 Est. repair cost - $200…" at bounding box center [122, 600] width 199 height 290
click at [156, 498] on p "Bathroom 1" at bounding box center [122, 501] width 147 height 16
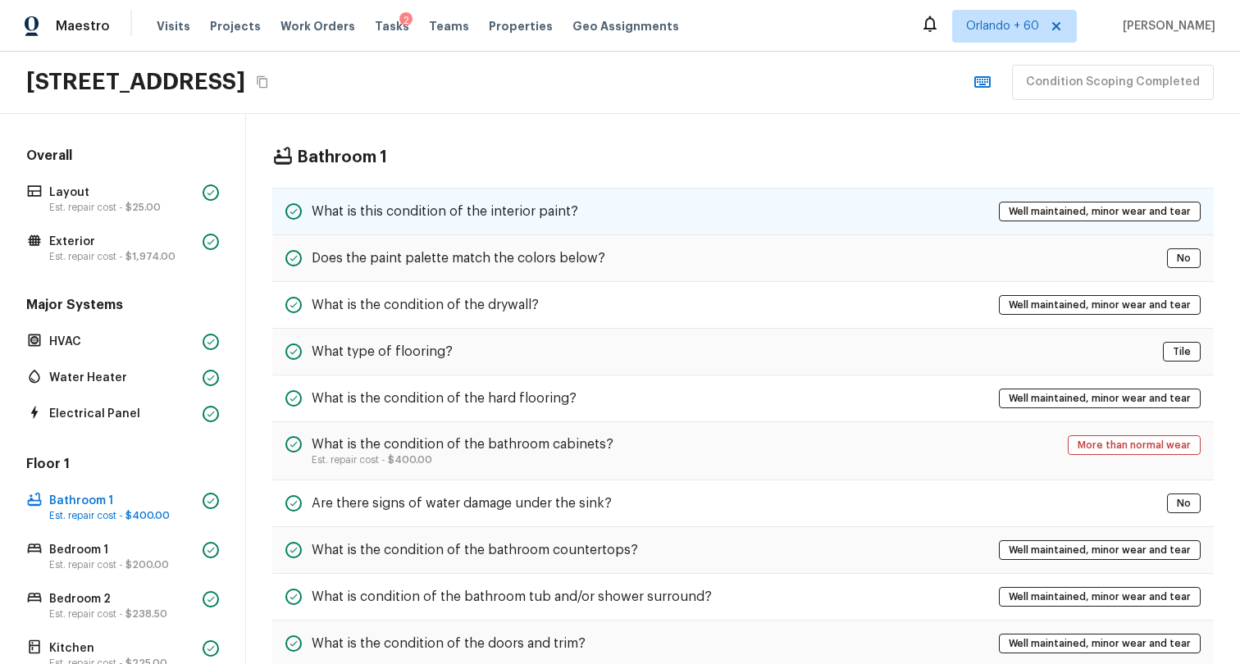
click at [750, 218] on div "What is this condition of the interior paint? Well maintained, minor wear and t…" at bounding box center [743, 212] width 942 height 48
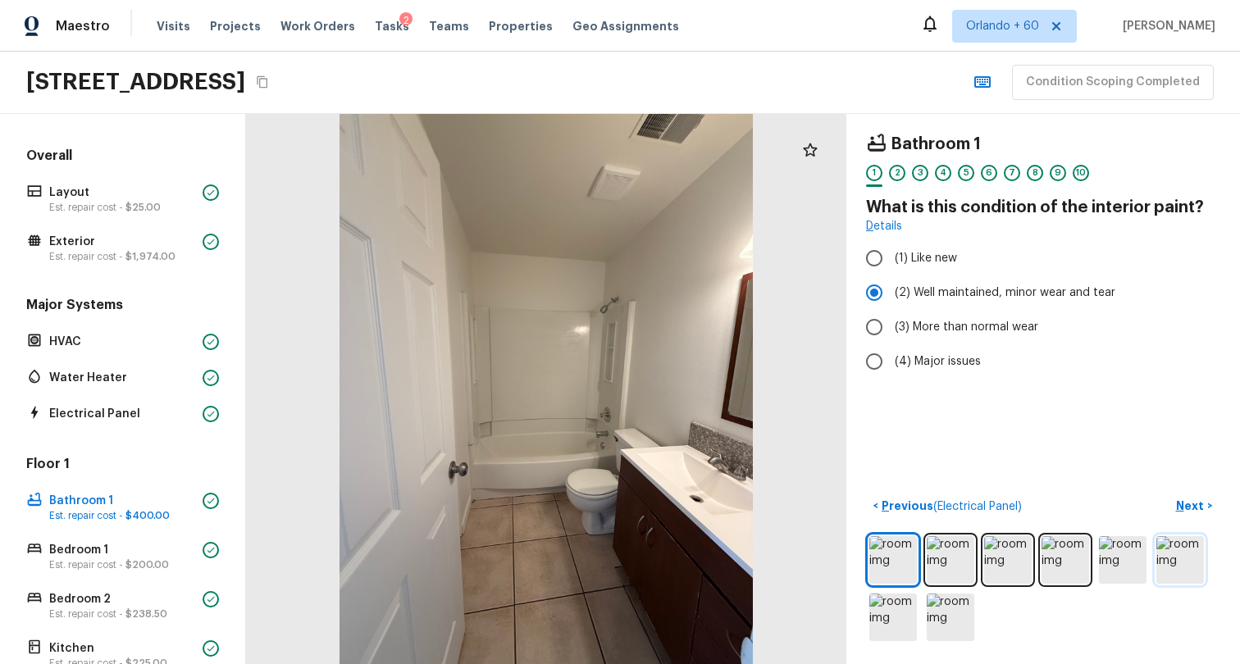
click at [1180, 554] on img at bounding box center [1180, 560] width 48 height 48
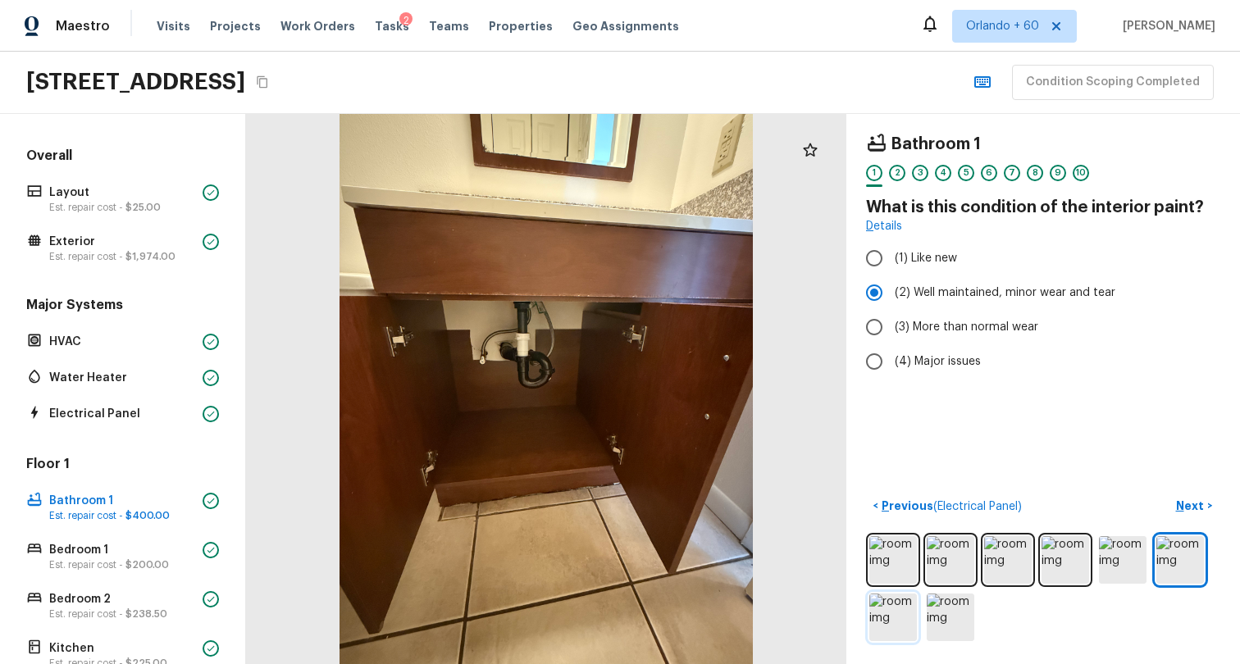
click at [877, 613] on img at bounding box center [893, 618] width 48 height 48
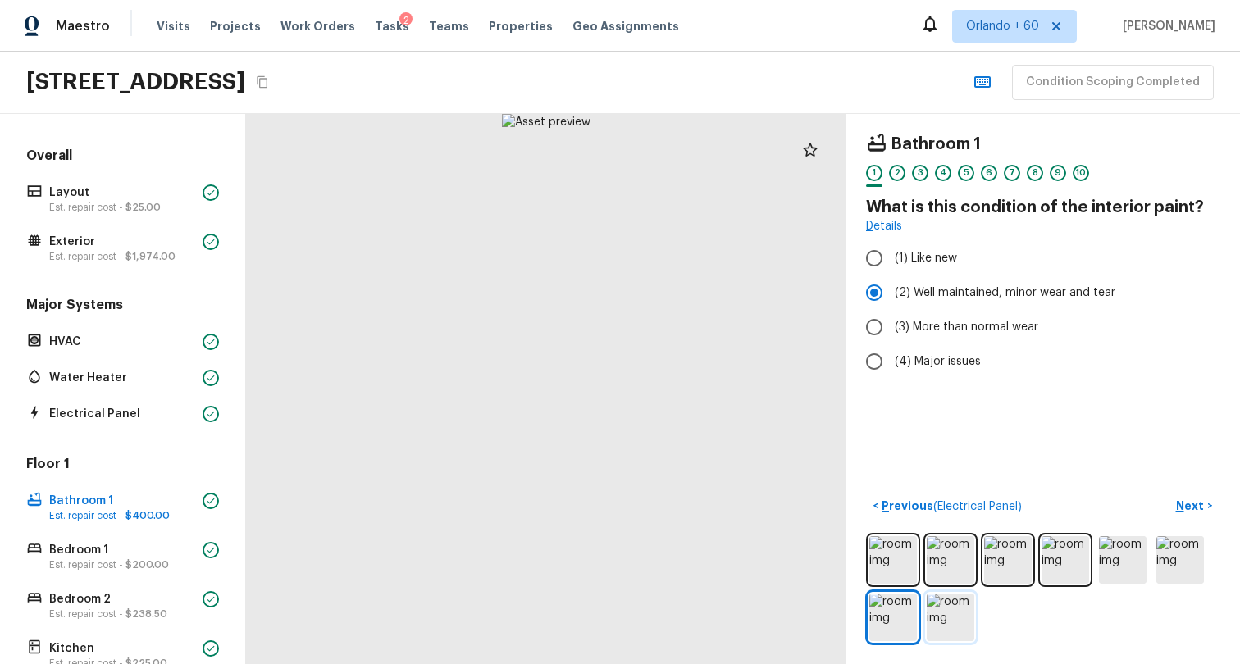
click at [946, 618] on img at bounding box center [951, 618] width 48 height 48
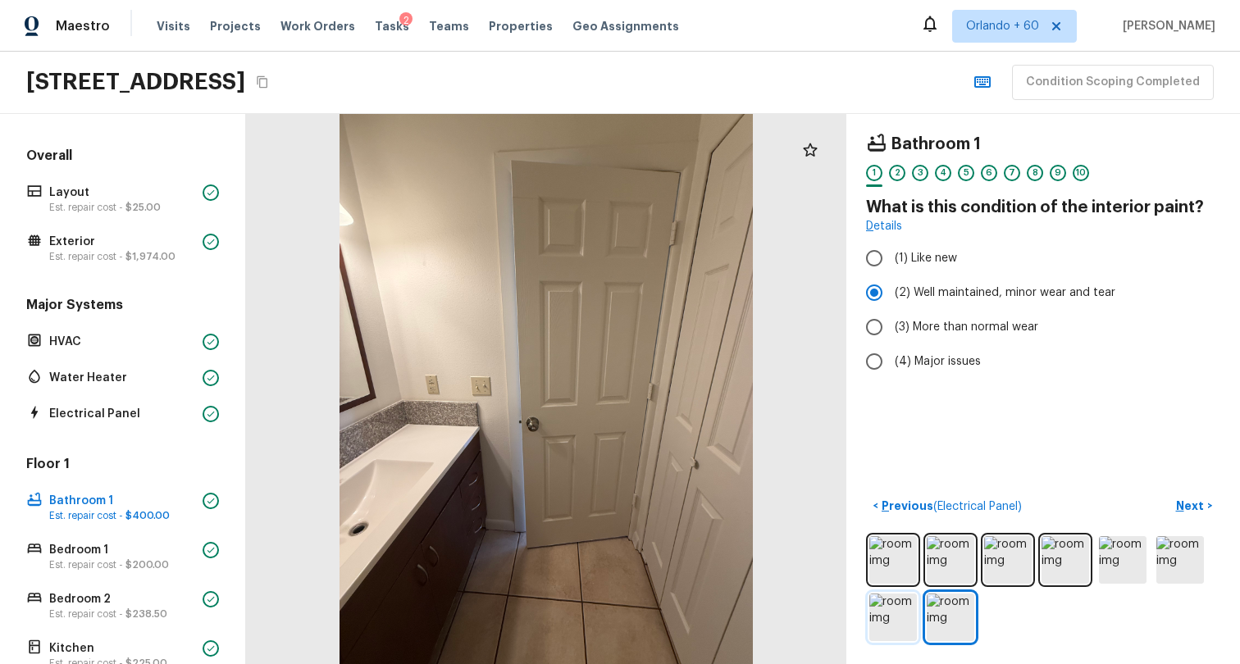
click at [869, 609] on img at bounding box center [893, 618] width 48 height 48
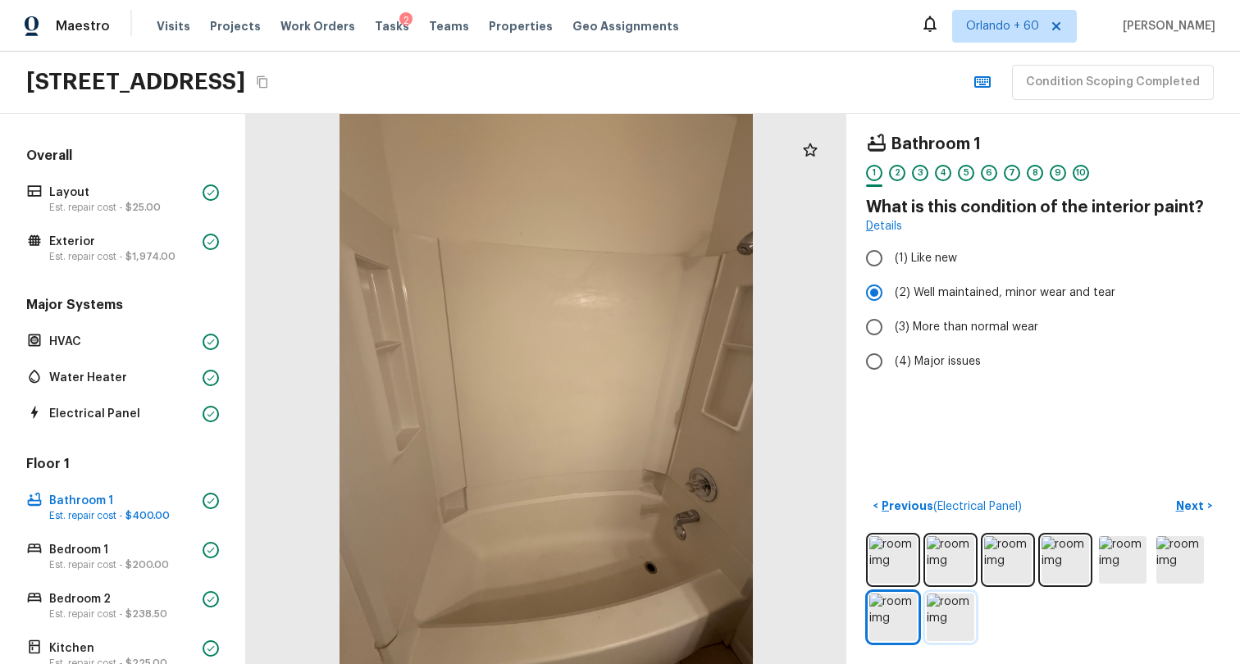
click at [936, 618] on img at bounding box center [951, 618] width 48 height 48
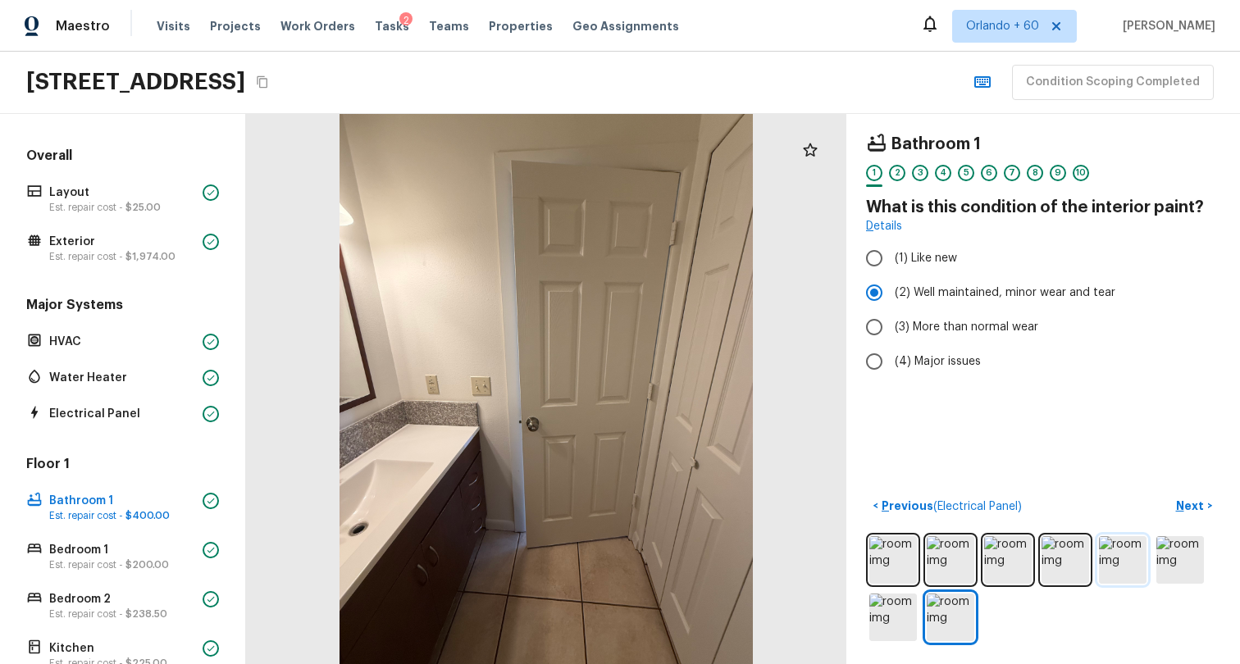
click at [1103, 541] on img at bounding box center [1123, 560] width 48 height 48
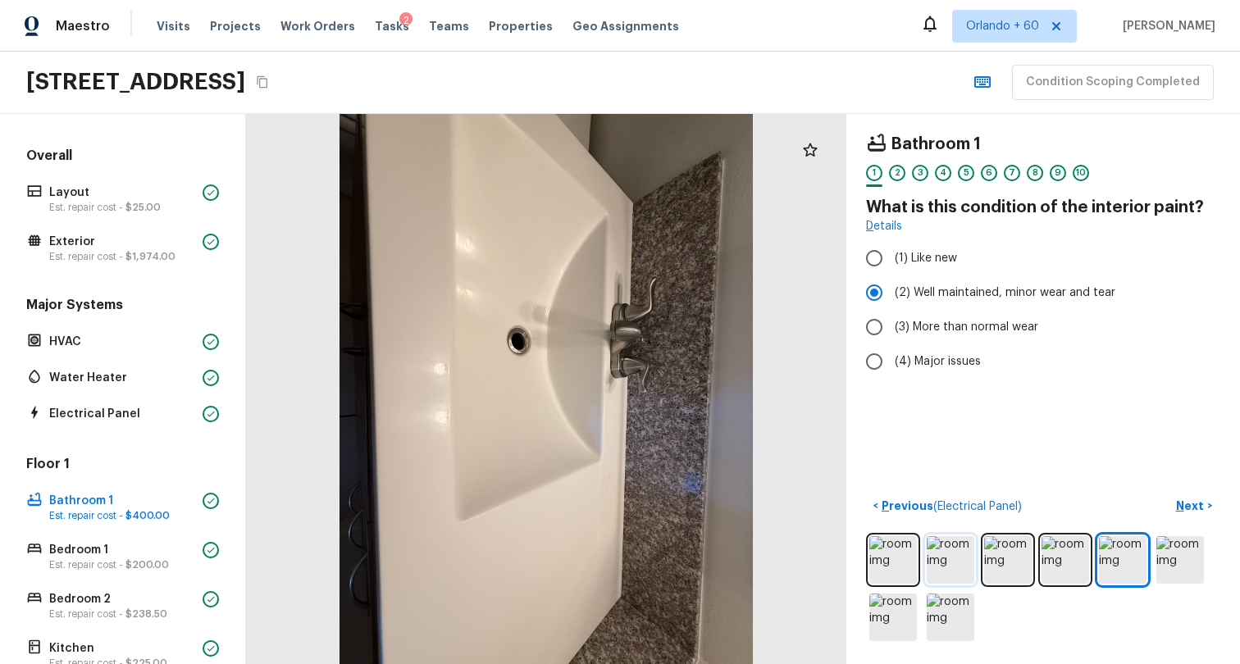
click at [928, 554] on img at bounding box center [951, 560] width 48 height 48
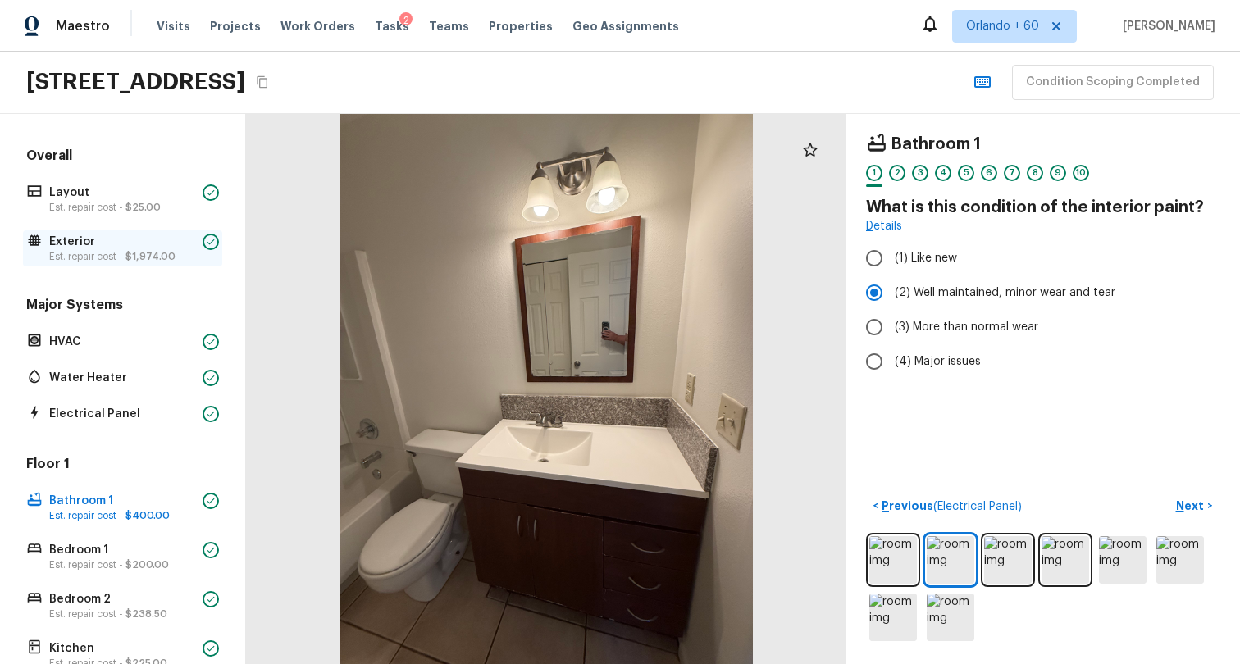
click at [149, 252] on span "$1,974.00" at bounding box center [150, 257] width 50 height 10
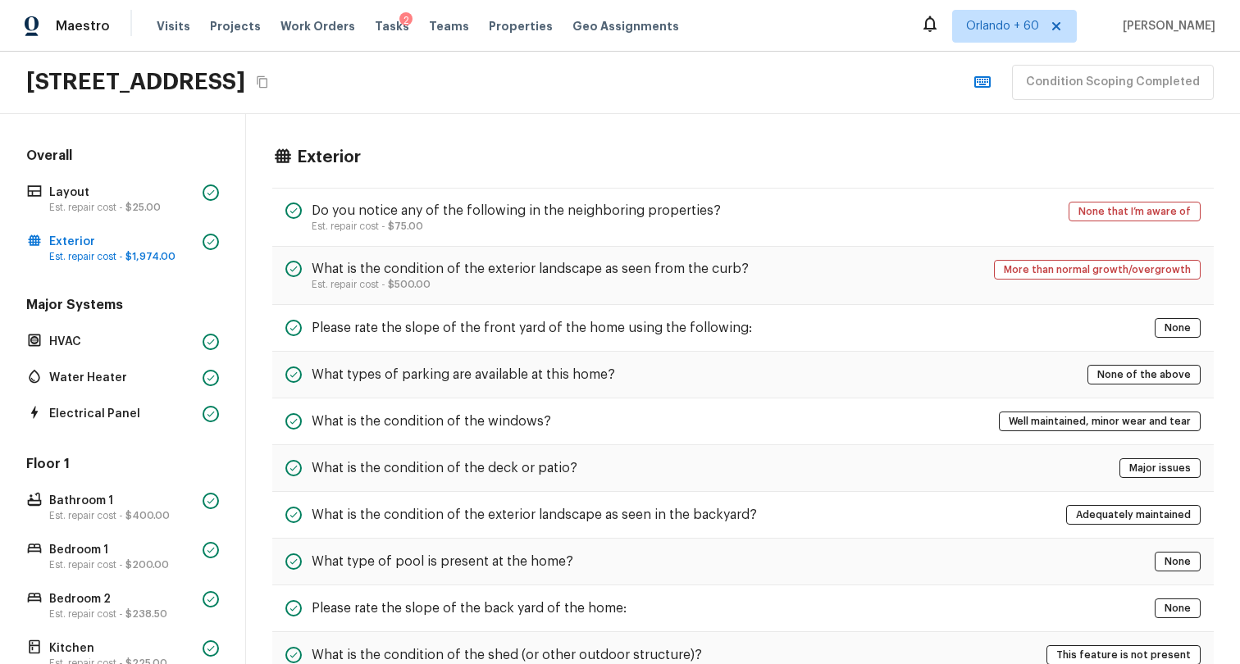
click at [688, 156] on div "Exterior" at bounding box center [743, 157] width 942 height 21
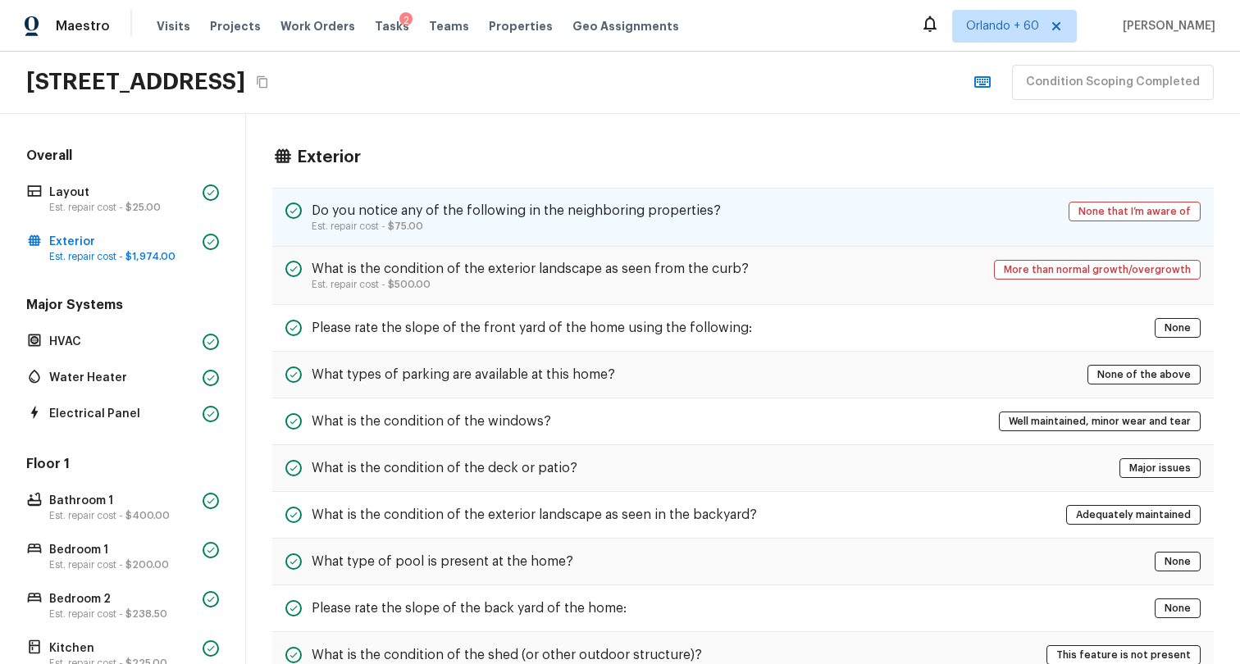
click at [698, 189] on div "Do you notice any of the following in the neighboring properties? Est. repair c…" at bounding box center [743, 217] width 942 height 59
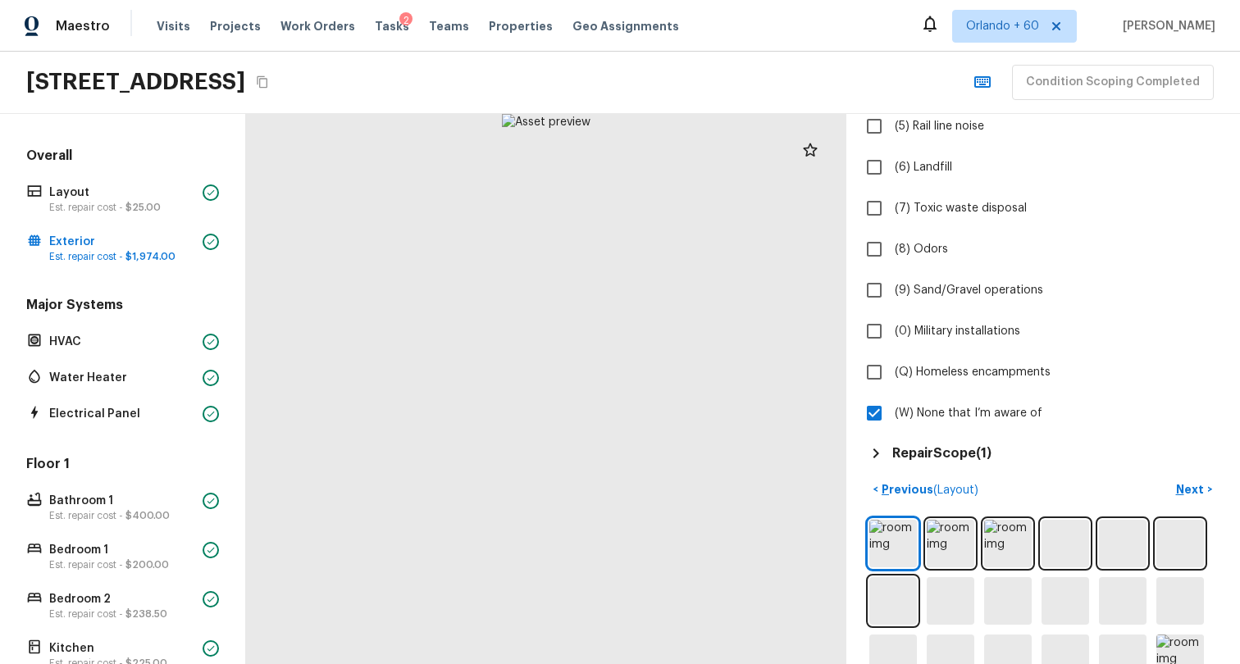
scroll to position [483, 0]
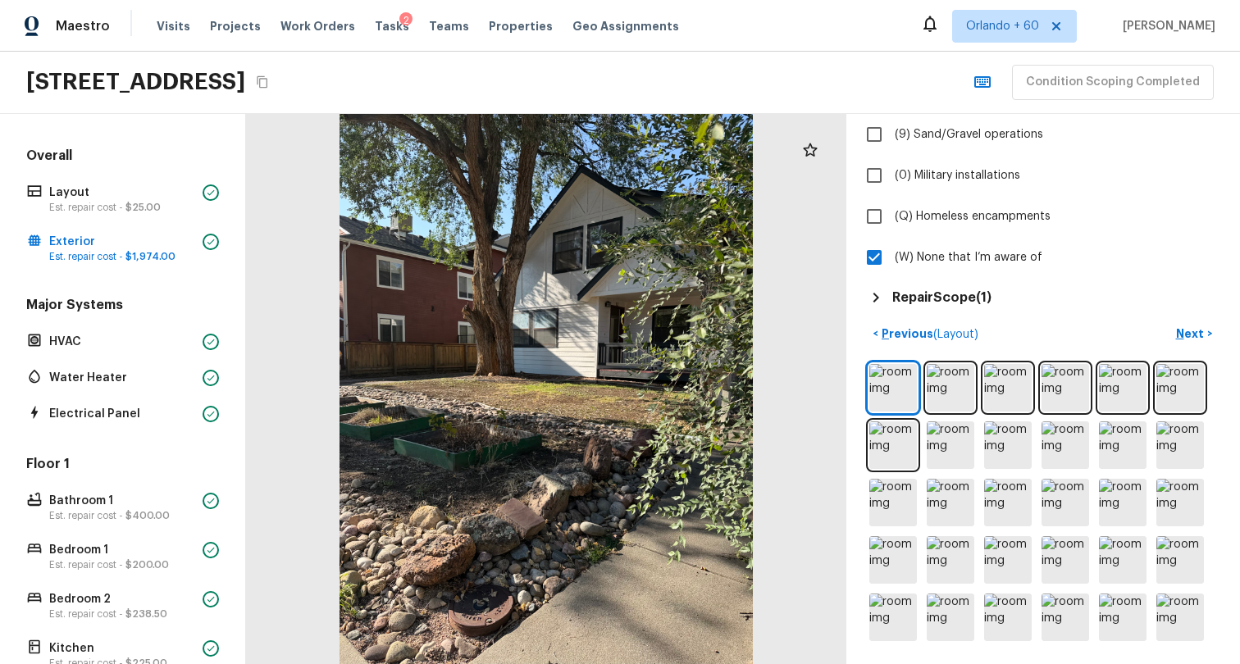
click at [928, 294] on h5 "Repair Scope ( 1 )" at bounding box center [941, 298] width 99 height 18
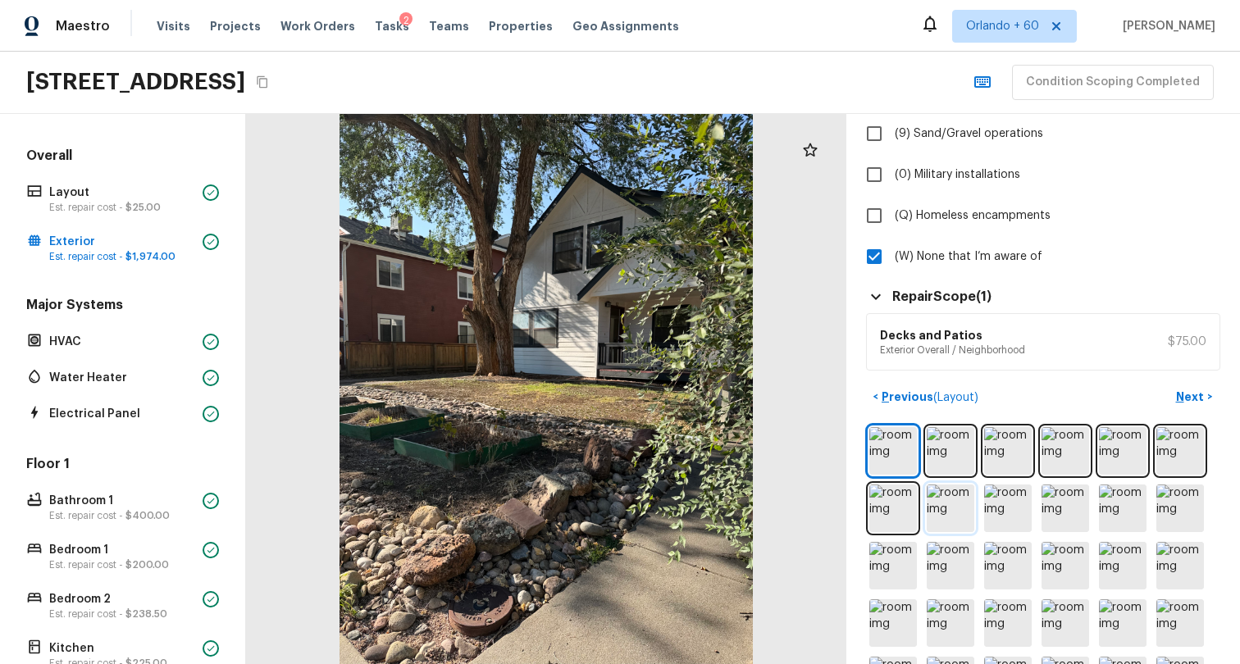
click at [927, 520] on img at bounding box center [951, 509] width 48 height 48
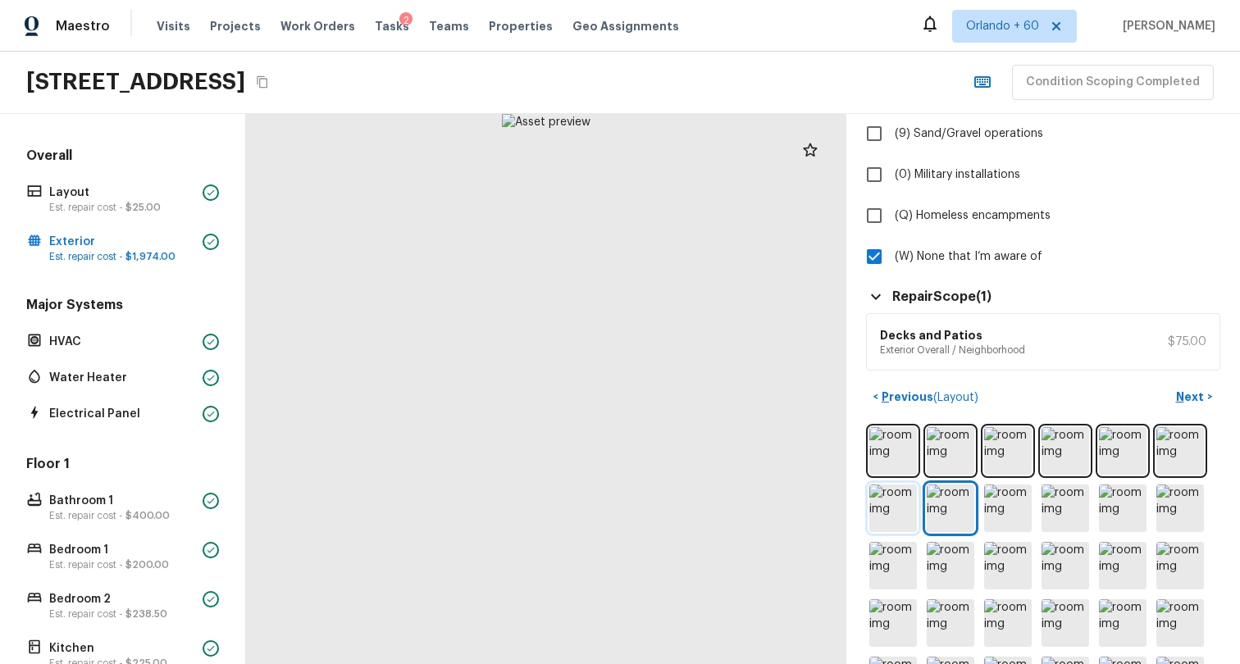
click at [873, 509] on img at bounding box center [893, 509] width 48 height 48
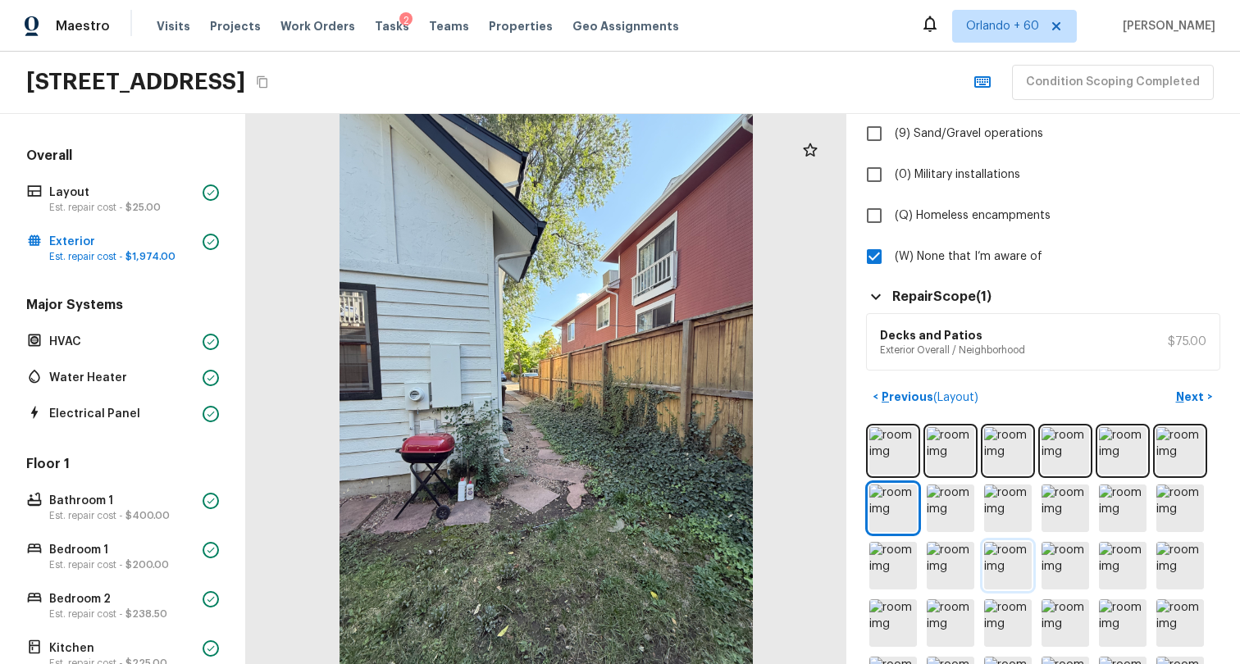
click at [995, 570] on img at bounding box center [1008, 566] width 48 height 48
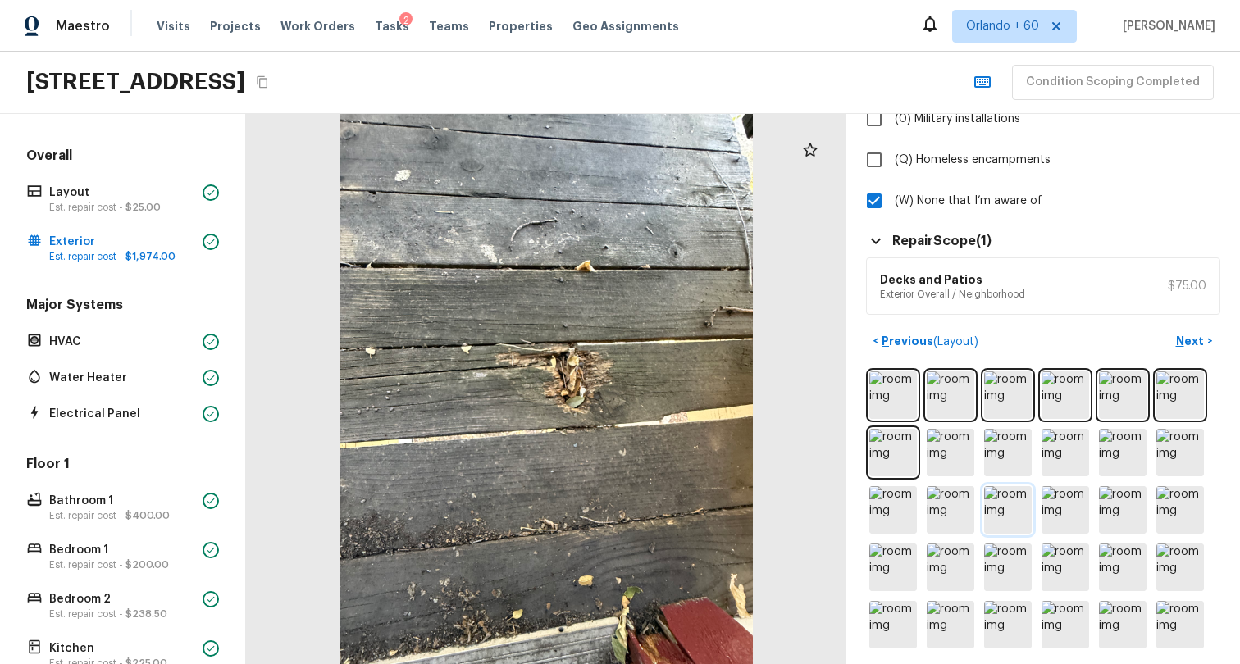
scroll to position [559, 0]
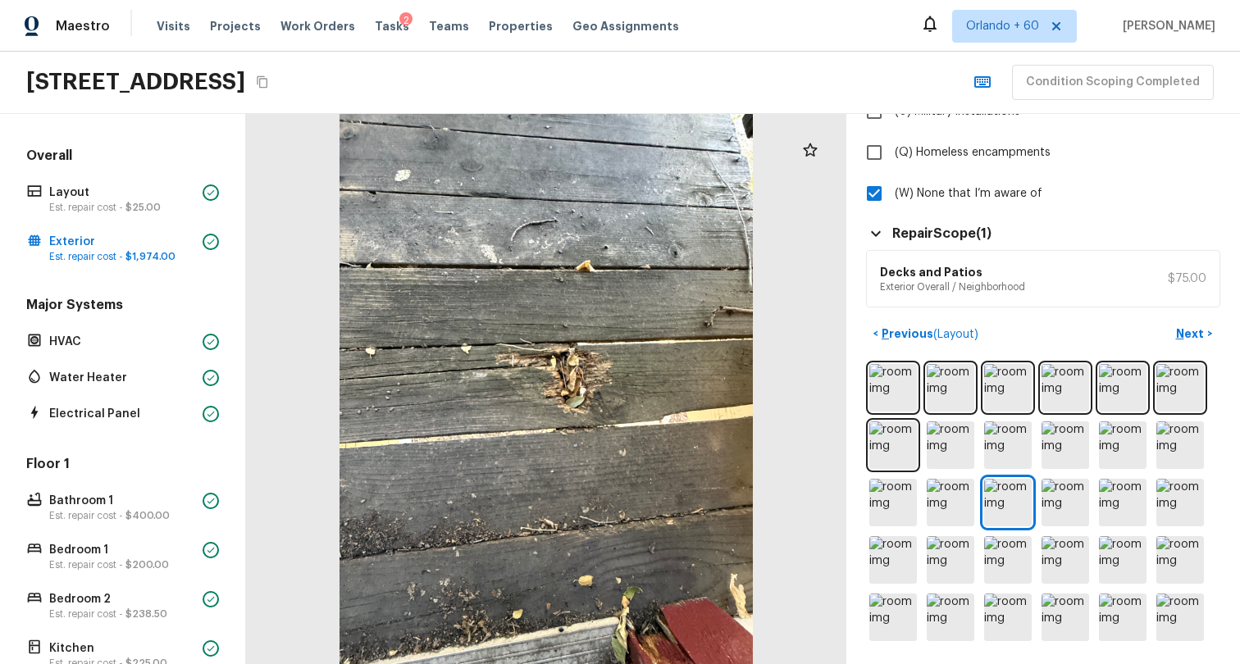
click at [1020, 549] on div at bounding box center [1043, 503] width 354 height 284
click at [1071, 553] on img at bounding box center [1066, 560] width 48 height 48
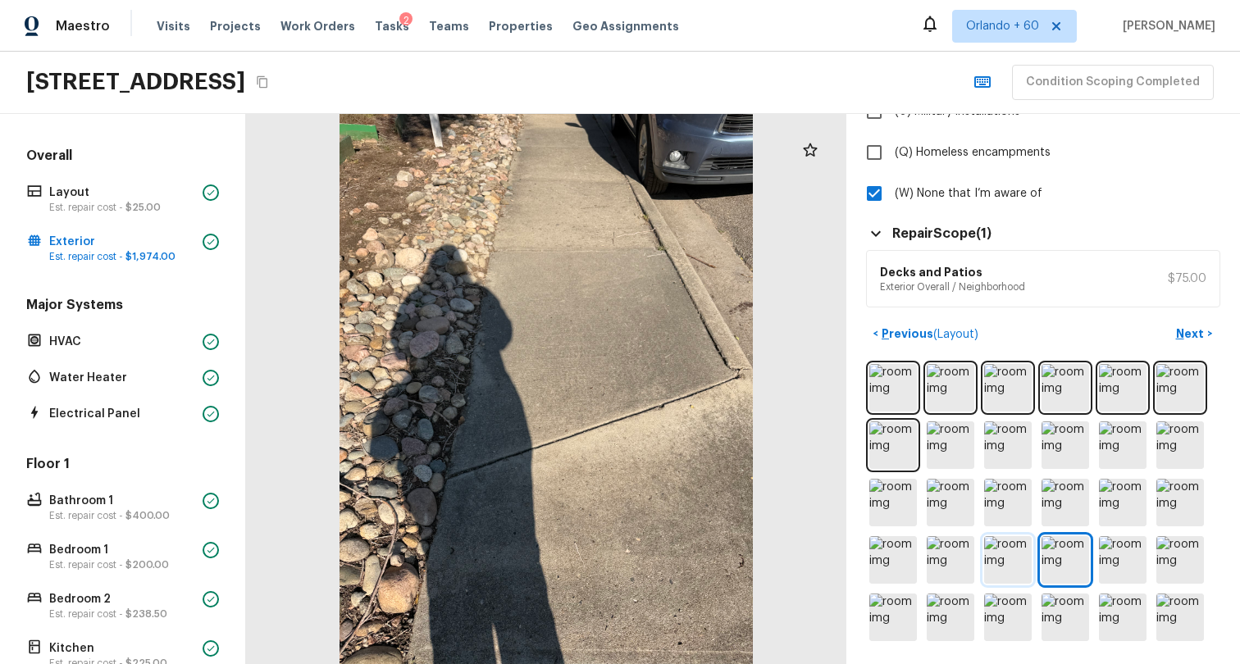
click at [986, 553] on img at bounding box center [1008, 560] width 48 height 48
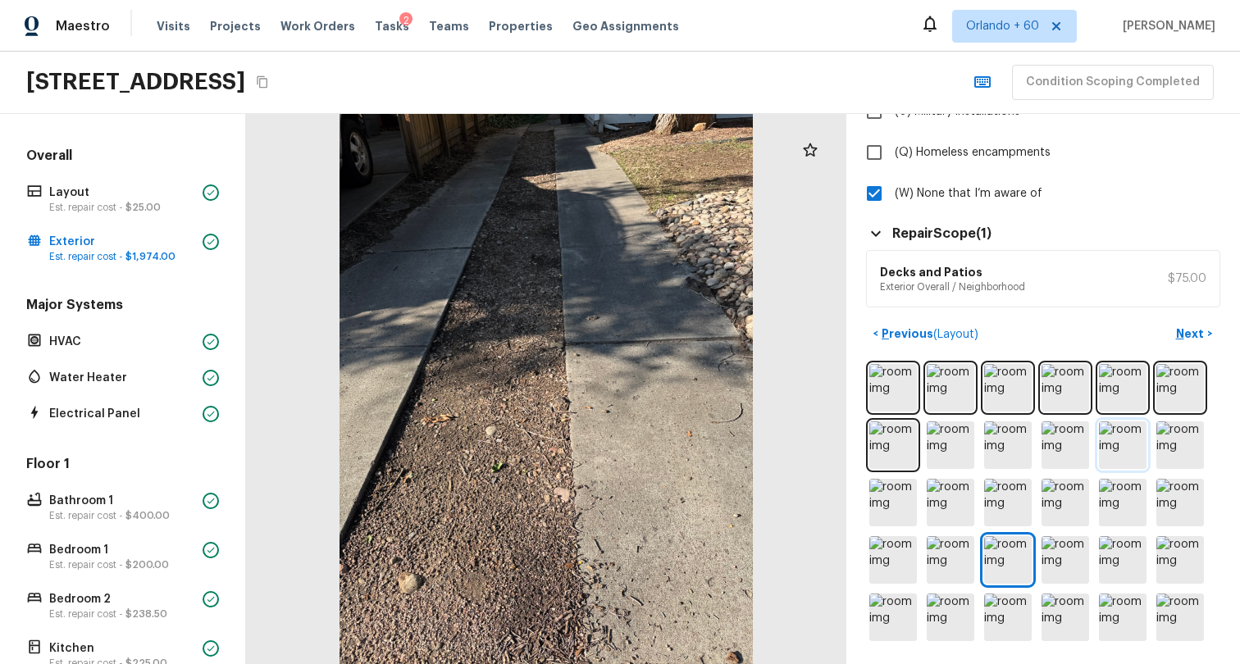
click at [1130, 425] on img at bounding box center [1123, 446] width 48 height 48
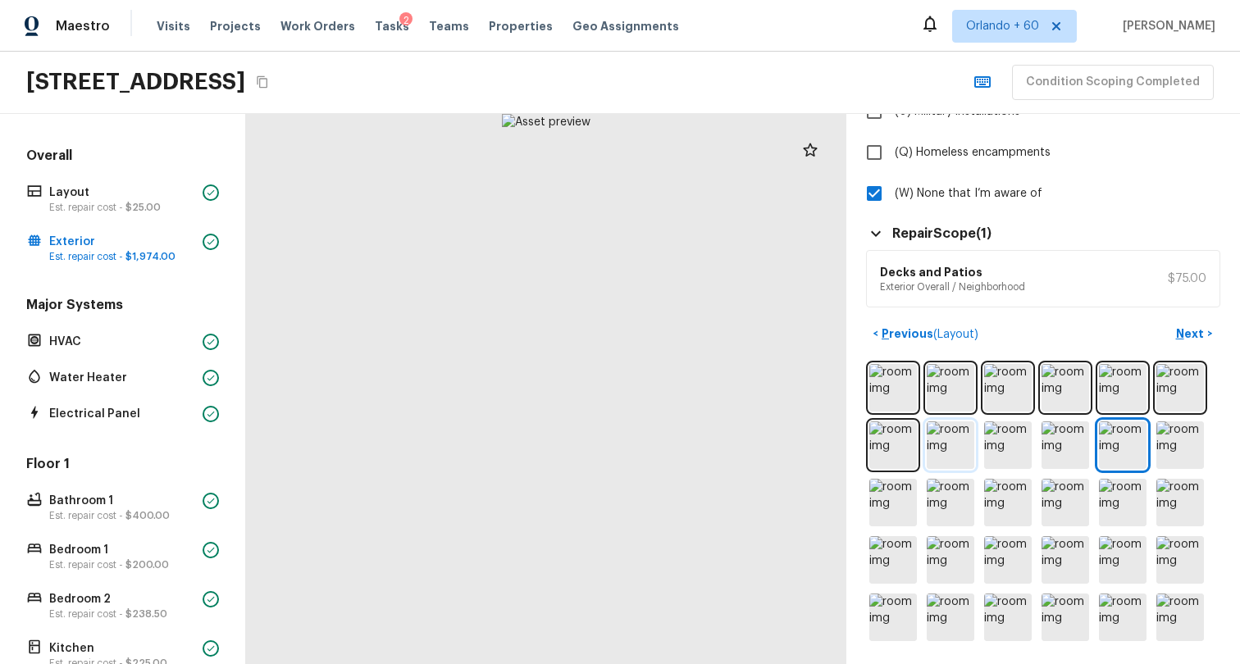
click at [933, 439] on img at bounding box center [951, 446] width 48 height 48
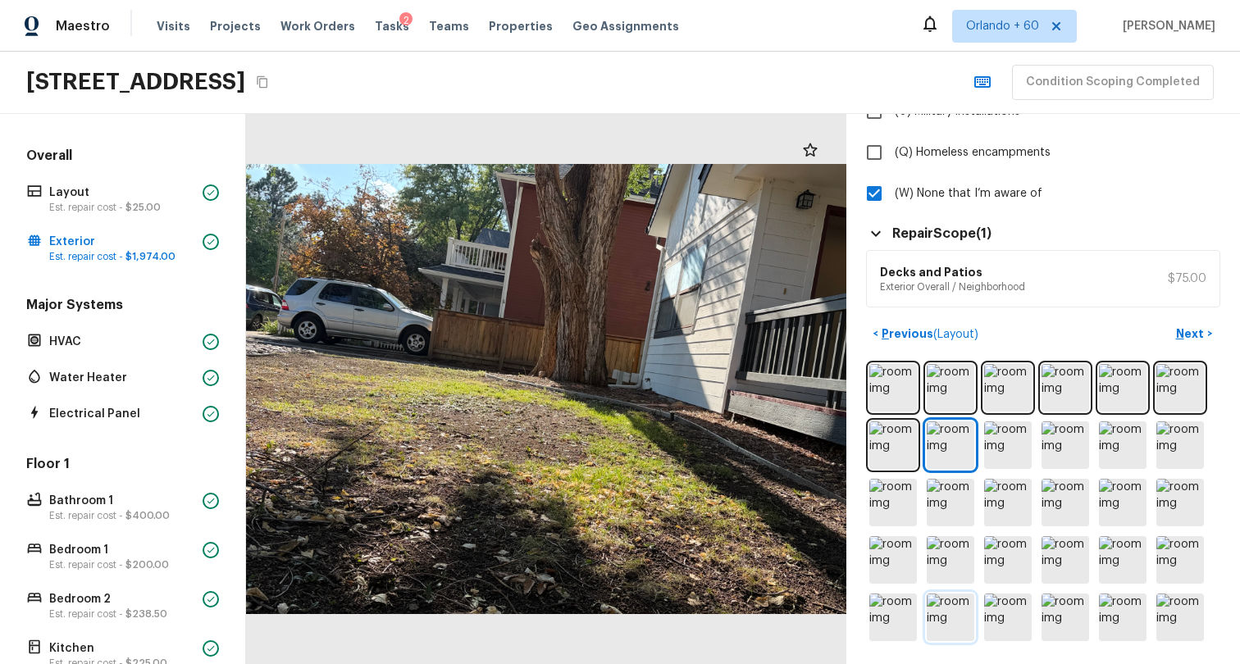
click at [933, 604] on img at bounding box center [951, 618] width 48 height 48
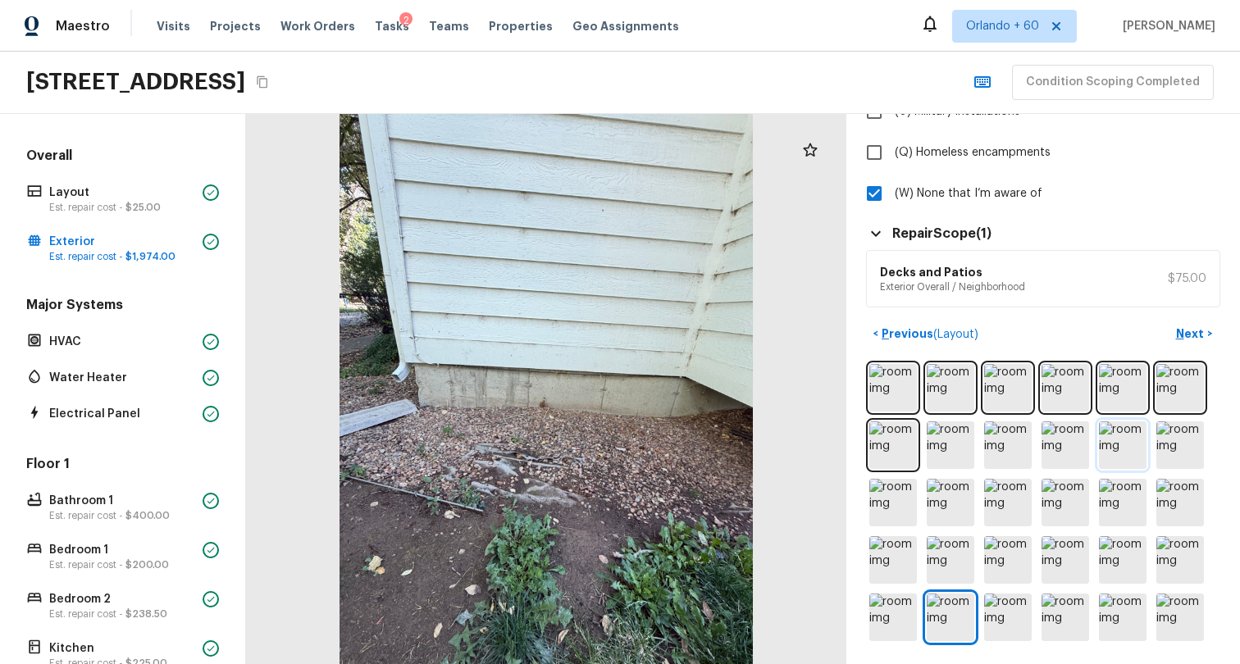
click at [1110, 436] on img at bounding box center [1123, 446] width 48 height 48
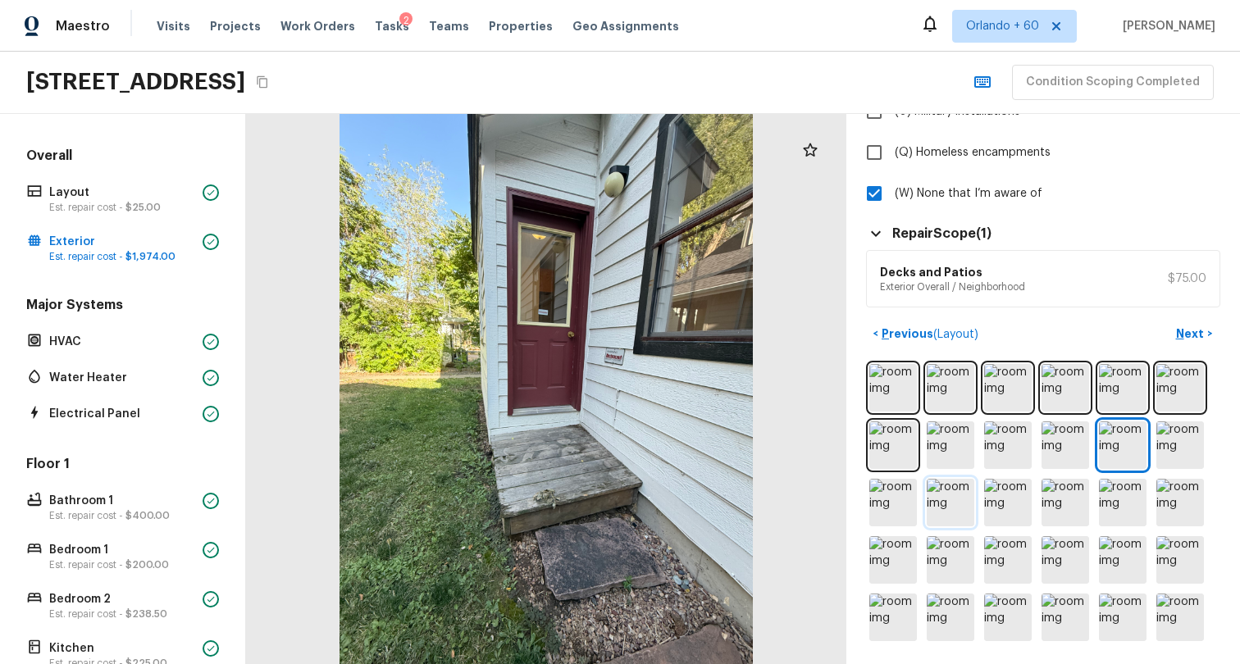
click at [952, 479] on img at bounding box center [951, 503] width 48 height 48
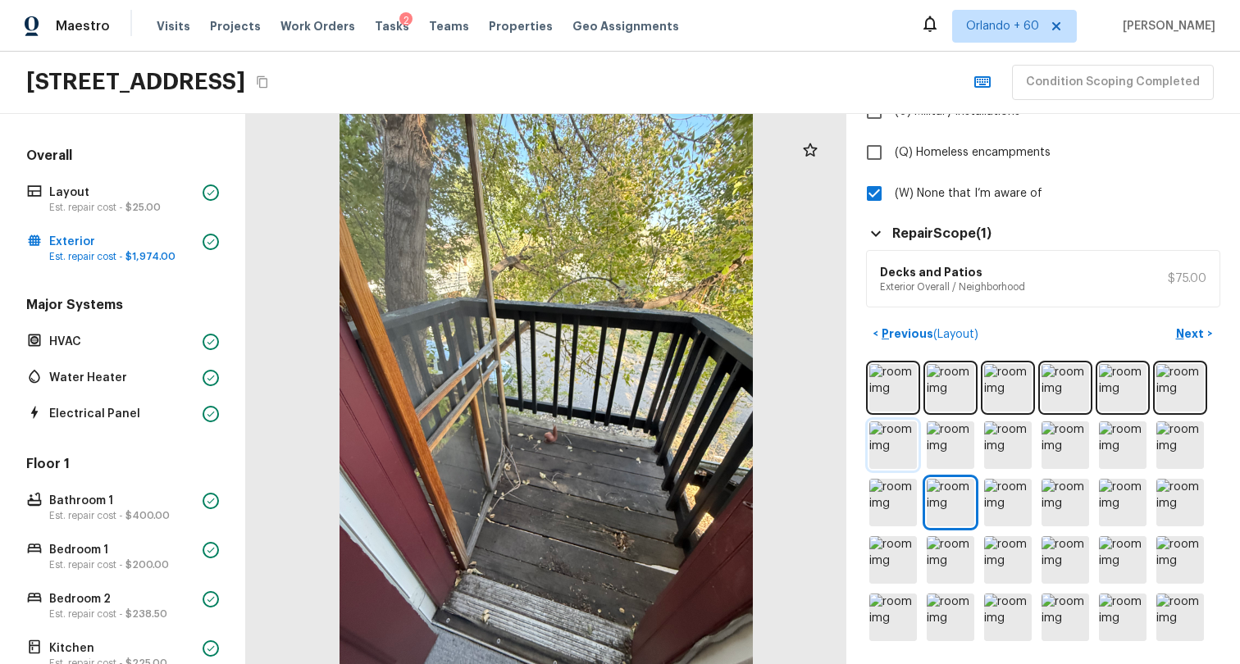
click at [876, 427] on img at bounding box center [893, 446] width 48 height 48
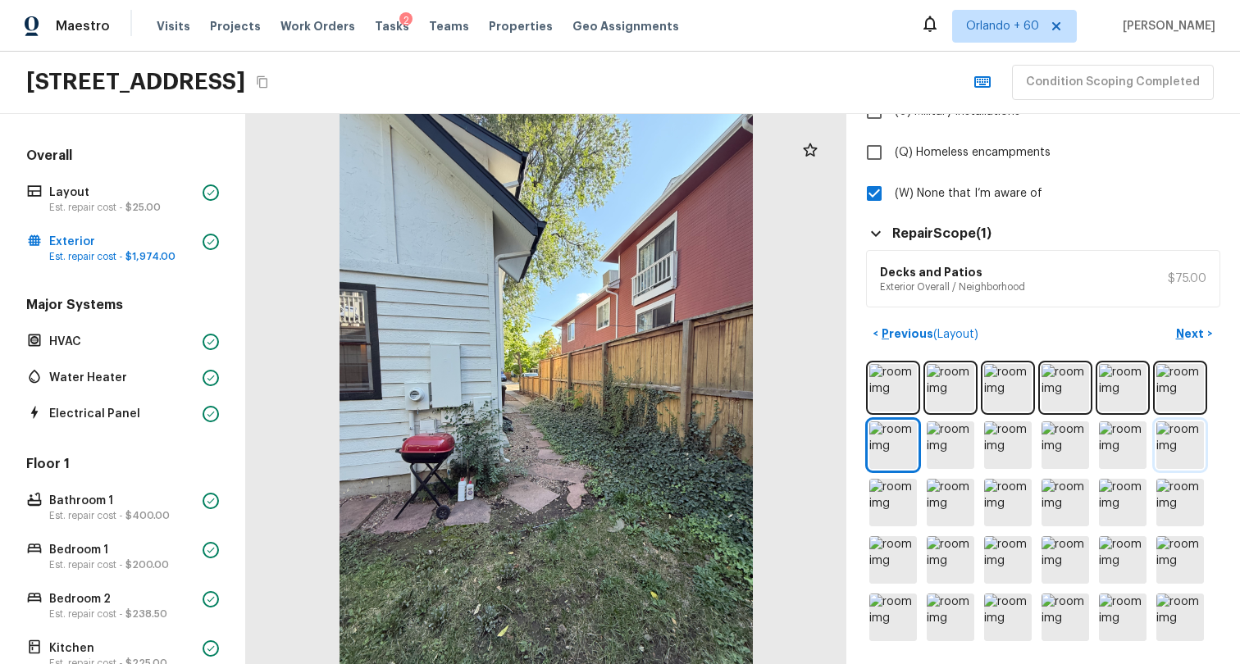
click at [1163, 436] on img at bounding box center [1180, 446] width 48 height 48
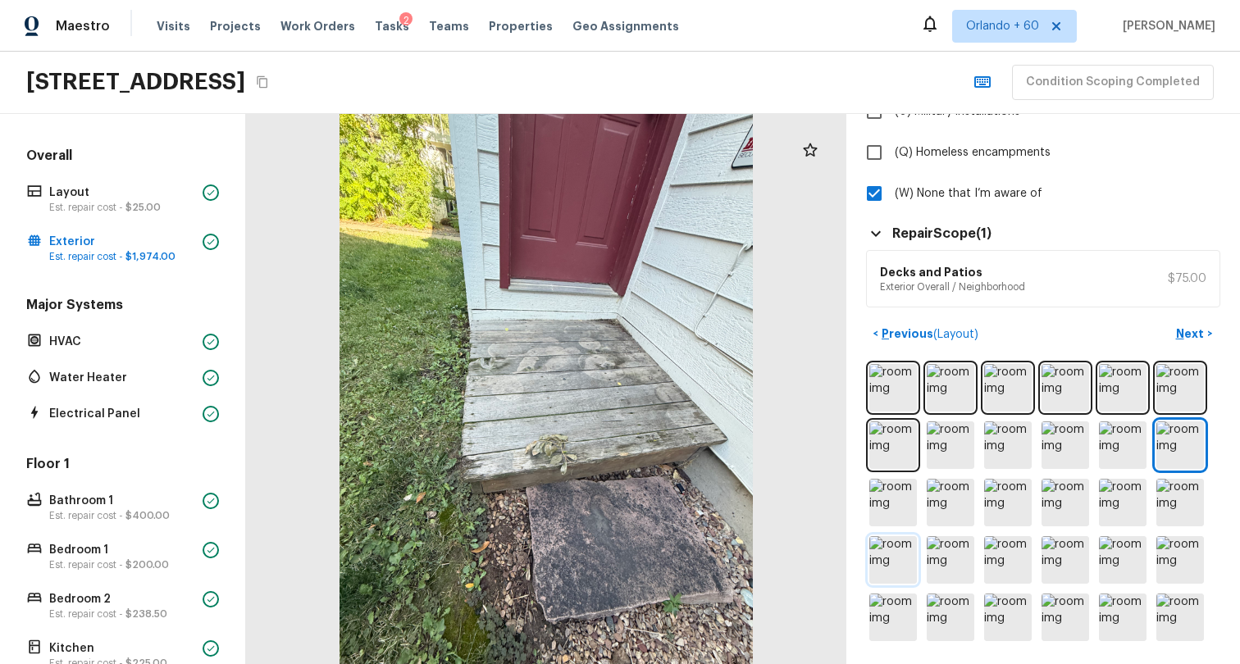
click at [874, 553] on img at bounding box center [893, 560] width 48 height 48
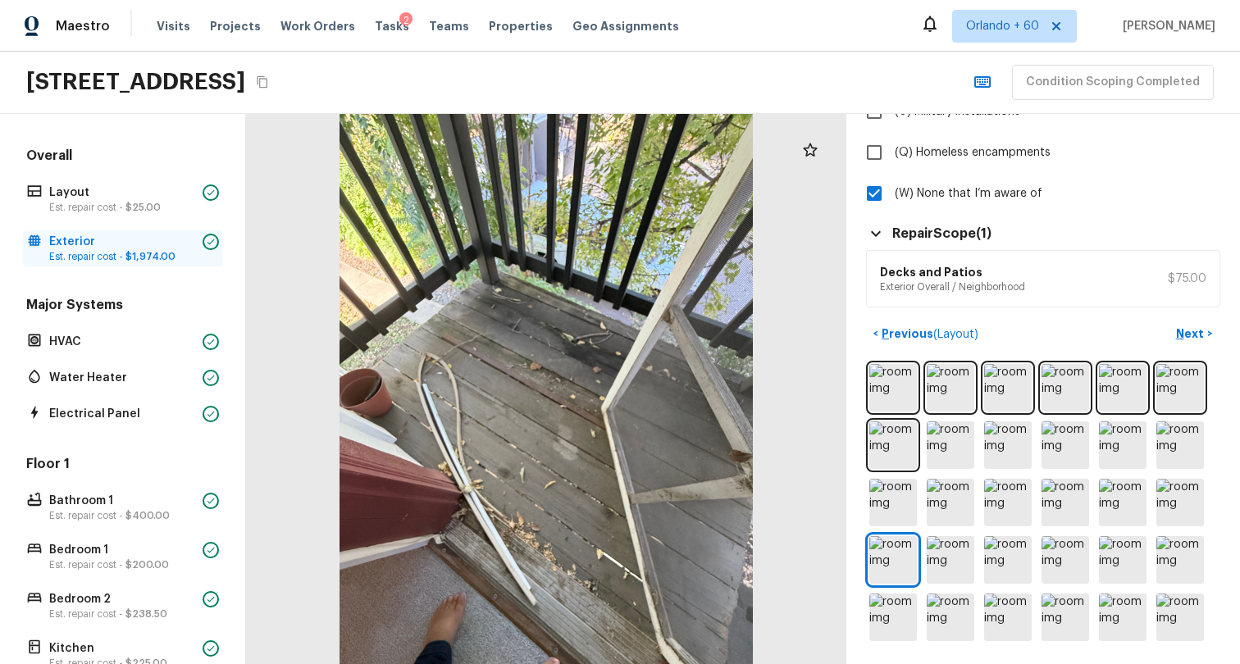
click at [56, 262] on p "Est. repair cost - $1,974.00" at bounding box center [122, 256] width 147 height 13
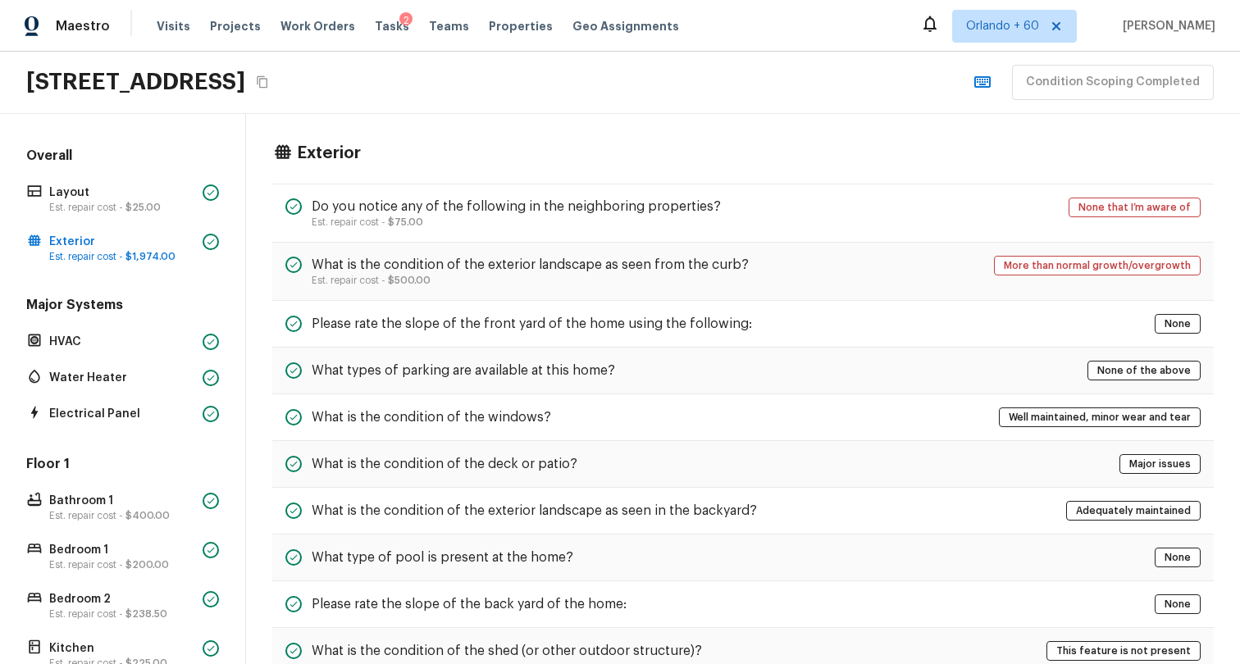
scroll to position [0, 0]
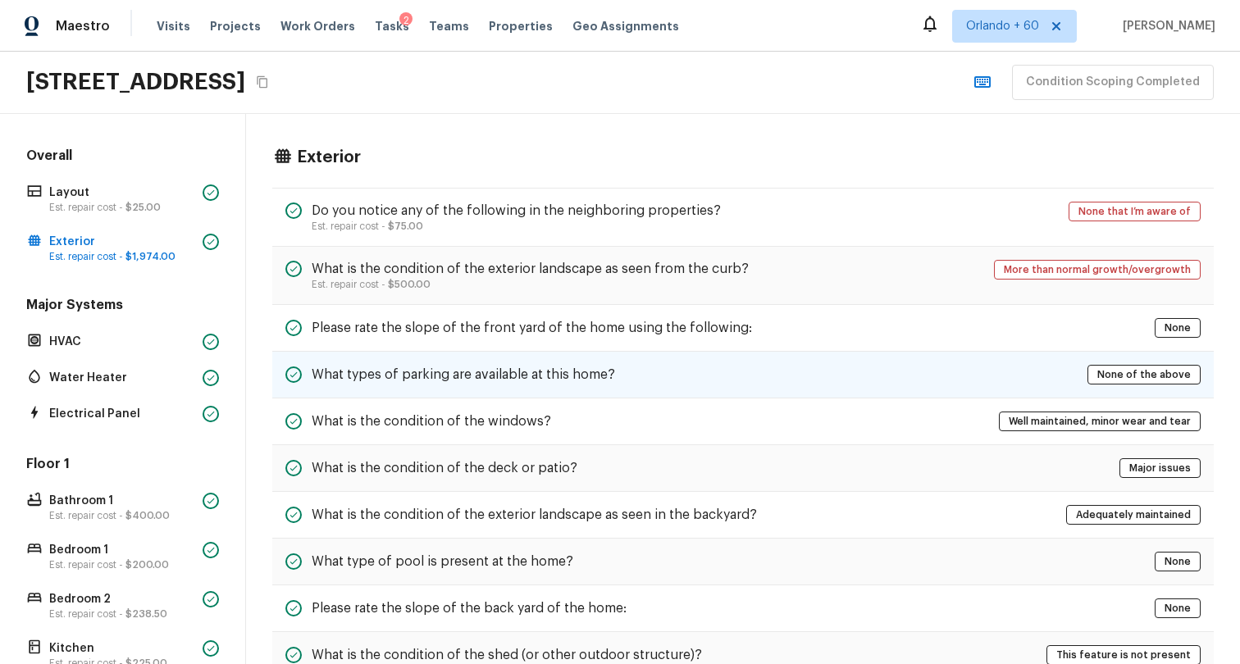
click at [486, 385] on div "What types of parking are available at this home? None of the above" at bounding box center [743, 375] width 942 height 47
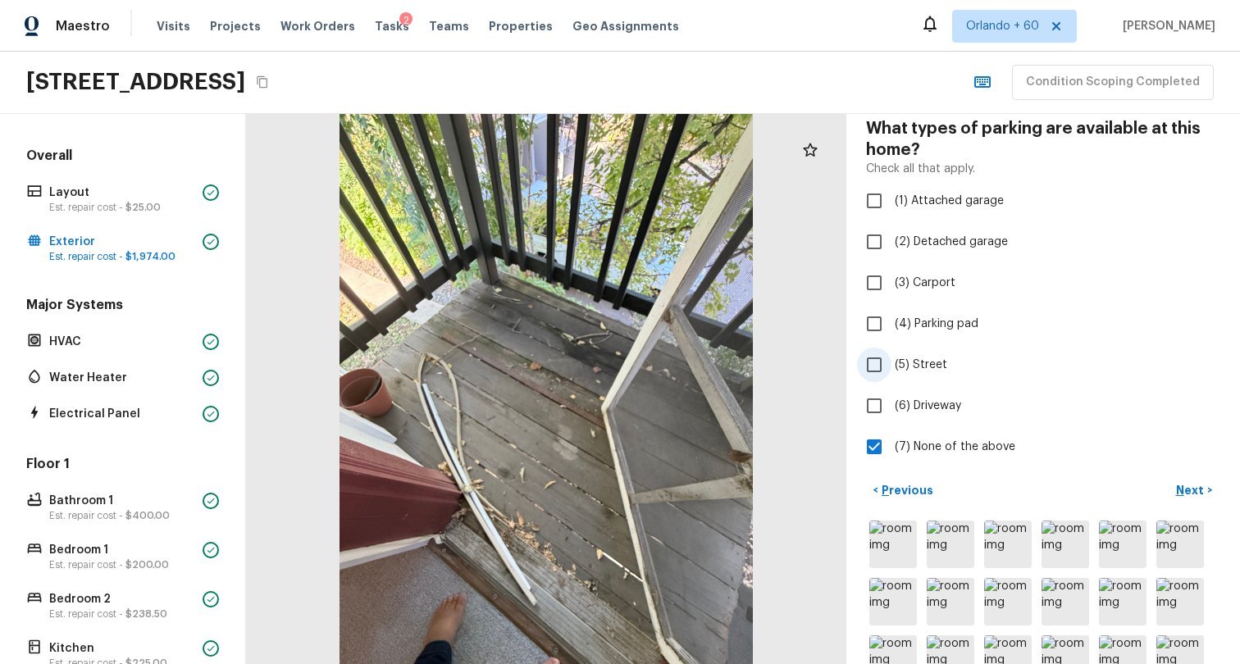
scroll to position [273, 0]
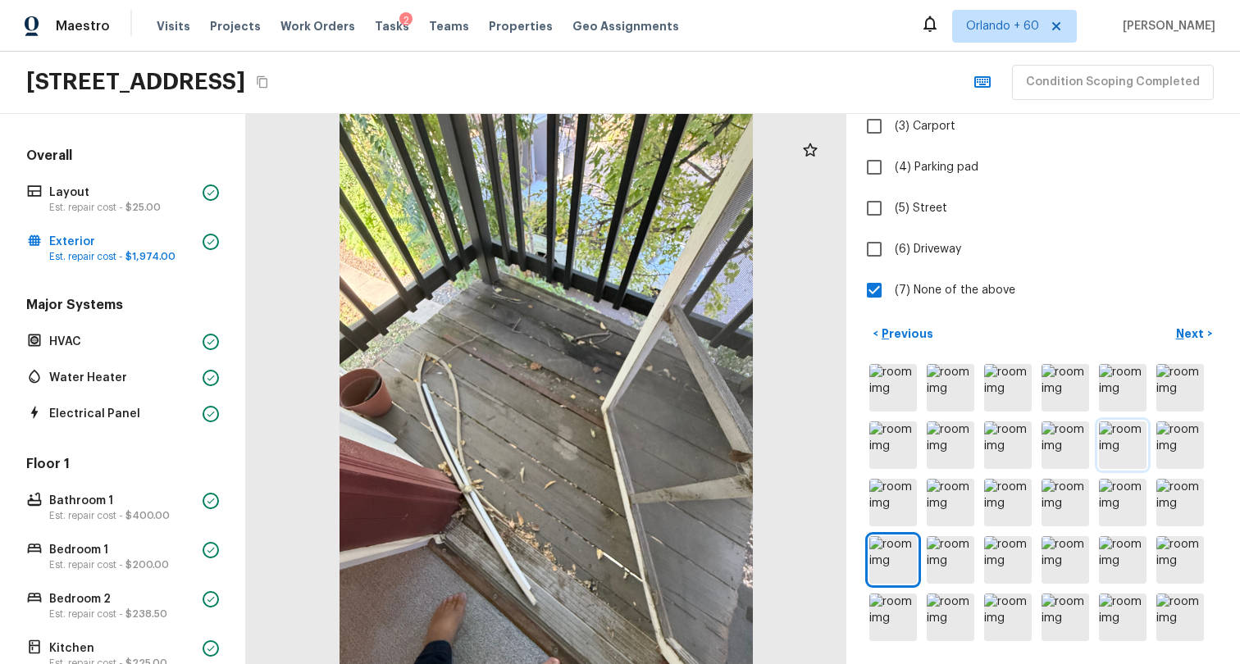
click at [1117, 422] on img at bounding box center [1123, 446] width 48 height 48
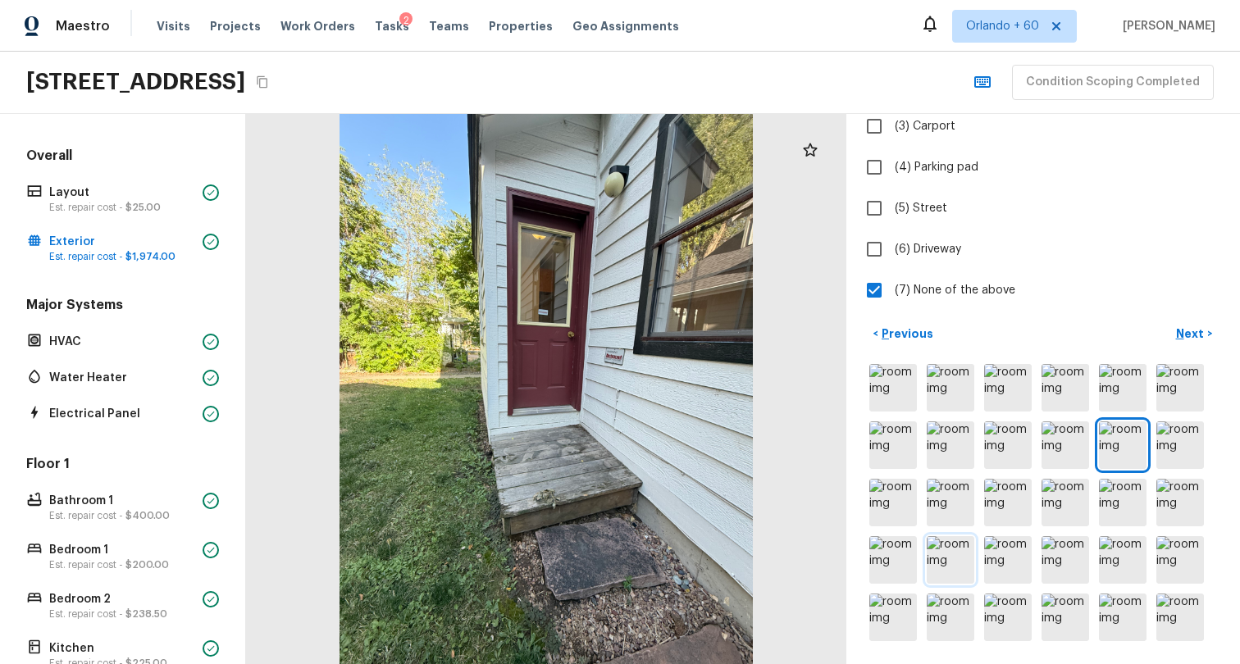
click at [927, 550] on img at bounding box center [951, 560] width 48 height 48
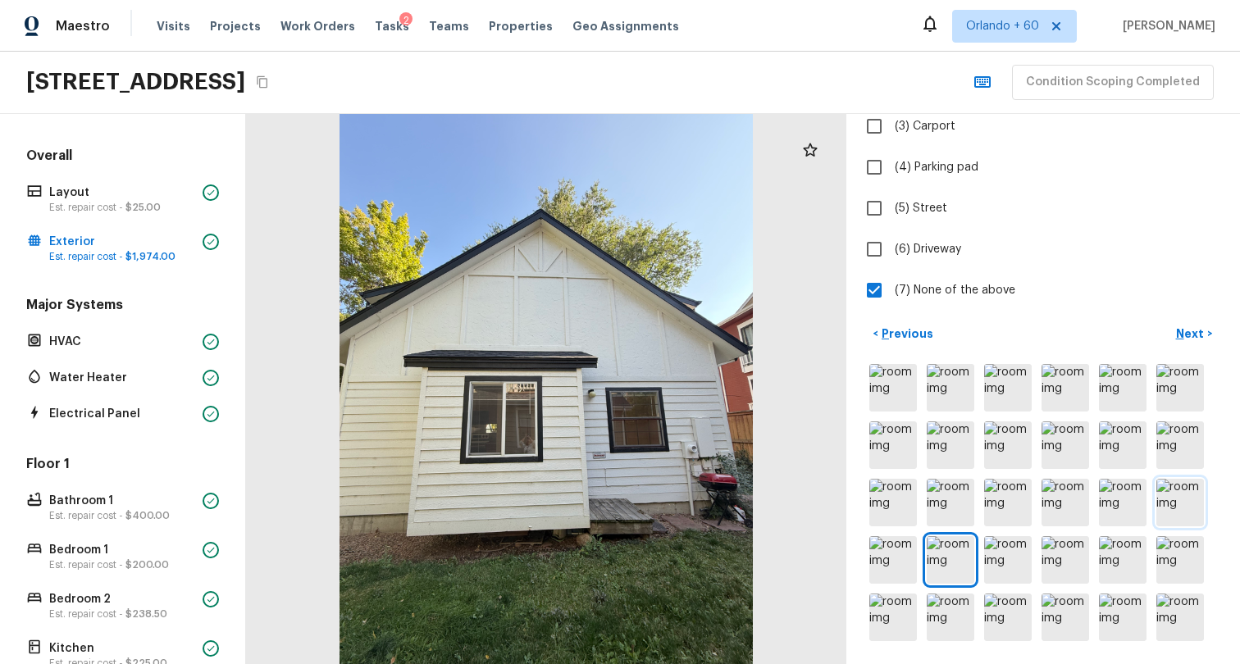
click at [1156, 501] on img at bounding box center [1180, 503] width 48 height 48
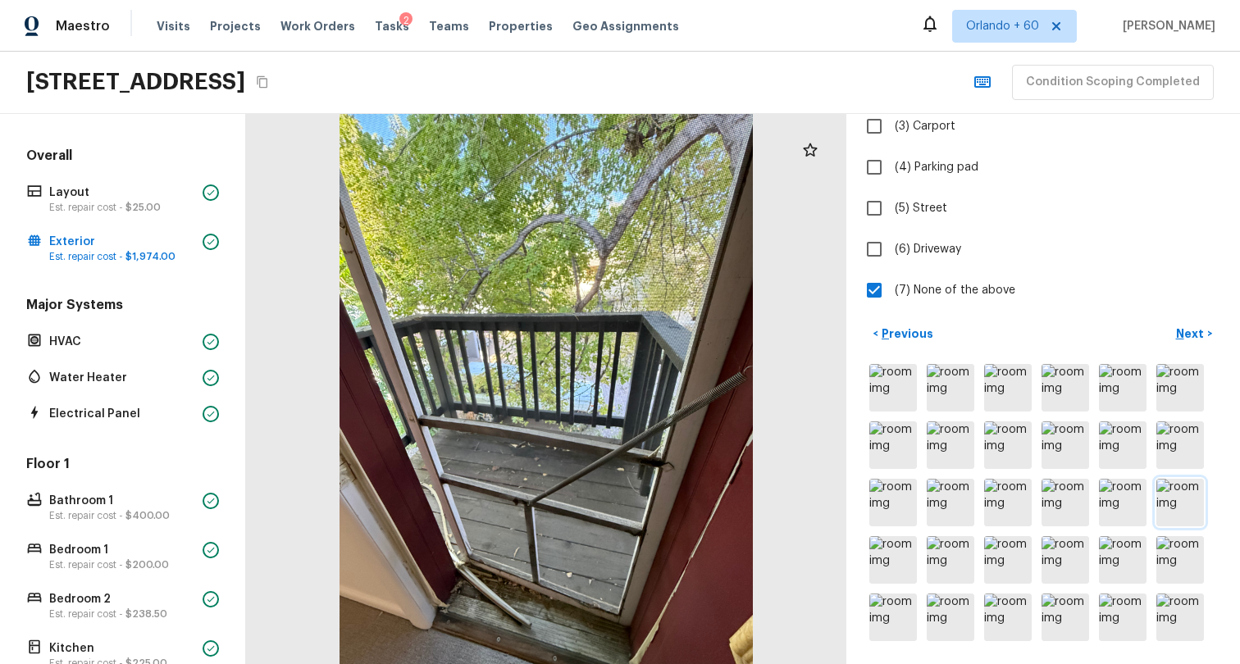
click at [1170, 501] on img at bounding box center [1180, 503] width 48 height 48
click at [1064, 493] on img at bounding box center [1066, 503] width 48 height 48
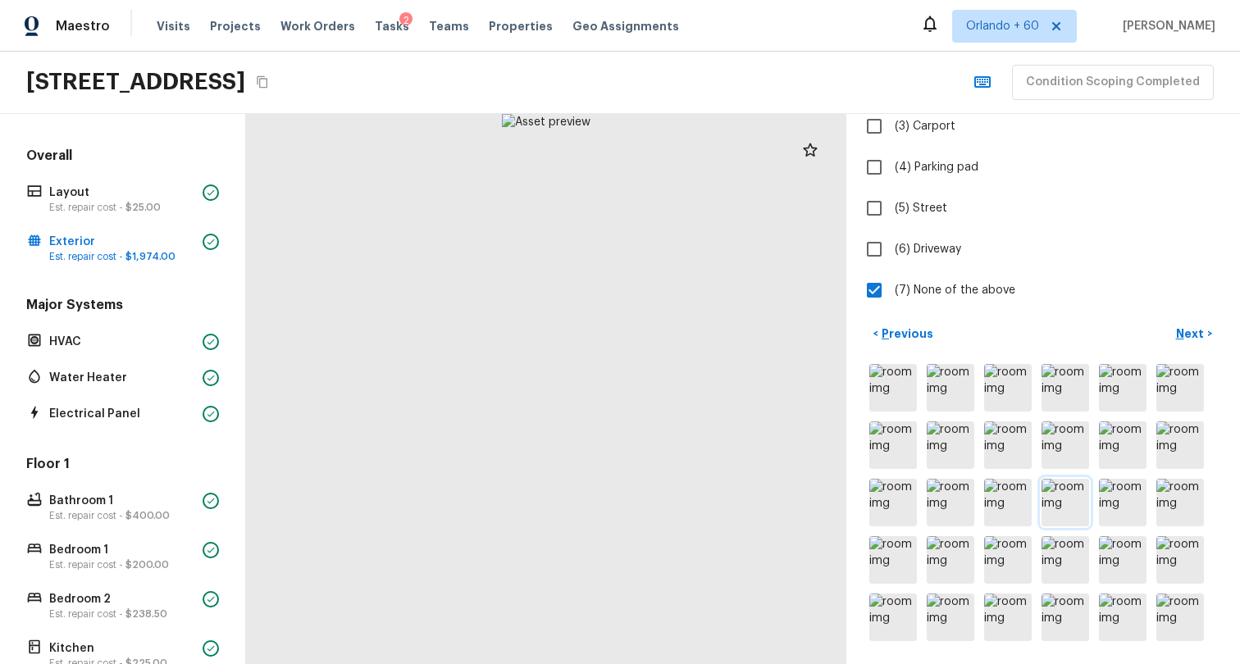
click at [1052, 491] on img at bounding box center [1066, 503] width 48 height 48
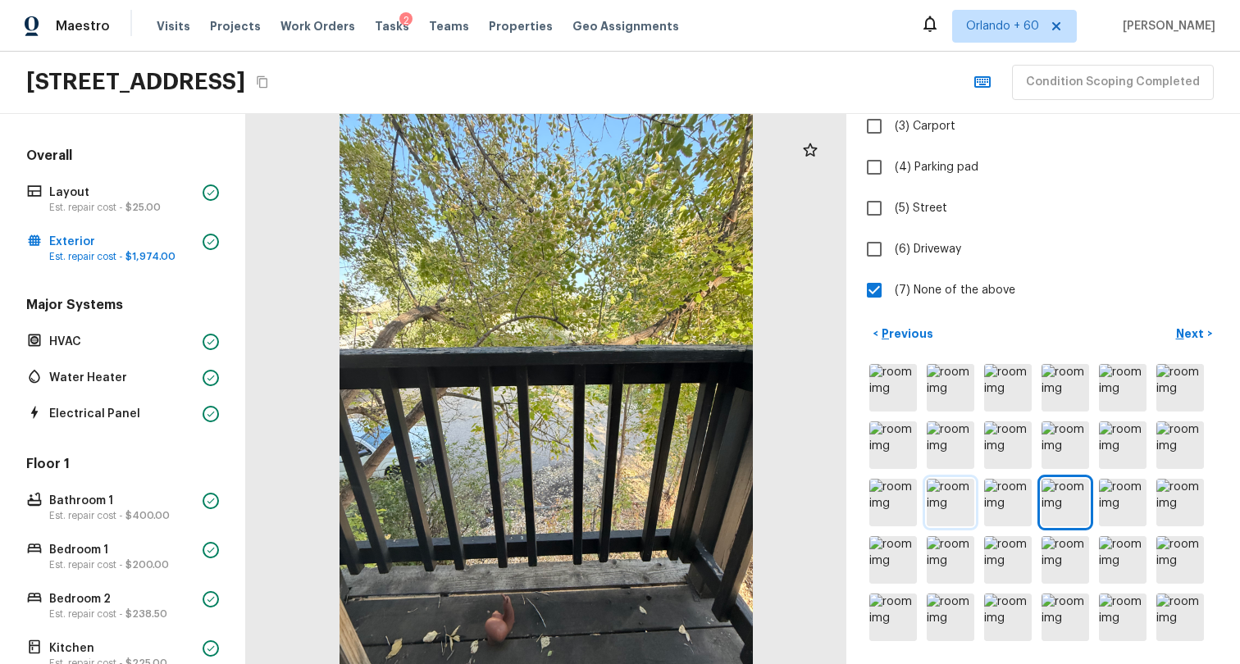
click at [944, 489] on img at bounding box center [951, 503] width 48 height 48
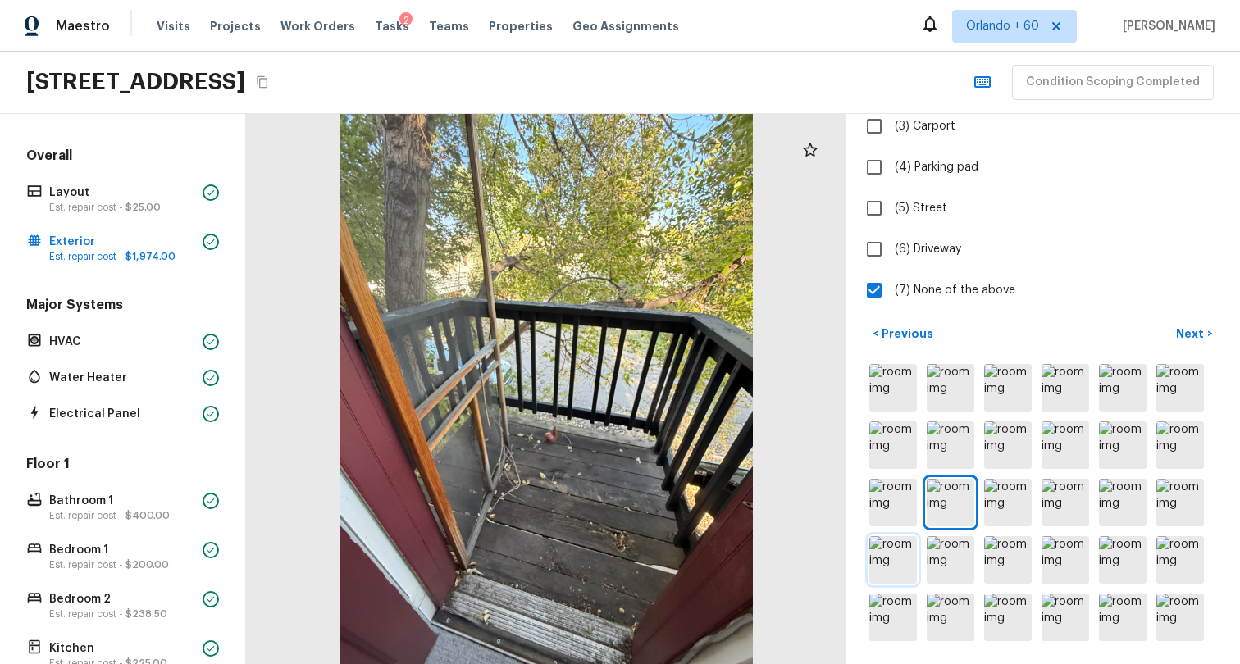
click at [883, 561] on img at bounding box center [893, 560] width 48 height 48
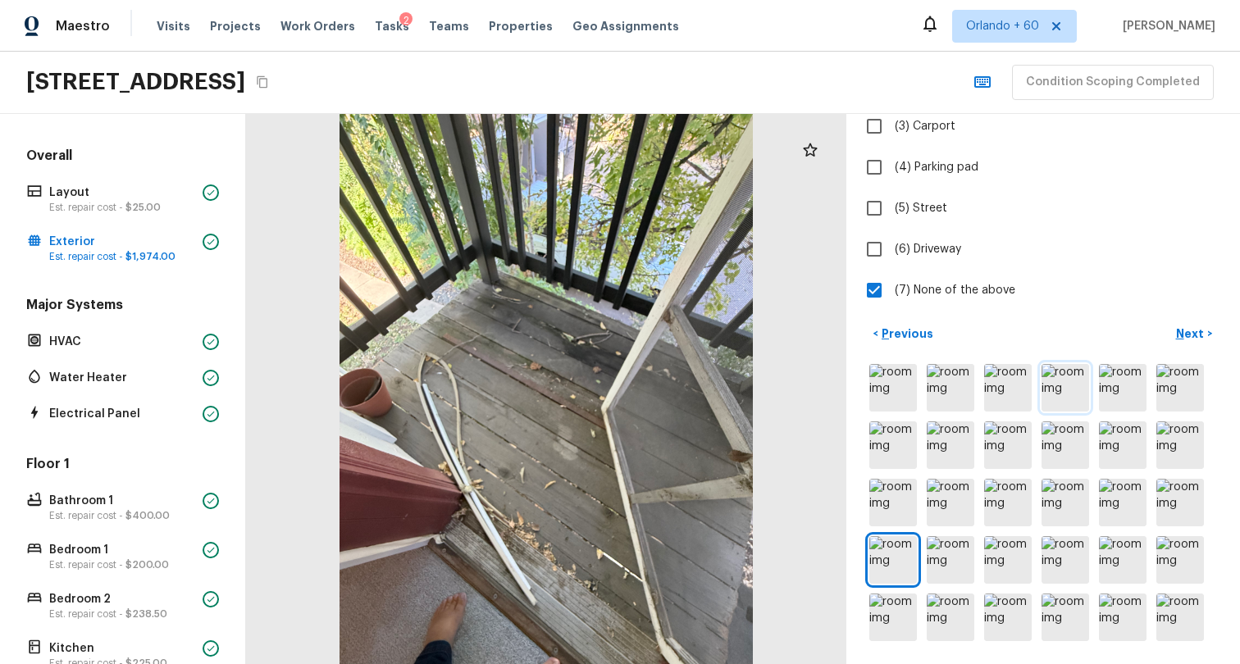
click at [1050, 373] on img at bounding box center [1066, 388] width 48 height 48
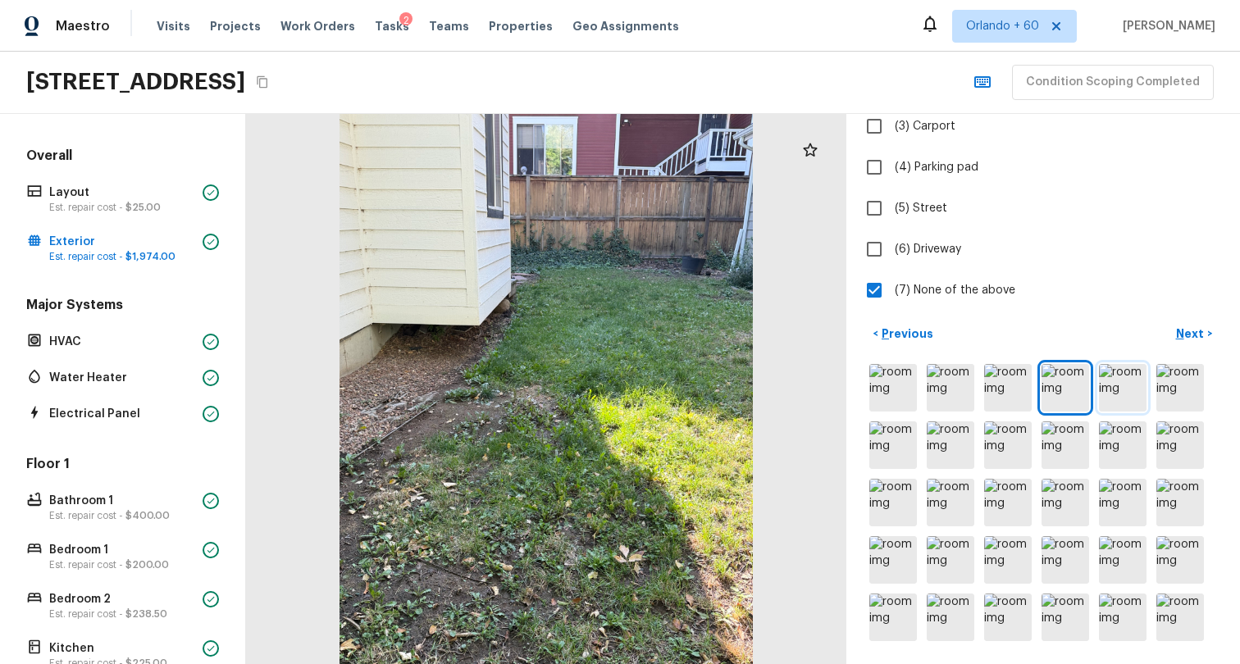
click at [1133, 370] on img at bounding box center [1123, 388] width 48 height 48
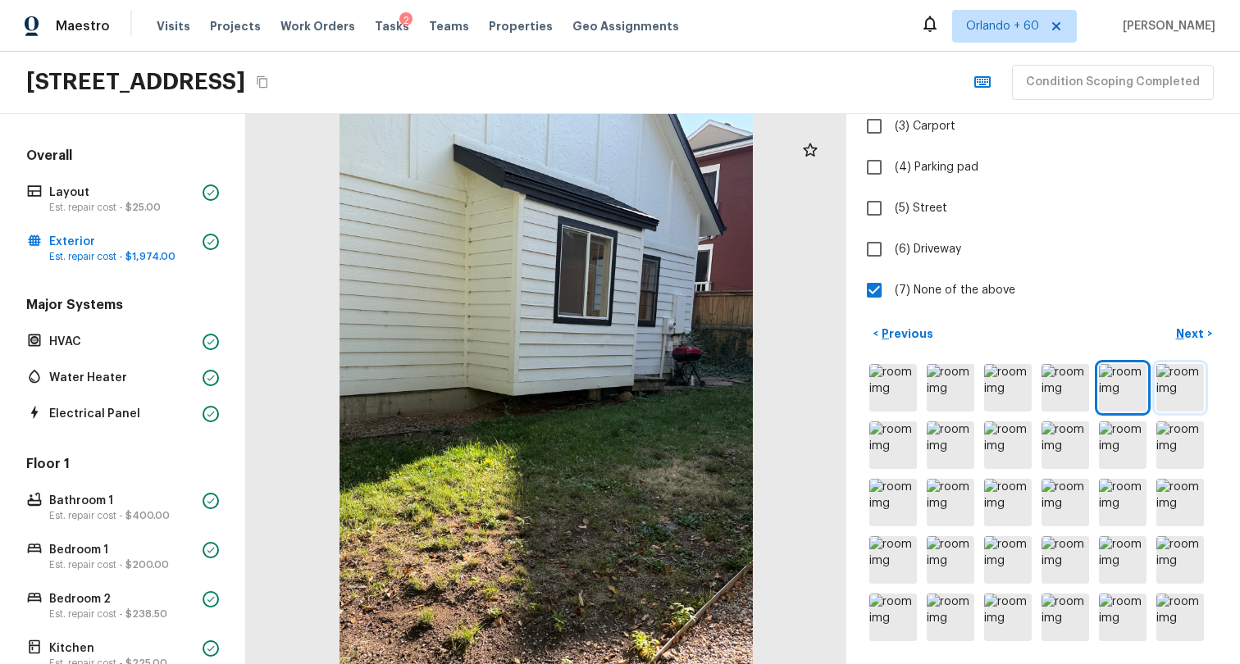
click at [1183, 385] on img at bounding box center [1180, 388] width 48 height 48
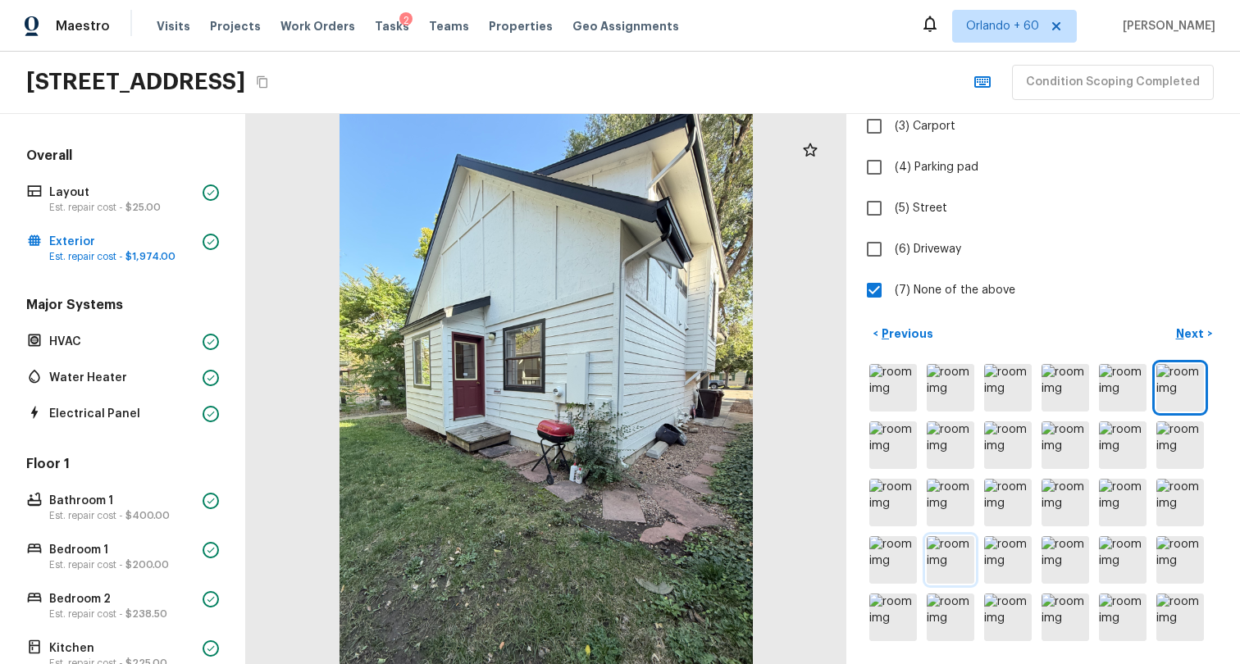
click at [927, 555] on img at bounding box center [951, 560] width 48 height 48
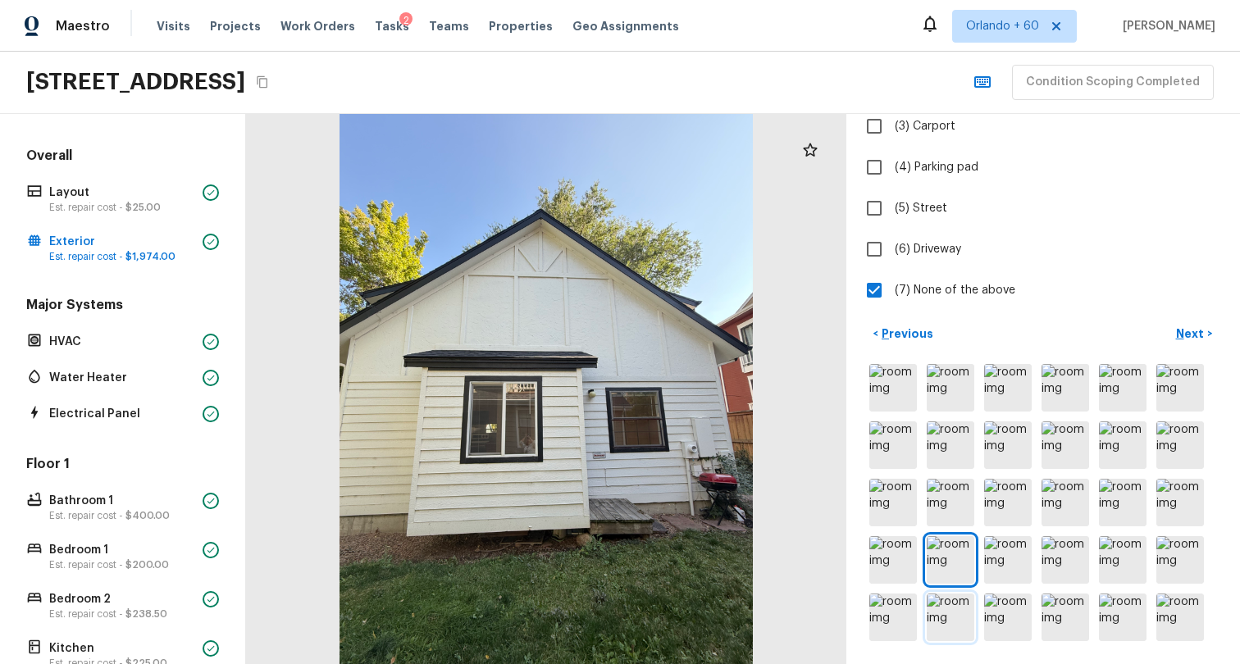
click at [933, 594] on img at bounding box center [951, 618] width 48 height 48
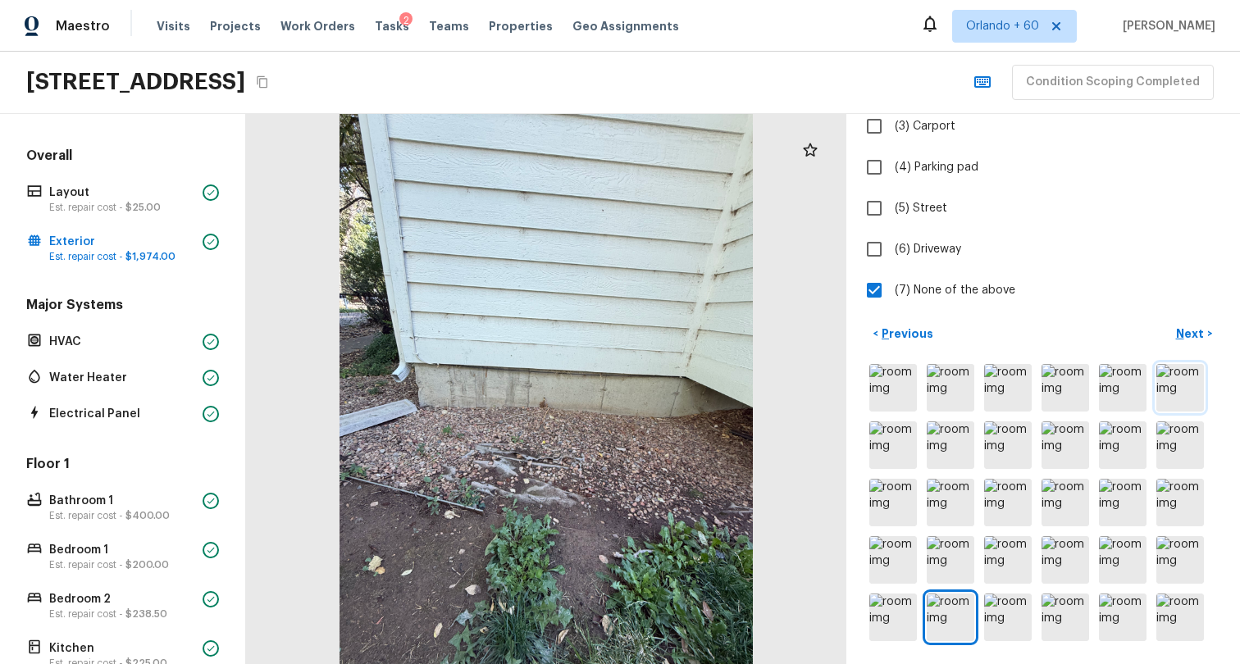
click at [1176, 383] on img at bounding box center [1180, 388] width 48 height 48
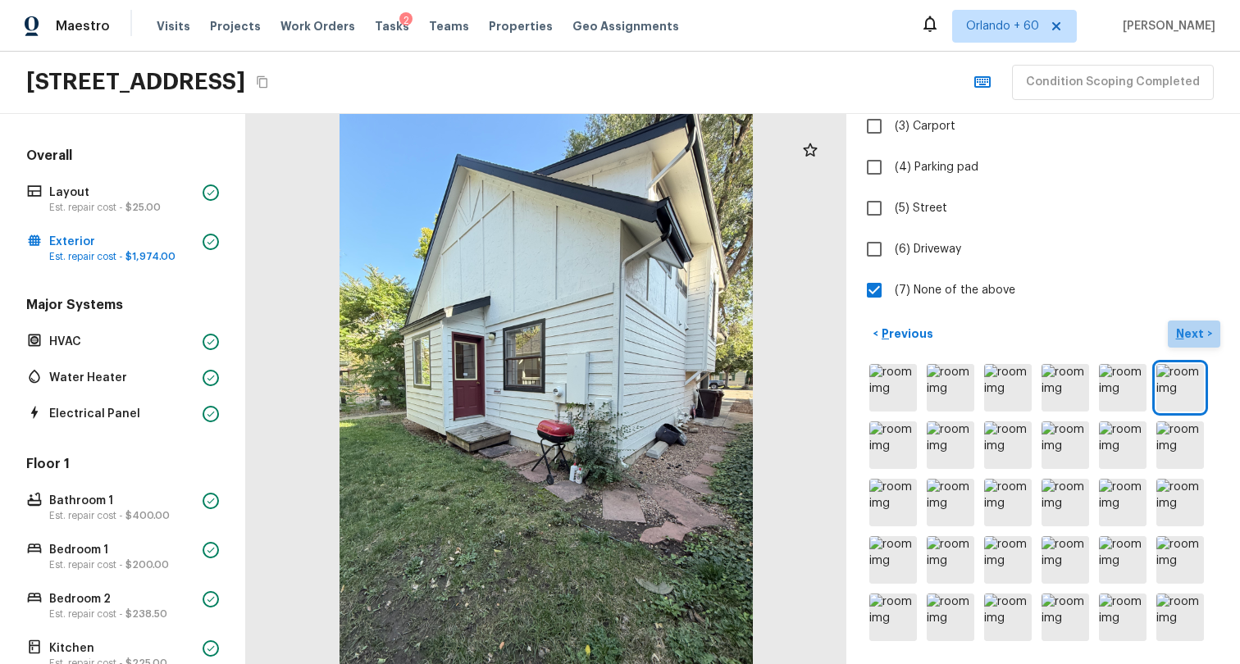
click at [1176, 326] on p "Next" at bounding box center [1191, 334] width 31 height 16
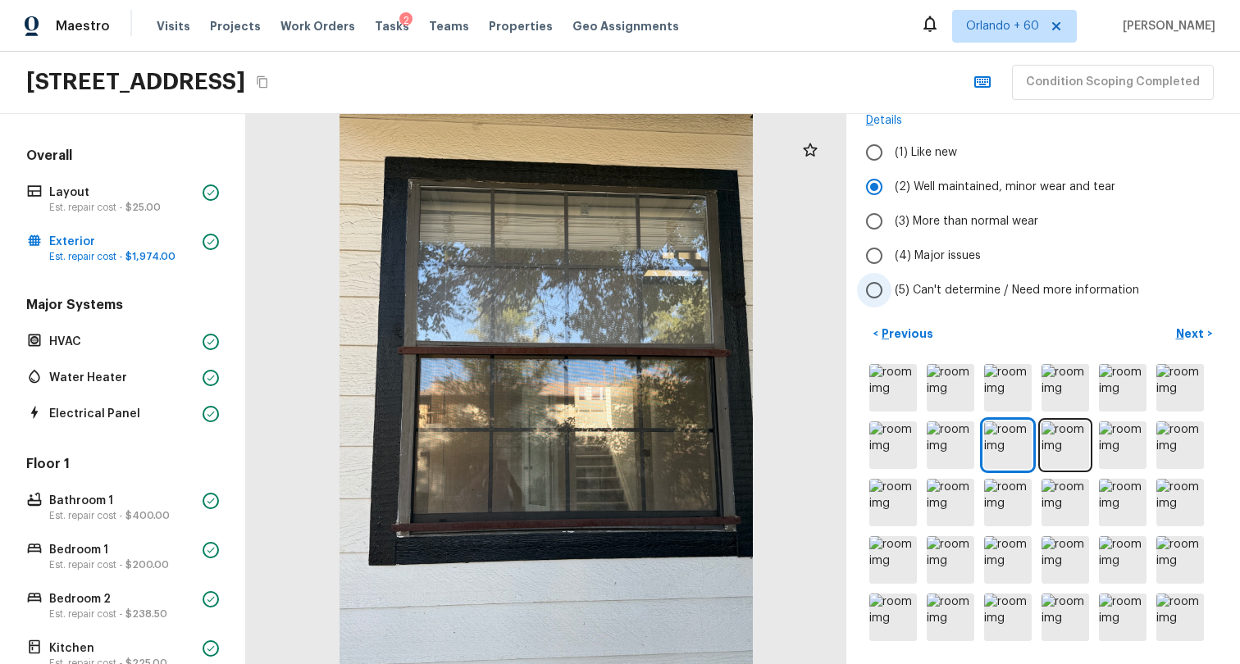
scroll to position [144, 0]
click at [943, 548] on img at bounding box center [951, 560] width 48 height 48
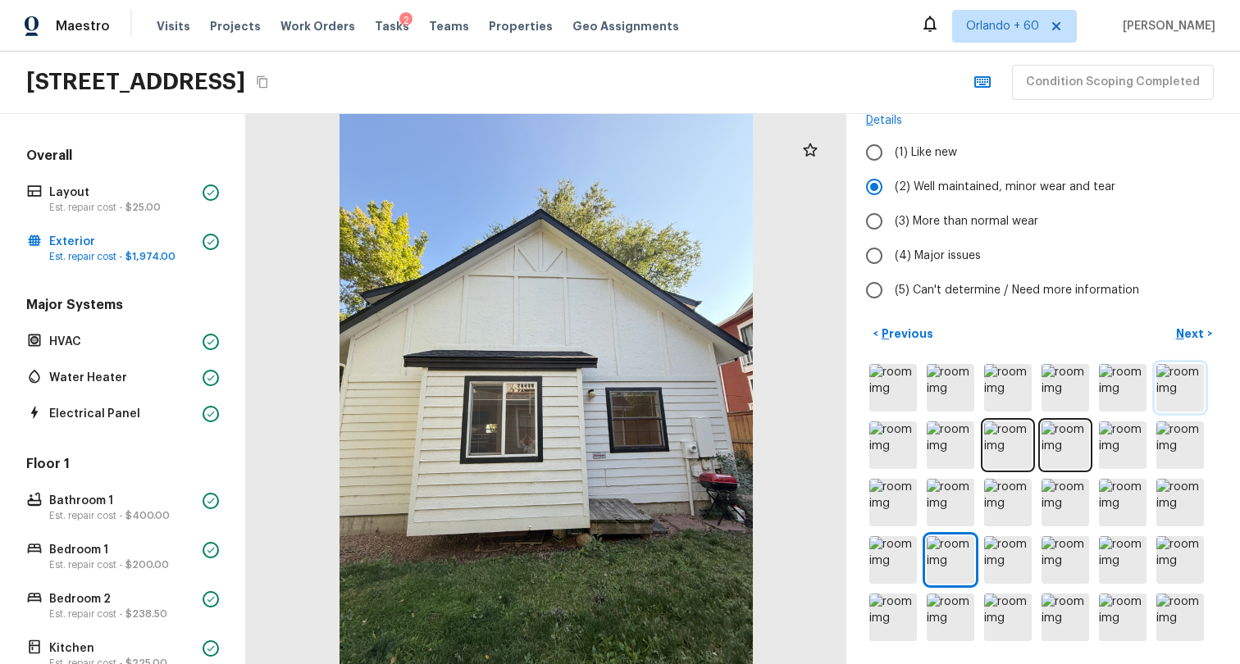
click at [1175, 365] on img at bounding box center [1180, 388] width 48 height 48
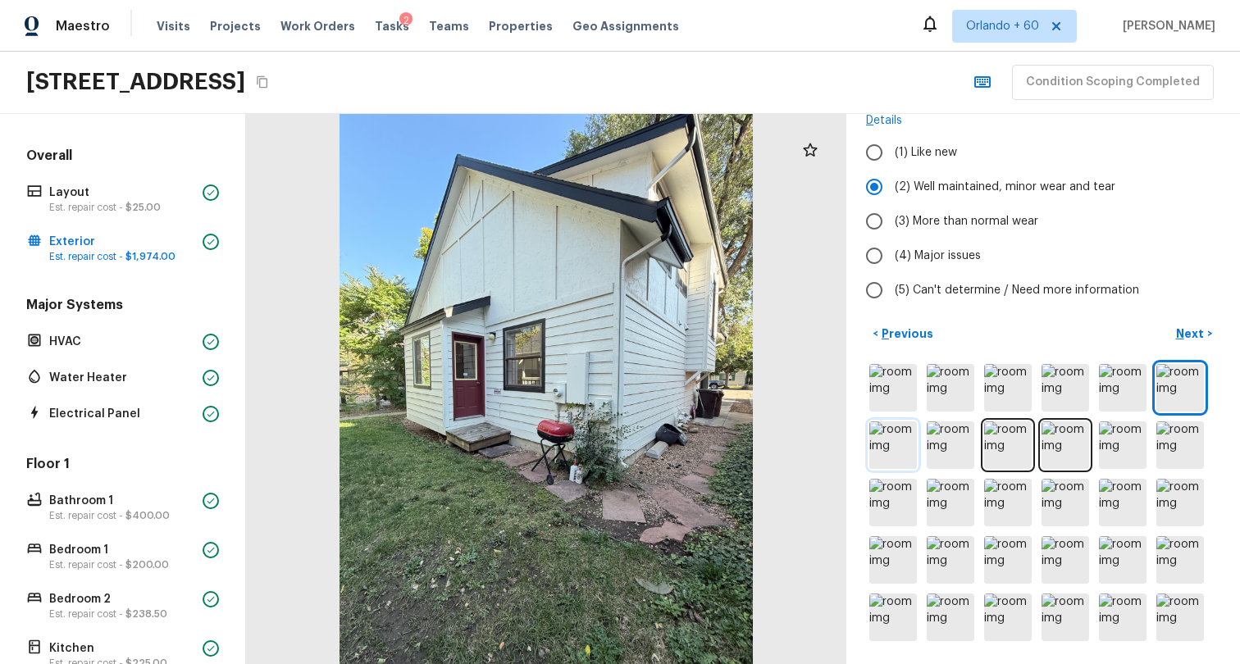
click at [890, 445] on img at bounding box center [893, 446] width 48 height 48
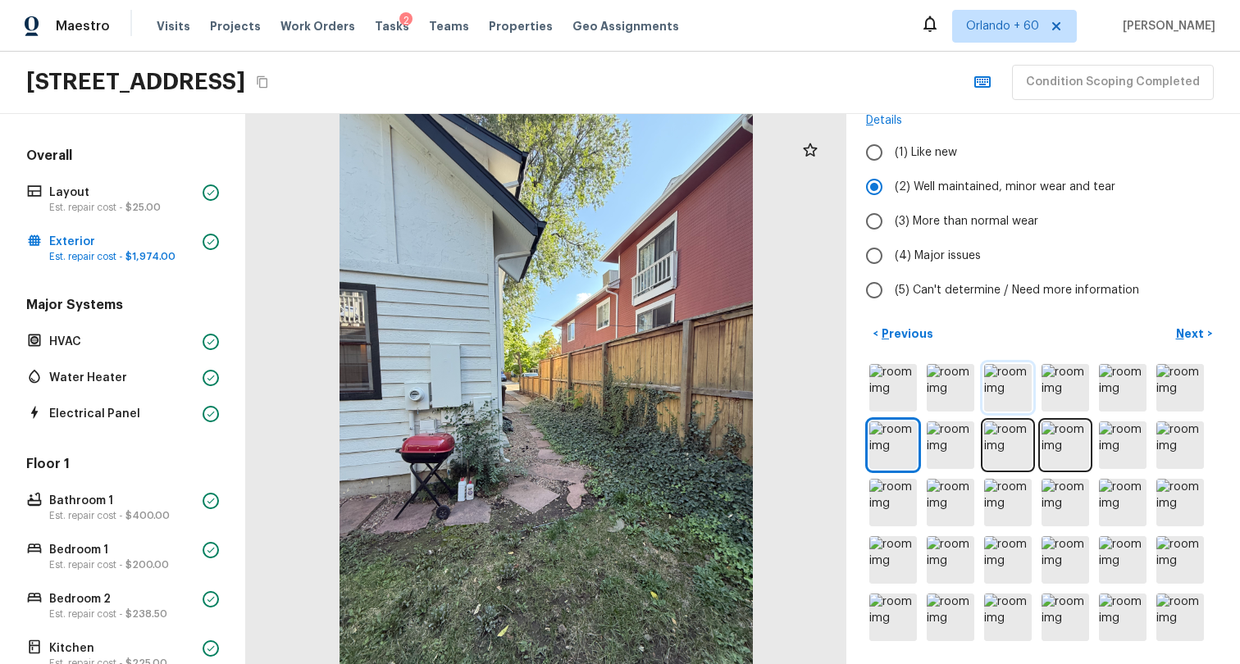
click at [1016, 376] on img at bounding box center [1008, 388] width 48 height 48
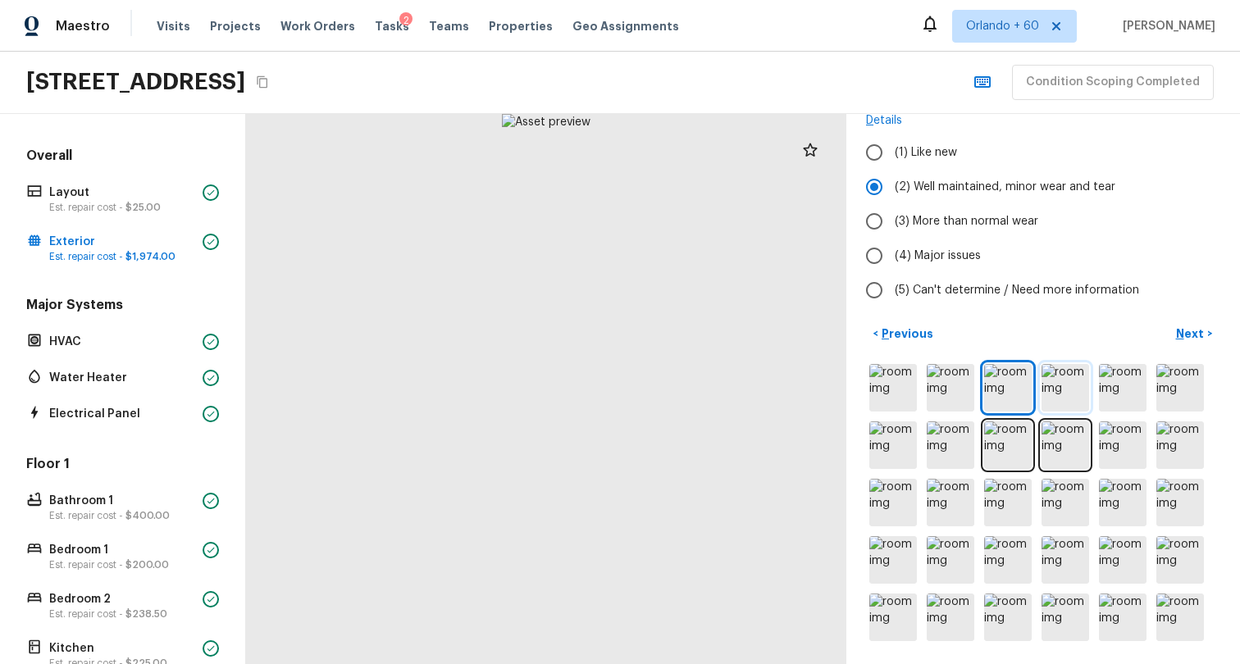
click at [1056, 368] on img at bounding box center [1066, 388] width 48 height 48
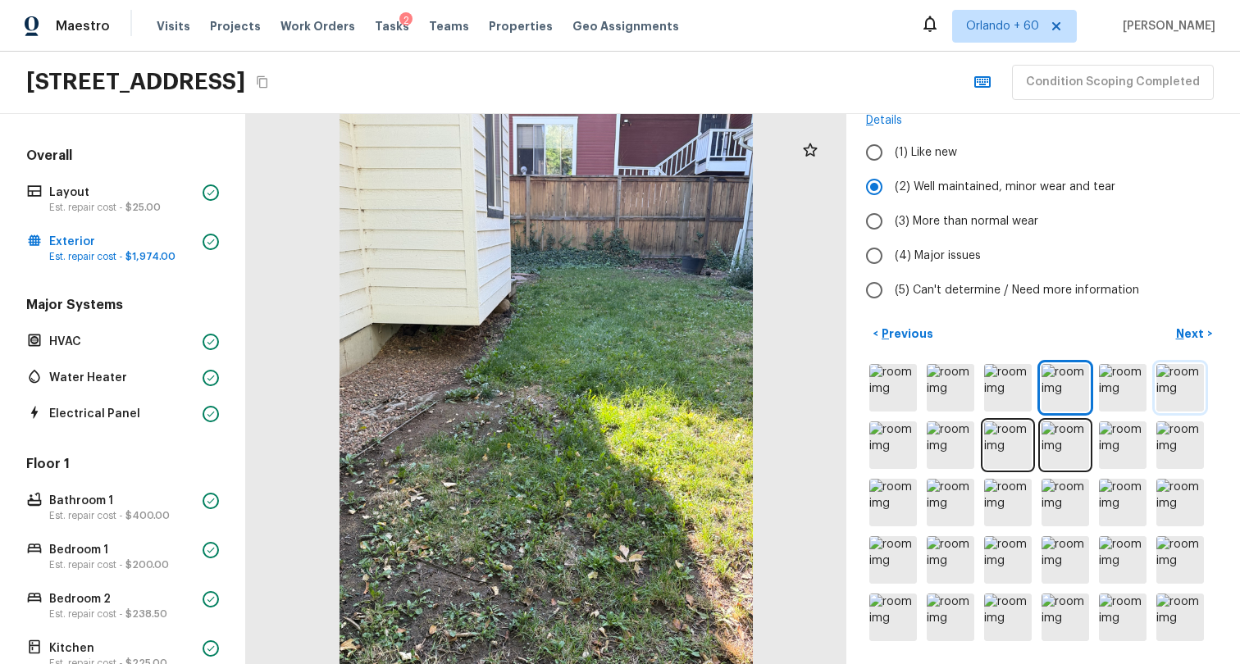
click at [1171, 392] on img at bounding box center [1180, 388] width 48 height 48
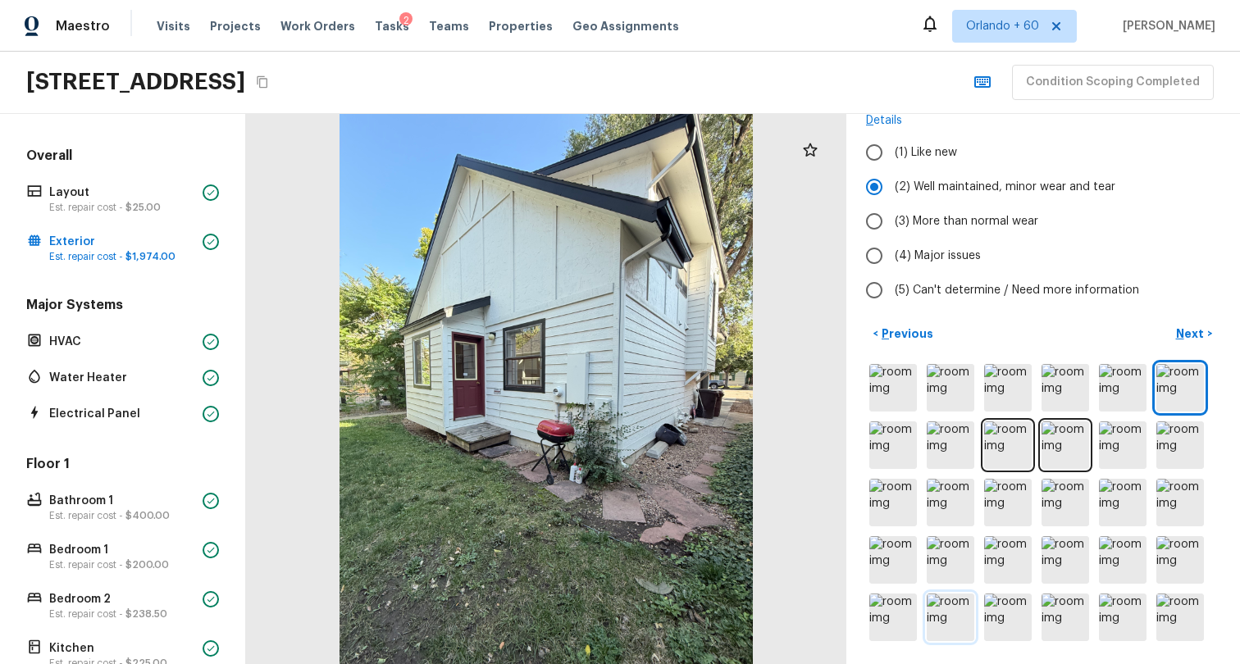
click at [934, 612] on img at bounding box center [951, 618] width 48 height 48
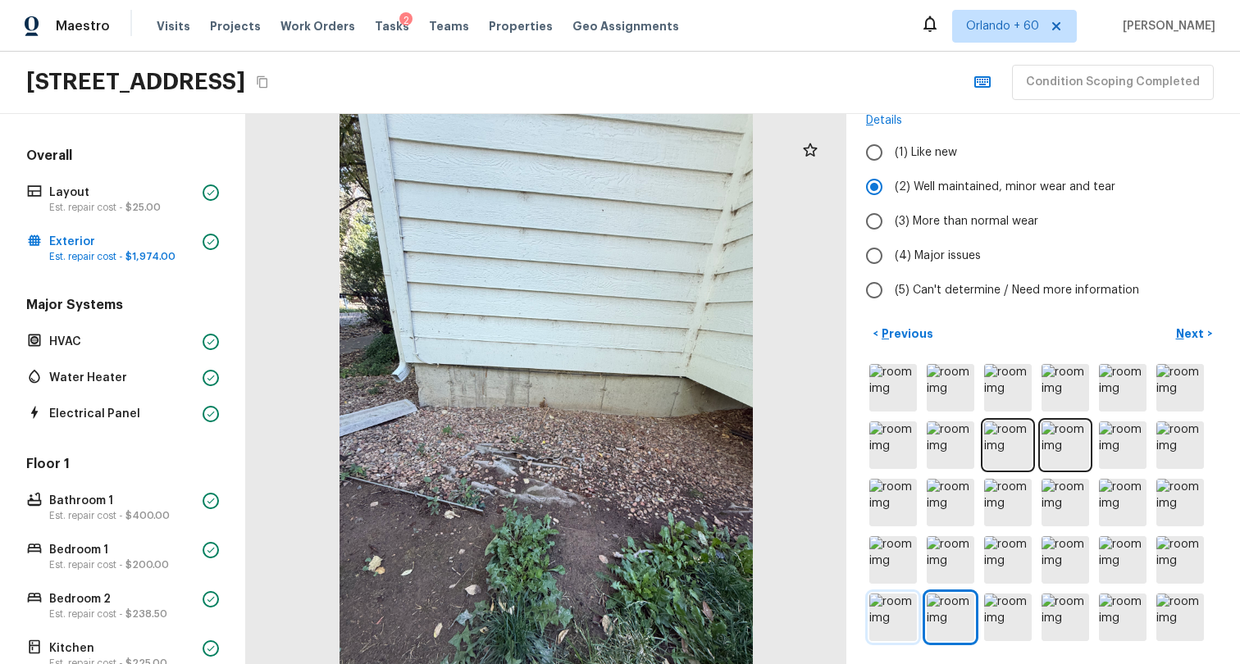
click at [881, 606] on img at bounding box center [893, 618] width 48 height 48
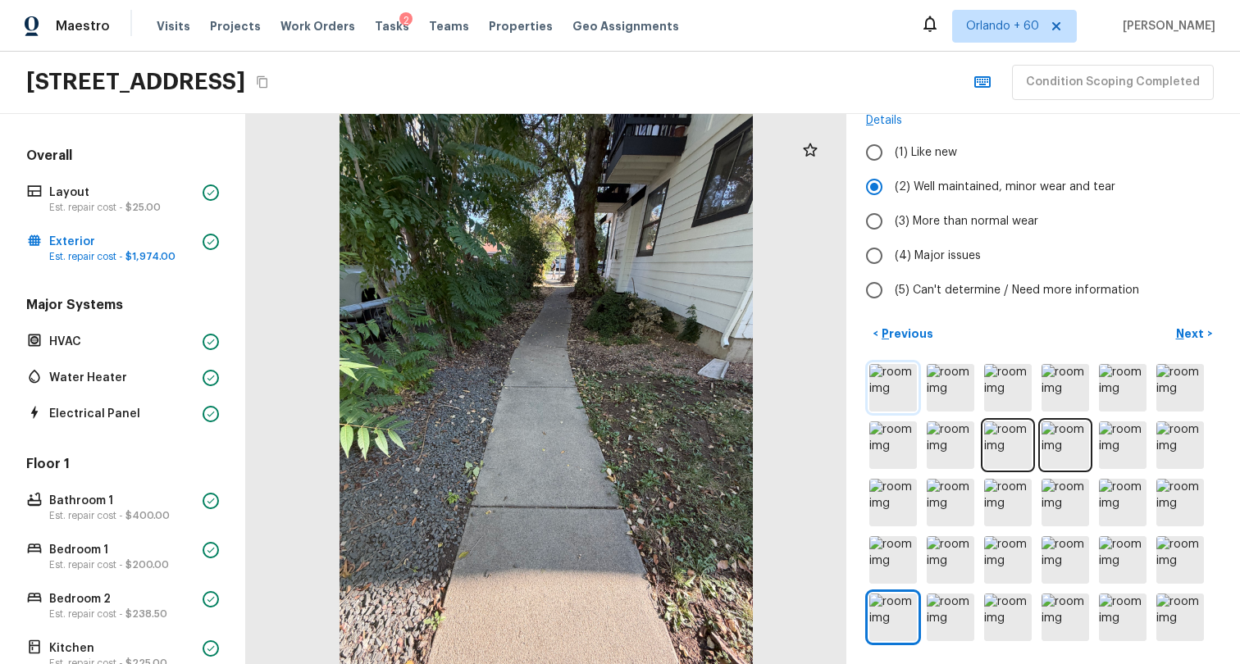
click at [869, 368] on img at bounding box center [893, 388] width 48 height 48
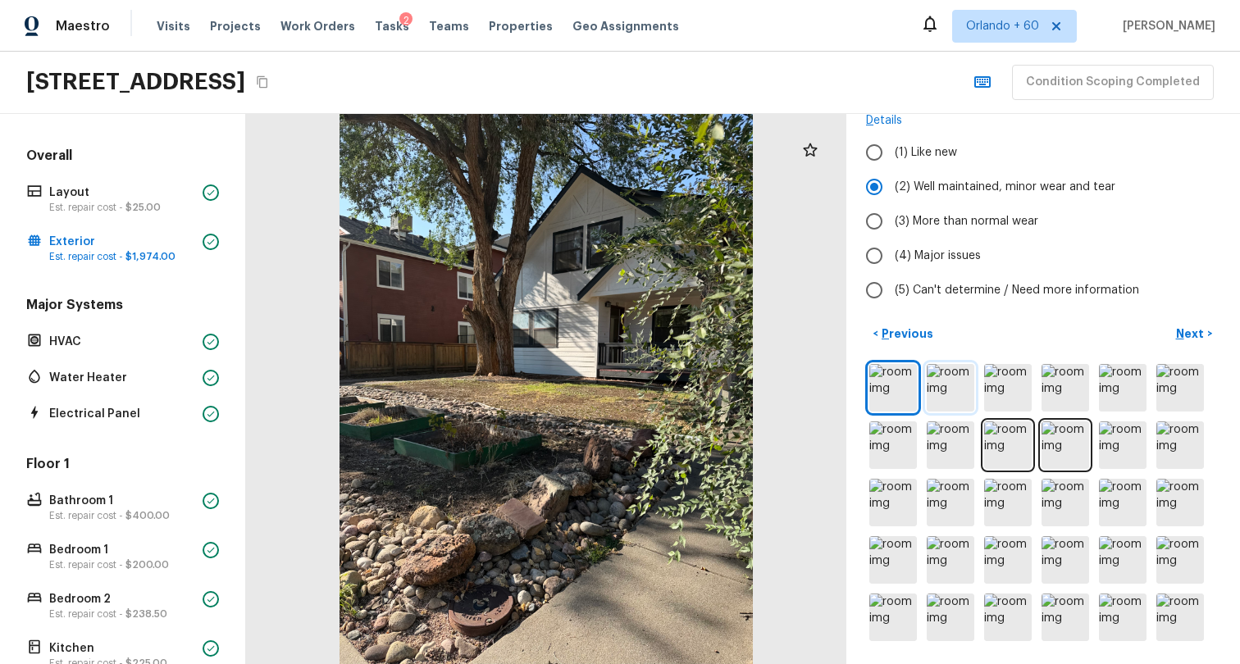
click at [954, 378] on img at bounding box center [951, 388] width 48 height 48
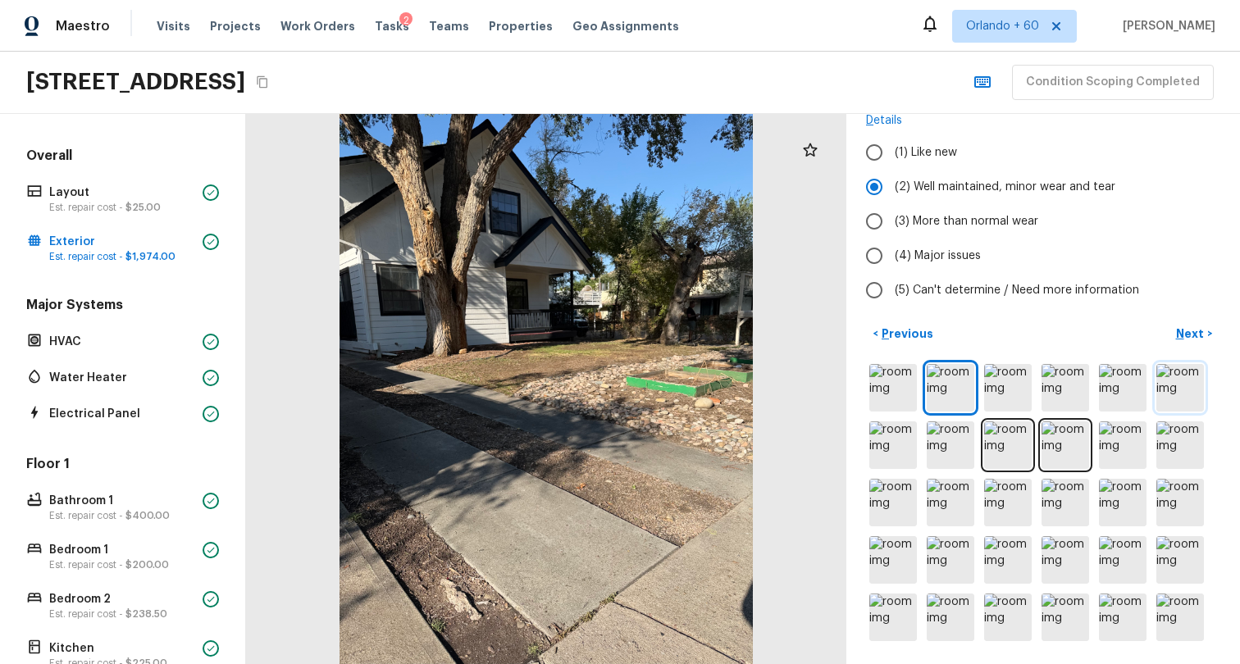
click at [1184, 364] on img at bounding box center [1180, 388] width 48 height 48
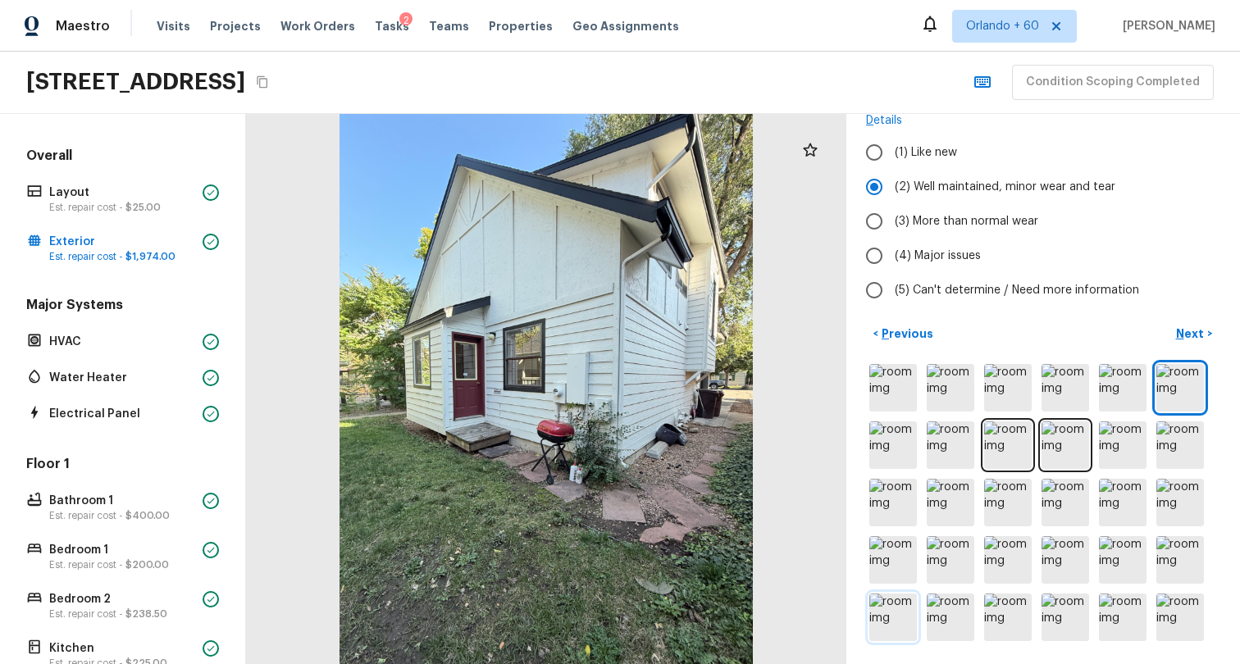
click at [897, 600] on img at bounding box center [893, 618] width 48 height 48
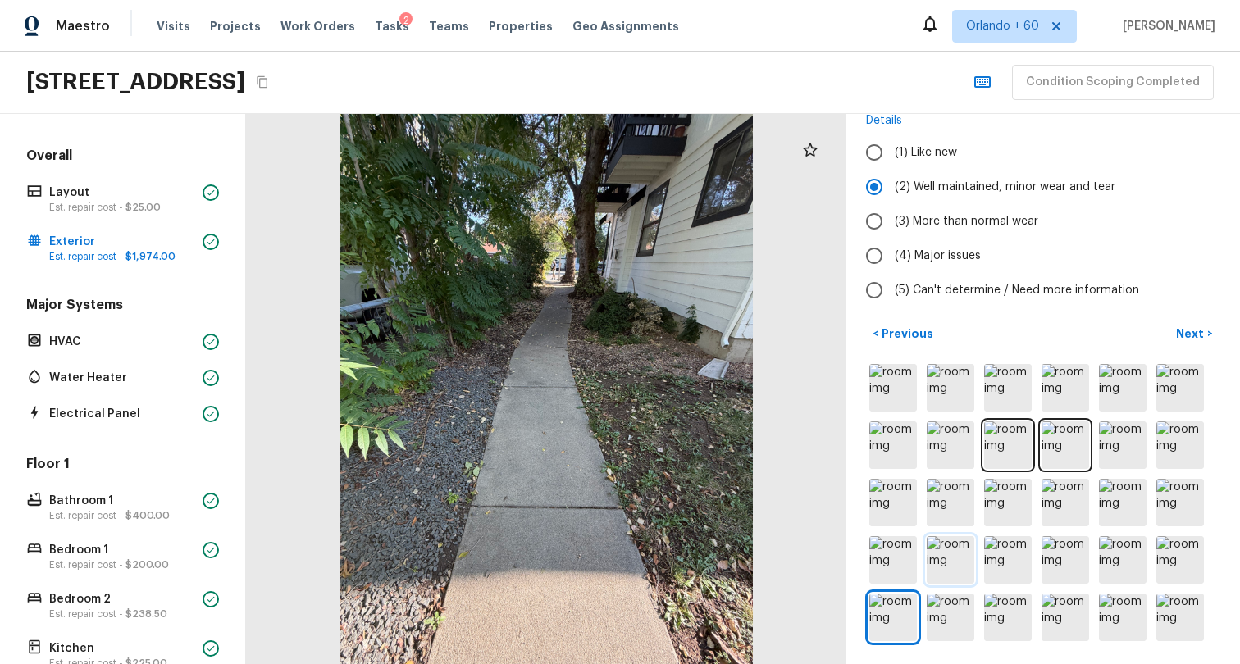
click at [928, 540] on img at bounding box center [951, 560] width 48 height 48
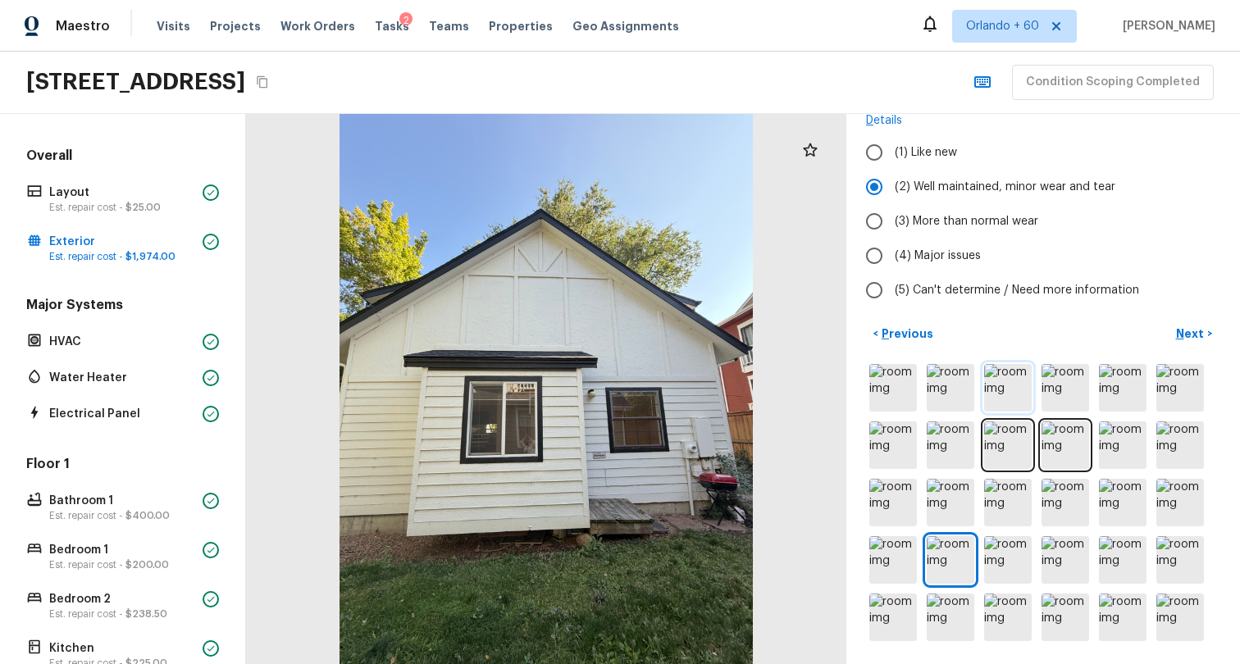
click at [1000, 378] on img at bounding box center [1008, 388] width 48 height 48
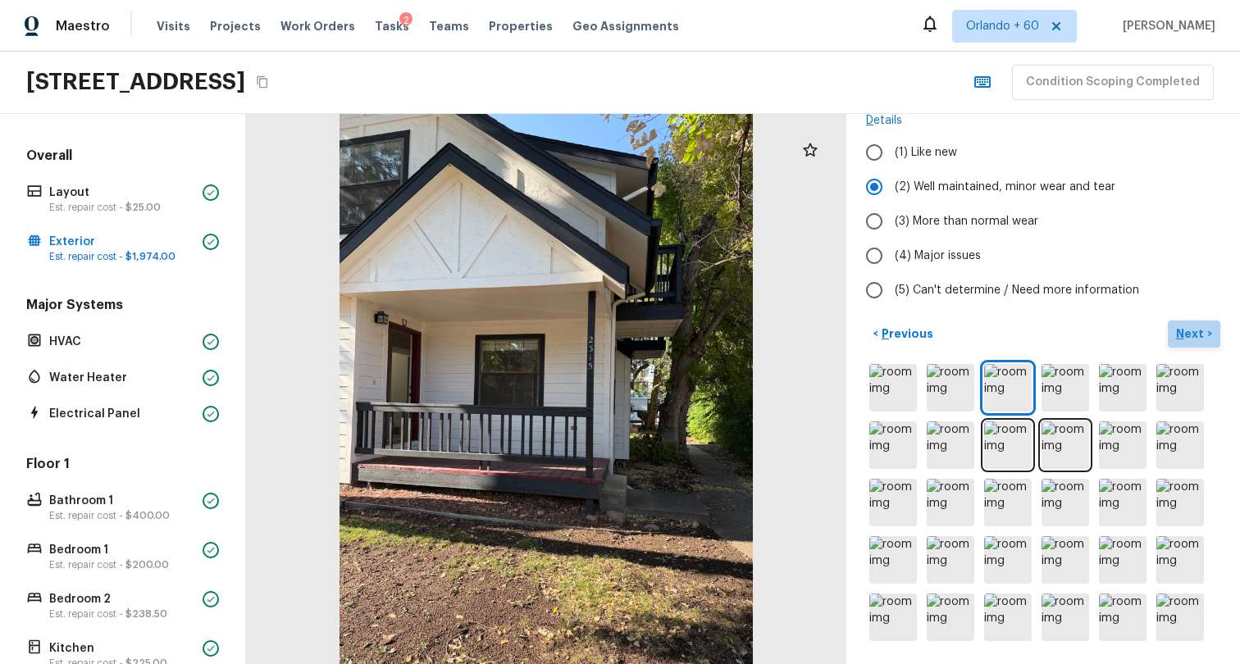
click at [1176, 326] on p "Next" at bounding box center [1191, 334] width 31 height 16
